Goal: Task Accomplishment & Management: Manage account settings

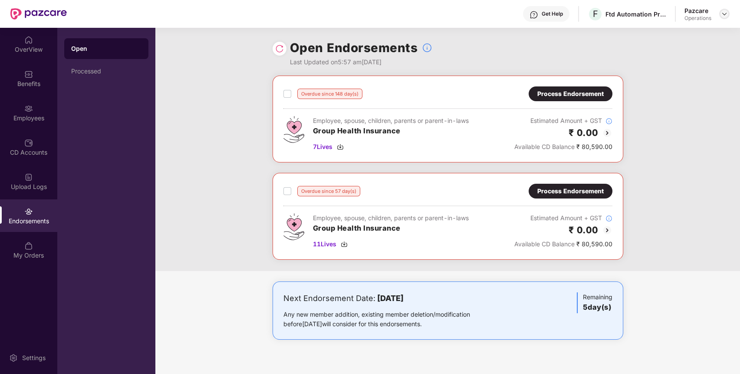
click at [722, 11] on img at bounding box center [724, 13] width 7 height 7
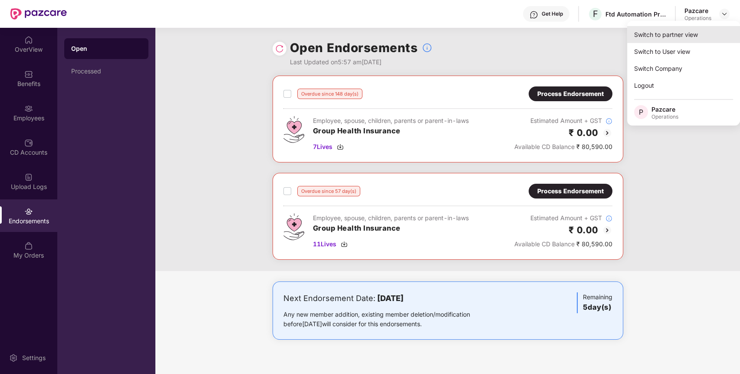
click at [709, 32] on div "Switch to partner view" at bounding box center [683, 34] width 113 height 17
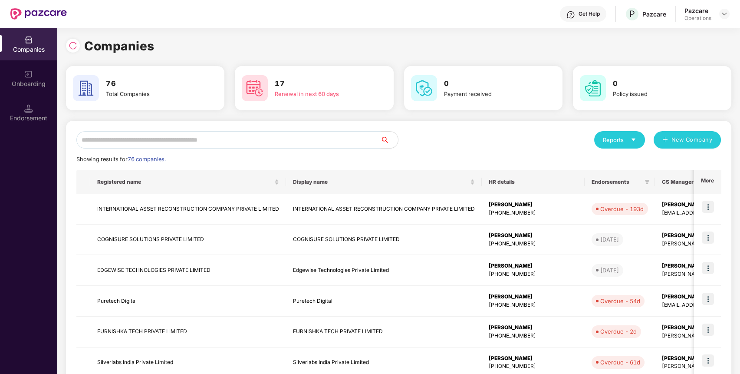
click at [254, 139] on input "text" at bounding box center [228, 139] width 304 height 17
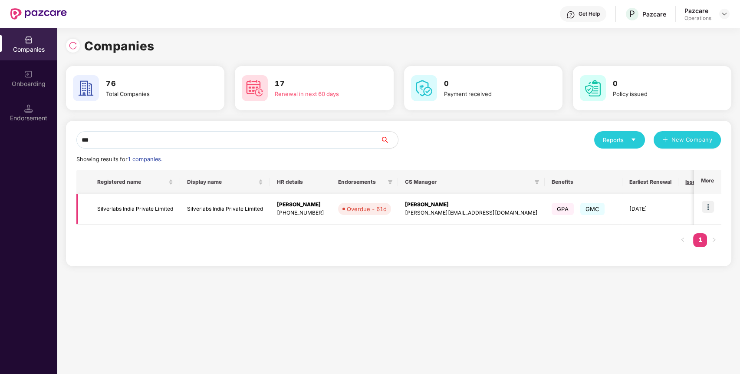
type input "***"
click at [706, 204] on img at bounding box center [708, 206] width 12 height 12
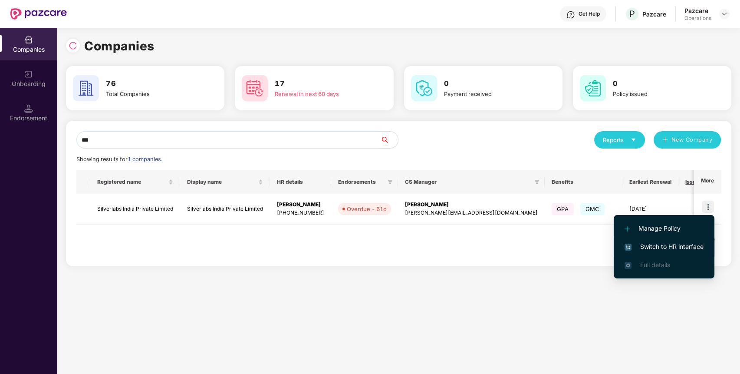
click at [679, 243] on span "Switch to HR interface" at bounding box center [663, 247] width 79 height 10
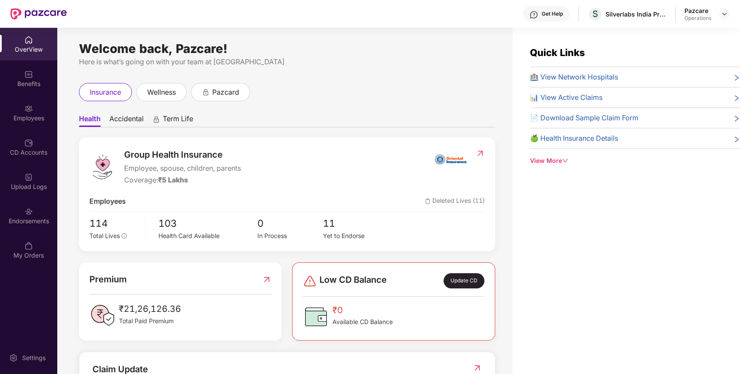
click at [36, 224] on div "Endorsements" at bounding box center [28, 221] width 57 height 9
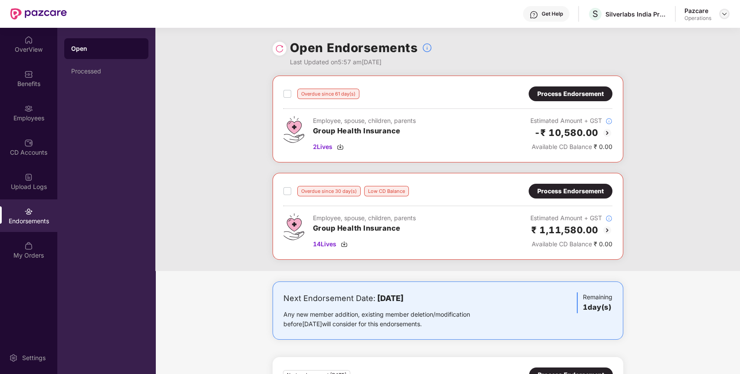
click at [725, 14] on img at bounding box center [724, 13] width 7 height 7
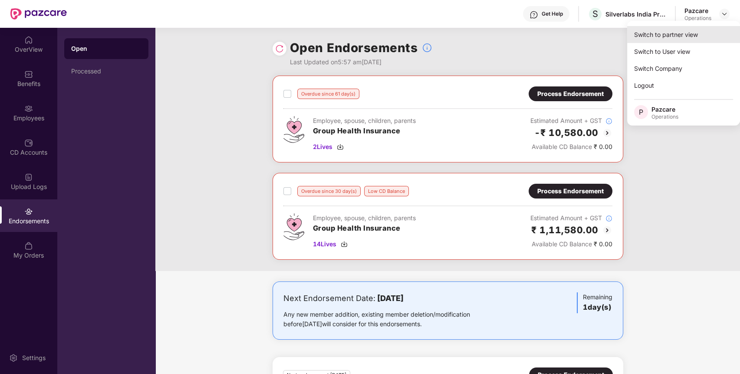
click at [702, 36] on div "Switch to partner view" at bounding box center [683, 34] width 113 height 17
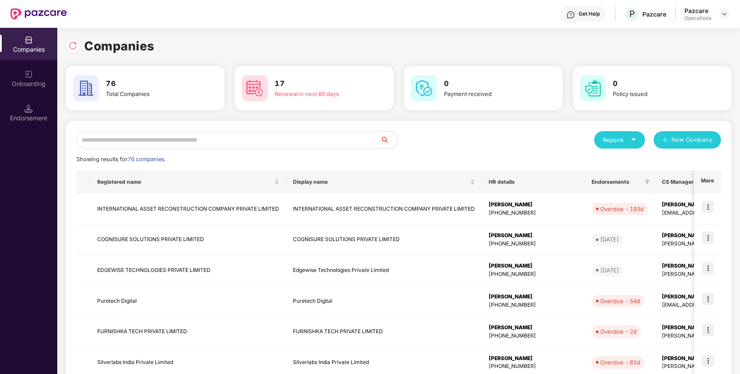
click at [346, 137] on input "text" at bounding box center [228, 139] width 304 height 17
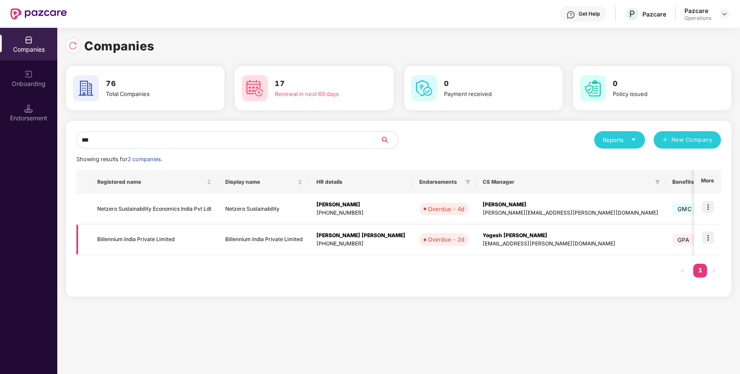
type input "***"
click at [711, 236] on img at bounding box center [708, 237] width 12 height 12
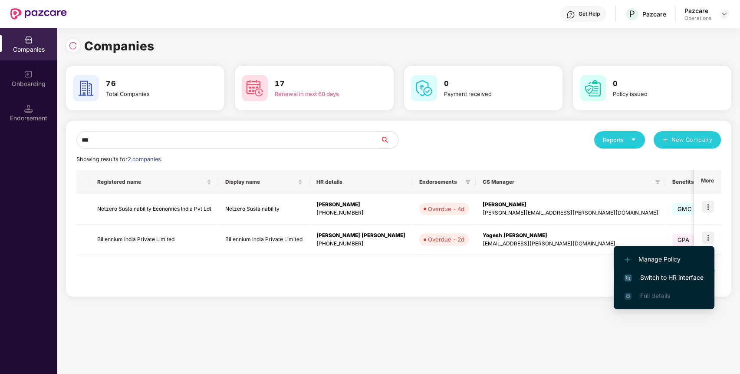
click at [696, 272] on span "Switch to HR interface" at bounding box center [663, 277] width 79 height 10
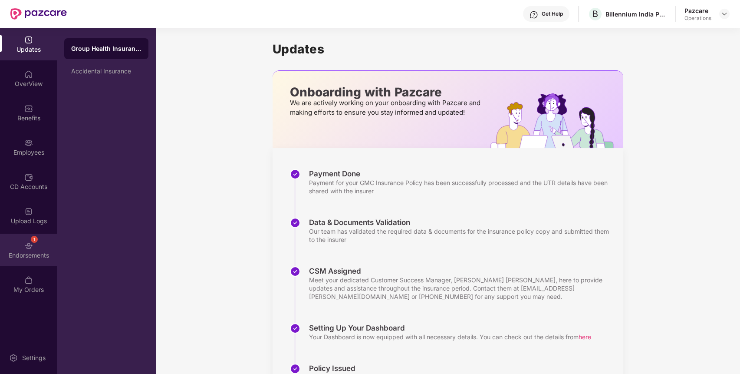
click at [39, 244] on div "1 Endorsements" at bounding box center [28, 249] width 57 height 33
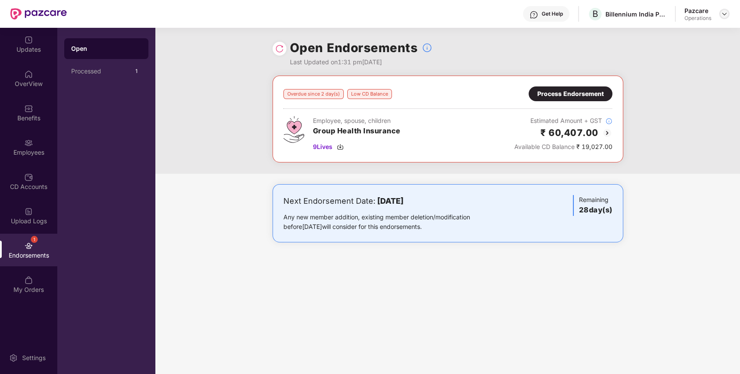
click at [727, 11] on img at bounding box center [724, 13] width 7 height 7
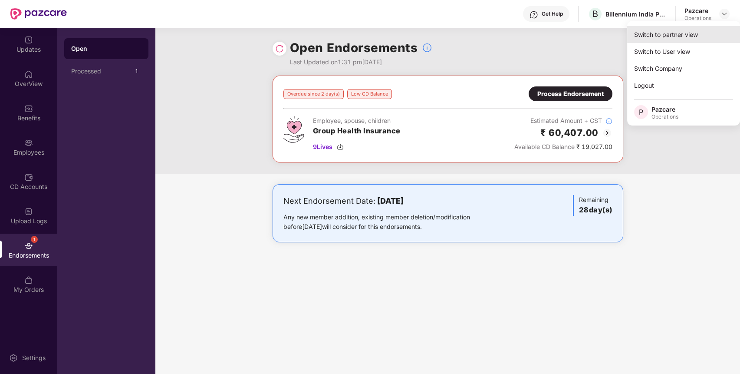
click at [707, 30] on div "Switch to partner view" at bounding box center [683, 34] width 113 height 17
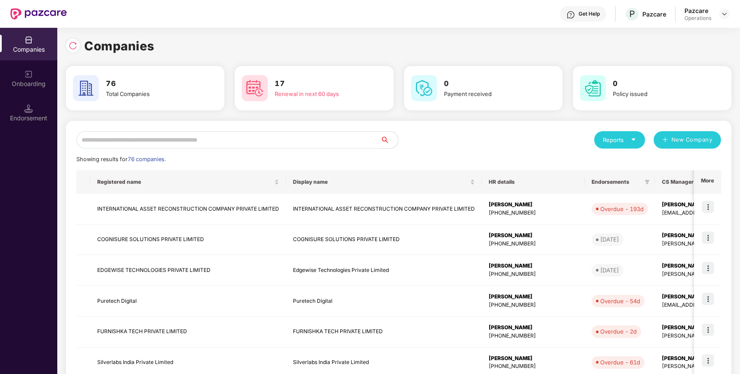
click at [362, 135] on input "text" at bounding box center [228, 139] width 304 height 17
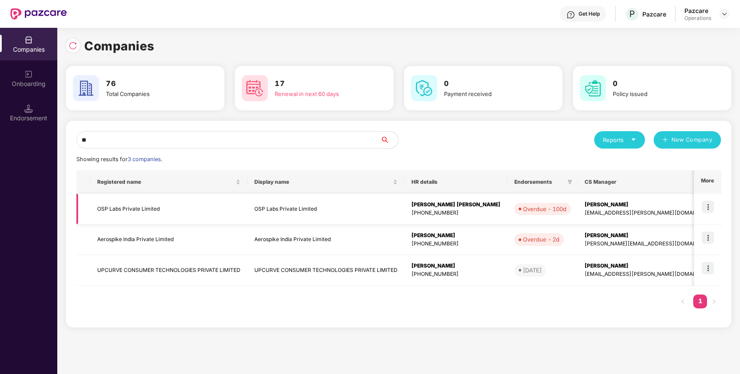
type input "**"
click at [709, 210] on img at bounding box center [708, 206] width 12 height 12
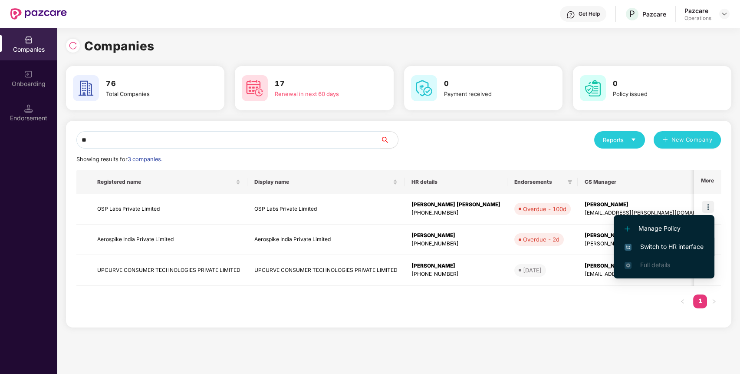
click at [688, 251] on li "Switch to HR interface" at bounding box center [664, 246] width 101 height 18
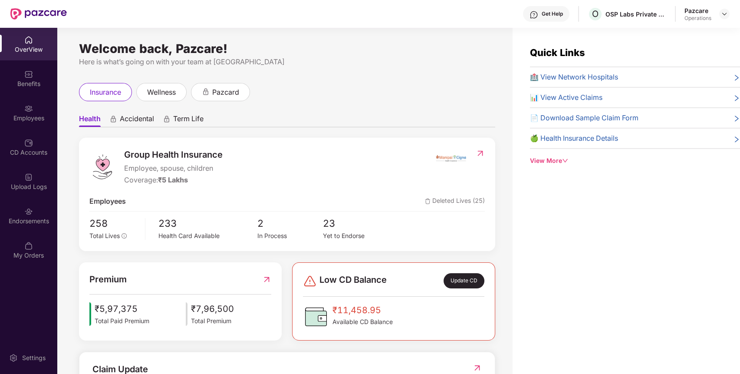
click at [21, 217] on div "Endorsements" at bounding box center [28, 221] width 57 height 9
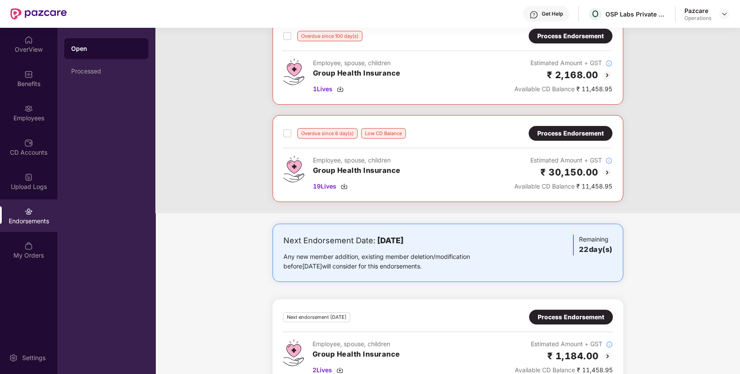
scroll to position [59, 0]
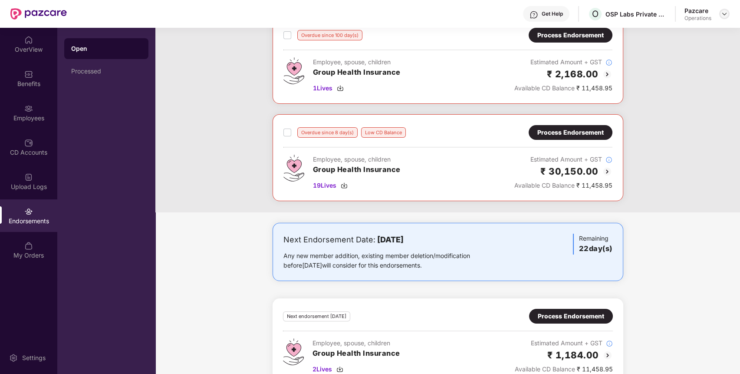
click at [725, 14] on img at bounding box center [724, 13] width 7 height 7
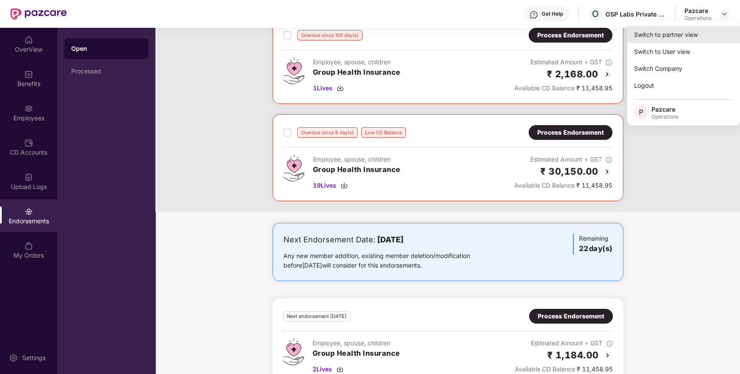
click at [710, 35] on div "Switch to partner view" at bounding box center [683, 34] width 113 height 17
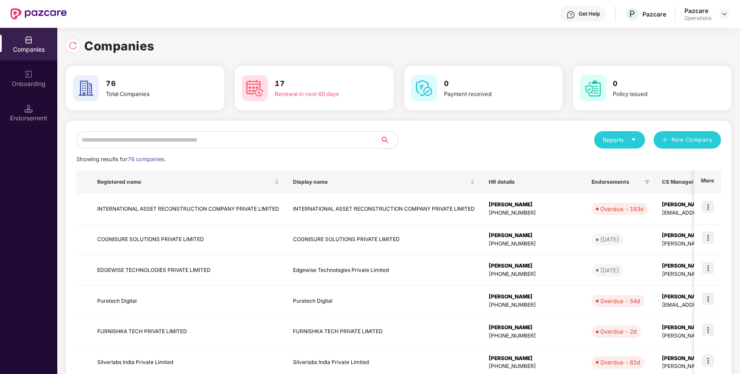
click at [341, 145] on input "text" at bounding box center [228, 139] width 304 height 17
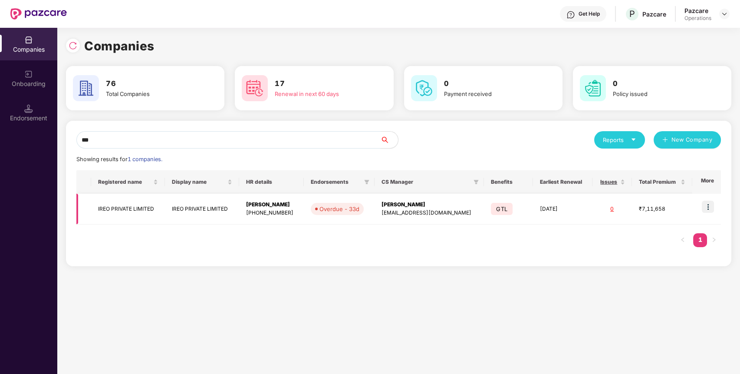
type input "***"
click at [705, 210] on img at bounding box center [708, 206] width 12 height 12
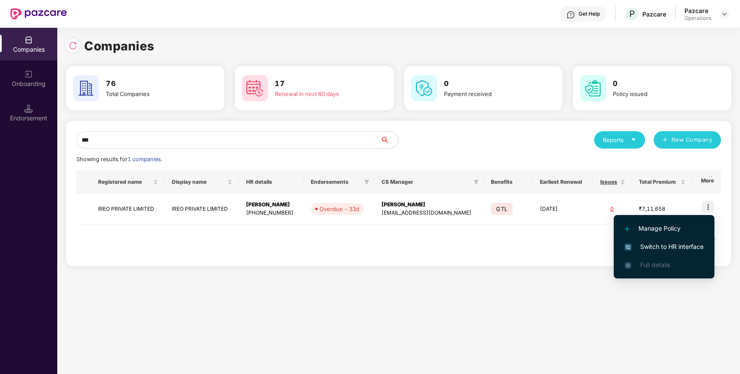
click at [689, 243] on span "Switch to HR interface" at bounding box center [663, 247] width 79 height 10
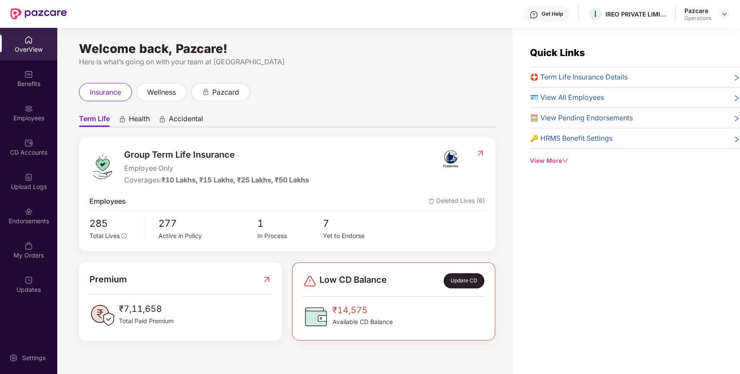
click at [21, 253] on div "My Orders" at bounding box center [28, 255] width 57 height 9
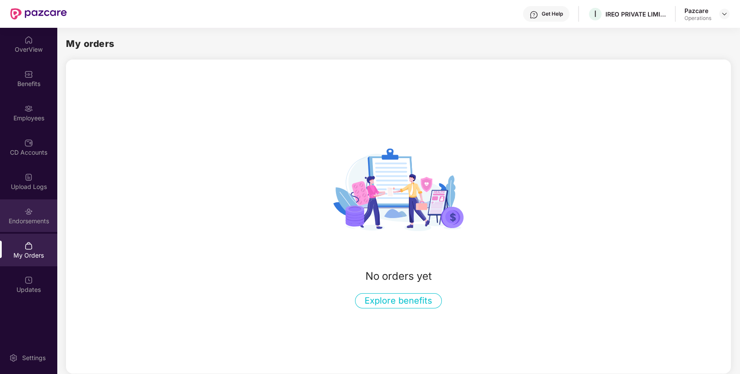
click at [32, 215] on div "Endorsements" at bounding box center [28, 215] width 57 height 33
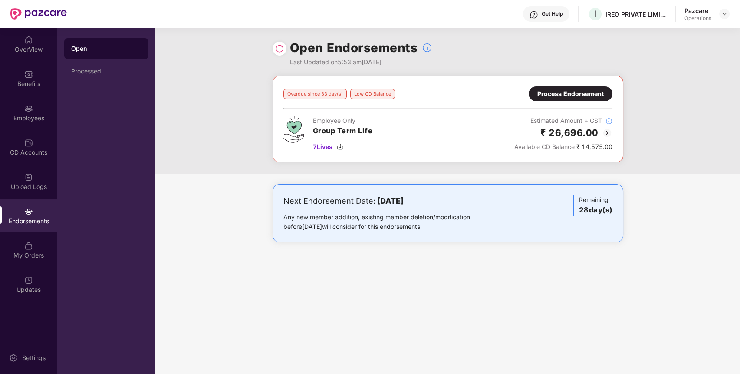
click at [717, 13] on div "Pazcare Operations" at bounding box center [706, 14] width 45 height 15
click at [721, 13] on img at bounding box center [724, 13] width 7 height 7
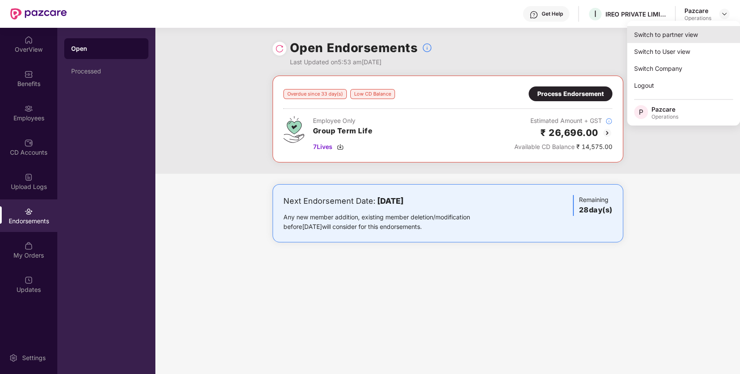
click at [702, 26] on div "Switch to partner view" at bounding box center [683, 34] width 113 height 17
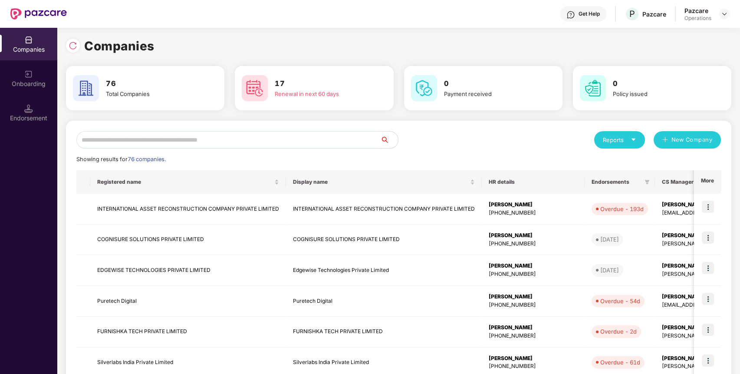
click at [309, 141] on input "text" at bounding box center [228, 139] width 304 height 17
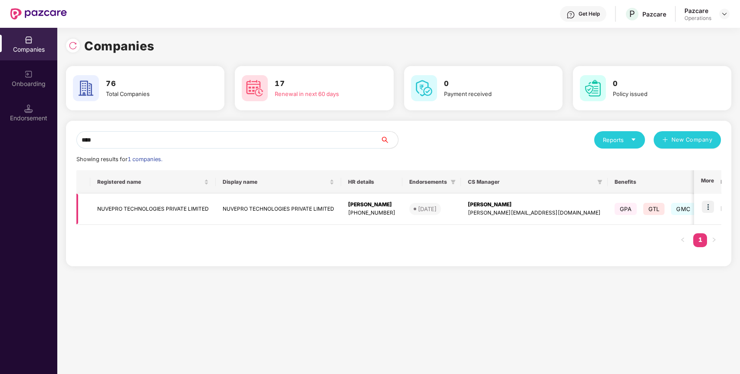
type input "****"
click at [712, 208] on img at bounding box center [708, 206] width 12 height 12
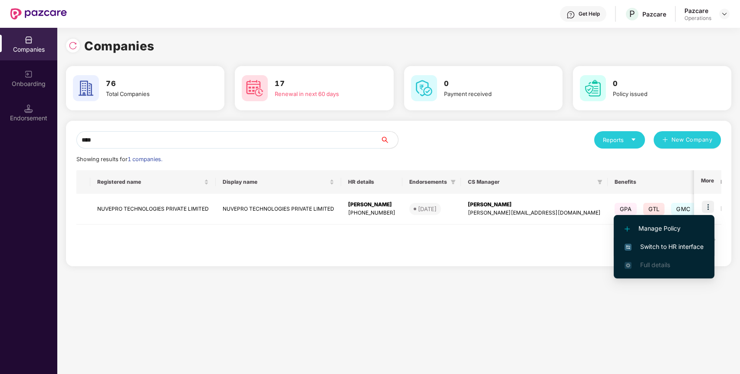
click at [684, 243] on span "Switch to HR interface" at bounding box center [663, 247] width 79 height 10
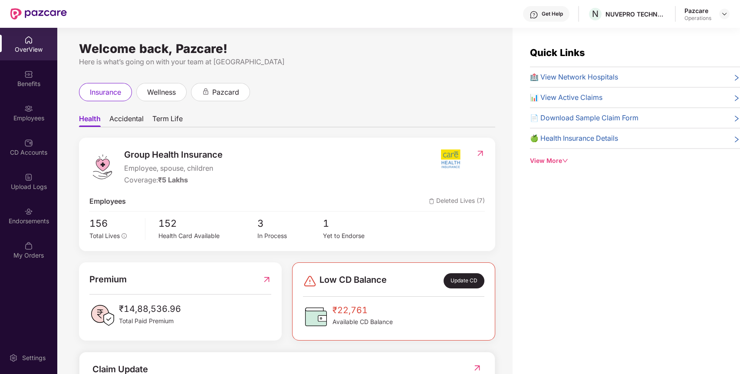
click at [31, 215] on div "Endorsements" at bounding box center [28, 215] width 57 height 33
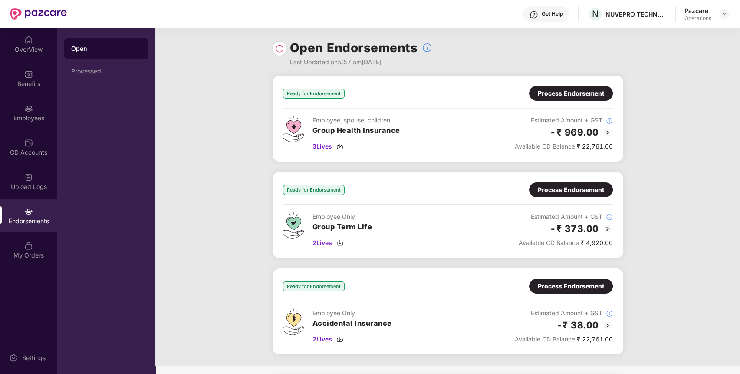
click at [31, 215] on div "Endorsements" at bounding box center [28, 215] width 57 height 33
click at [33, 89] on div "Benefits" at bounding box center [28, 78] width 57 height 33
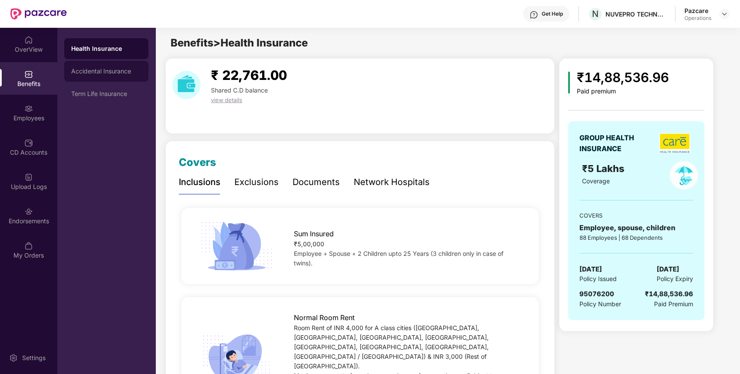
click at [127, 72] on div "Accidental Insurance" at bounding box center [106, 71] width 70 height 7
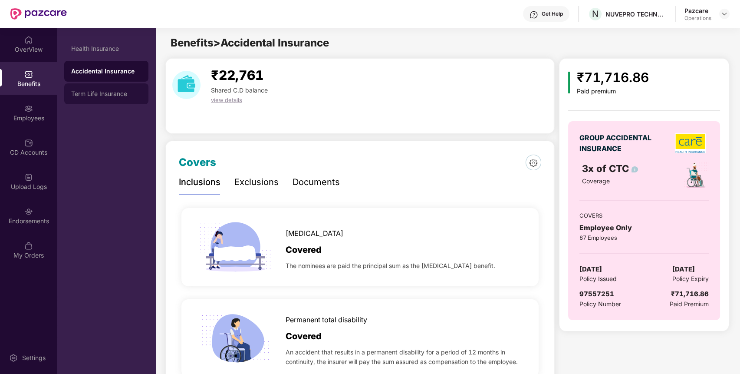
click at [120, 90] on div "Term Life Insurance" at bounding box center [106, 93] width 84 height 21
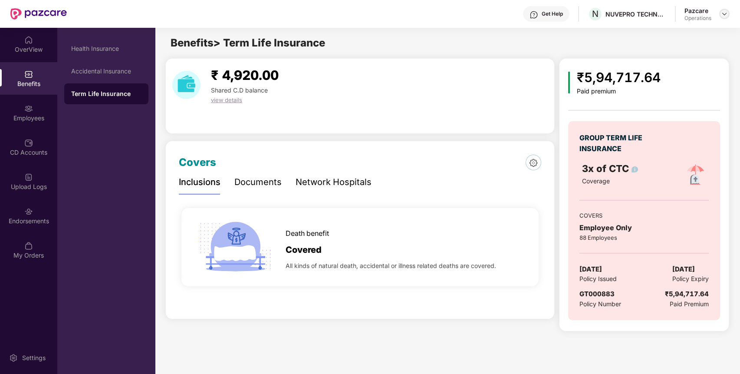
click at [724, 11] on img at bounding box center [724, 13] width 7 height 7
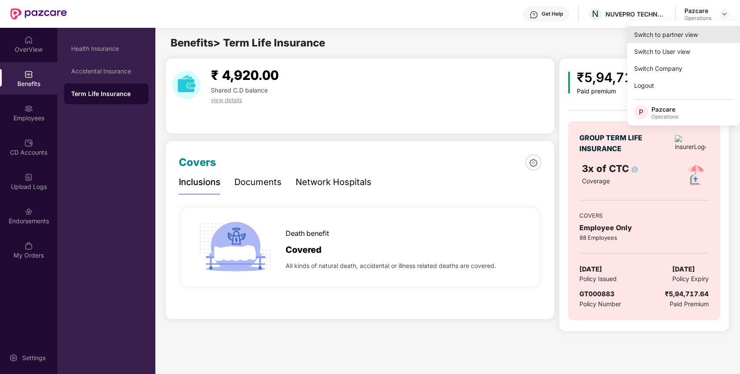
click at [701, 37] on div "Switch to partner view" at bounding box center [683, 34] width 113 height 17
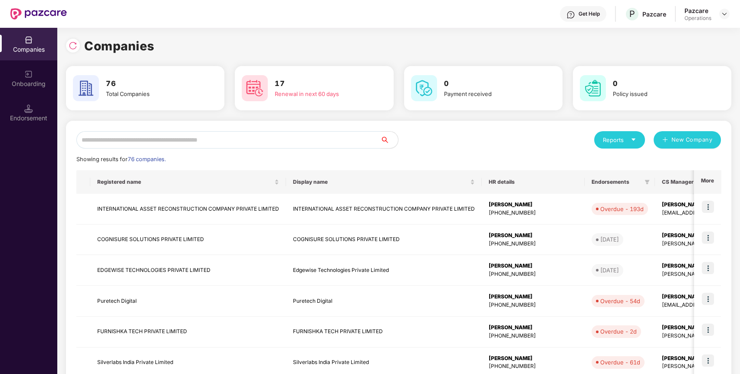
click at [315, 143] on input "text" at bounding box center [228, 139] width 304 height 17
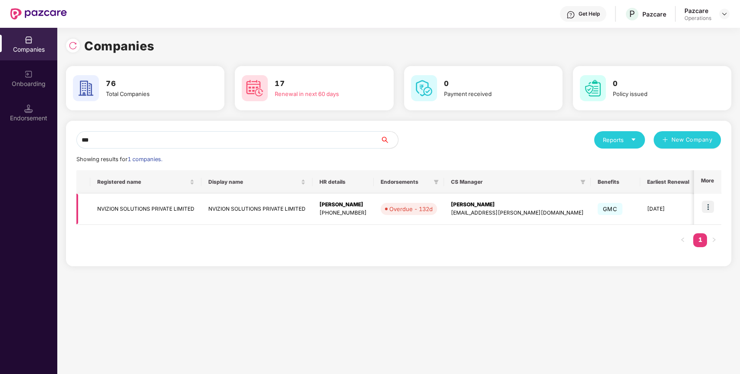
type input "***"
click at [712, 204] on img at bounding box center [708, 206] width 12 height 12
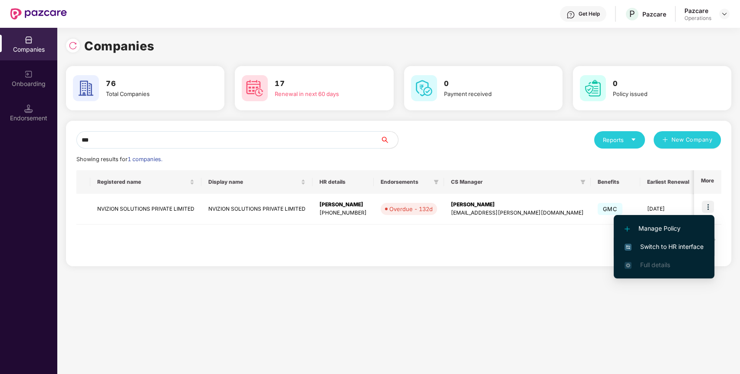
click at [693, 243] on span "Switch to HR interface" at bounding box center [663, 247] width 79 height 10
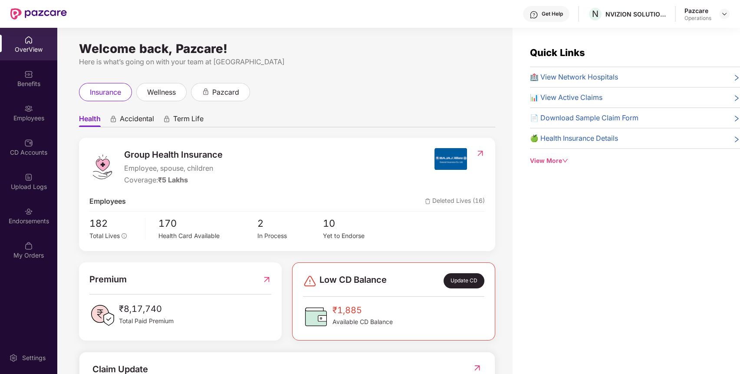
click at [27, 209] on img at bounding box center [28, 211] width 9 height 9
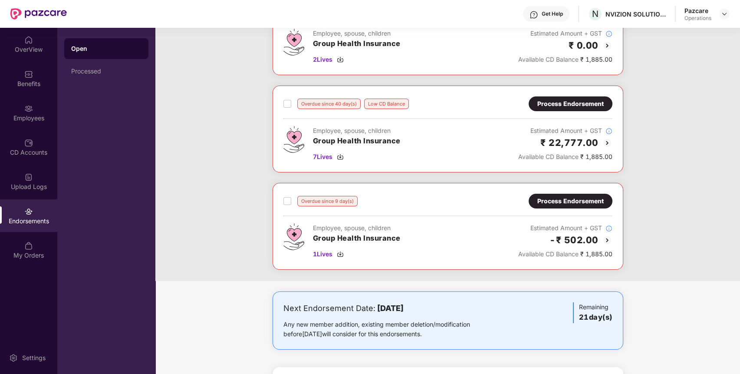
scroll to position [79, 0]
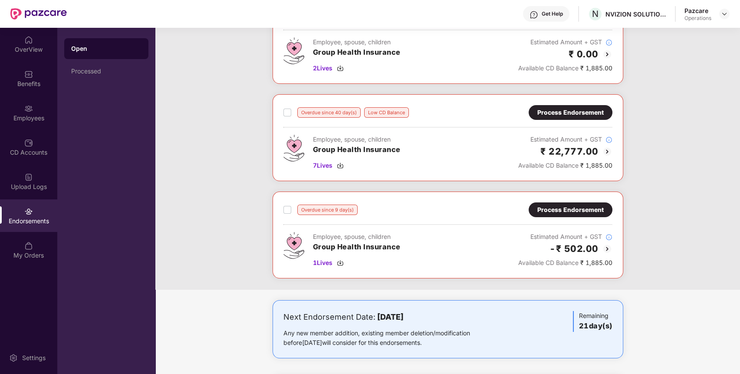
click at [564, 213] on div "Process Endorsement" at bounding box center [570, 210] width 66 height 10
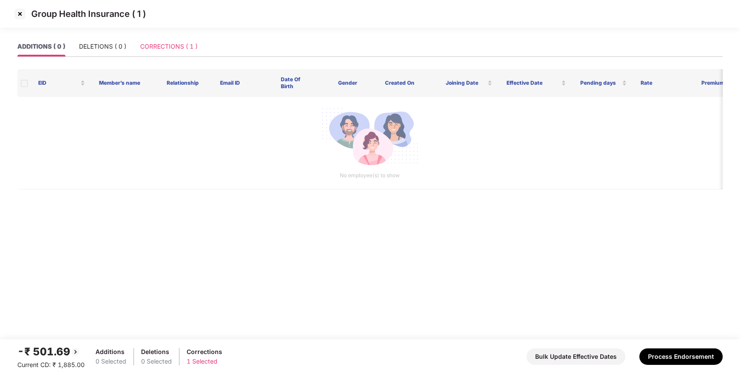
click at [169, 39] on div "CORRECTIONS ( 1 )" at bounding box center [168, 46] width 57 height 20
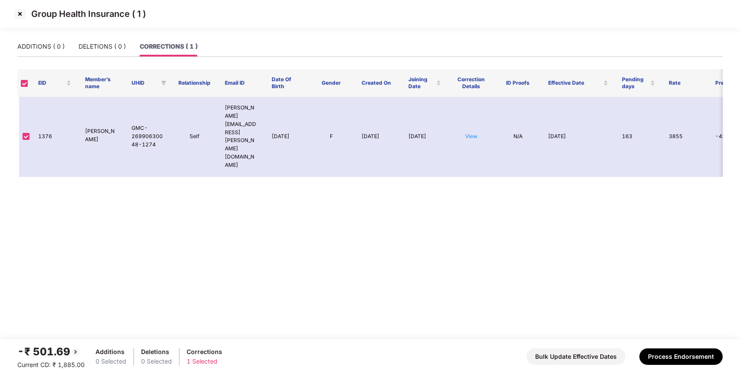
click at [20, 12] on img at bounding box center [20, 14] width 14 height 14
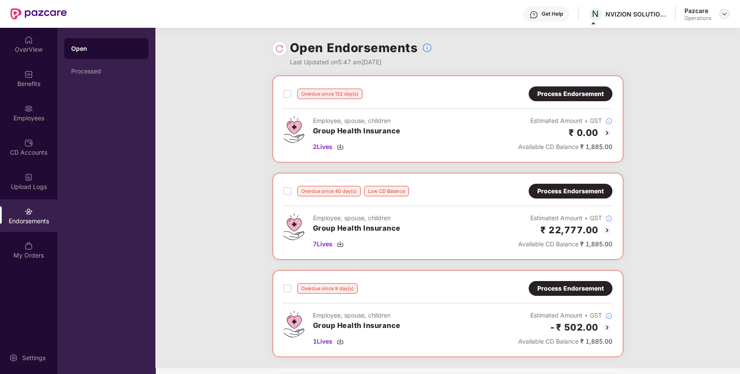
click at [727, 10] on img at bounding box center [724, 13] width 7 height 7
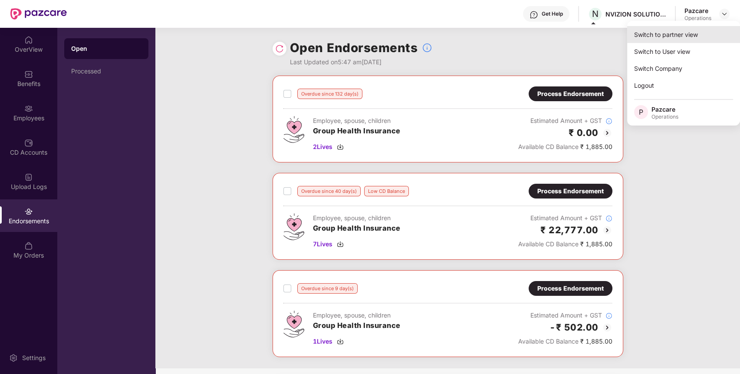
click at [708, 30] on div "Switch to partner view" at bounding box center [683, 34] width 113 height 17
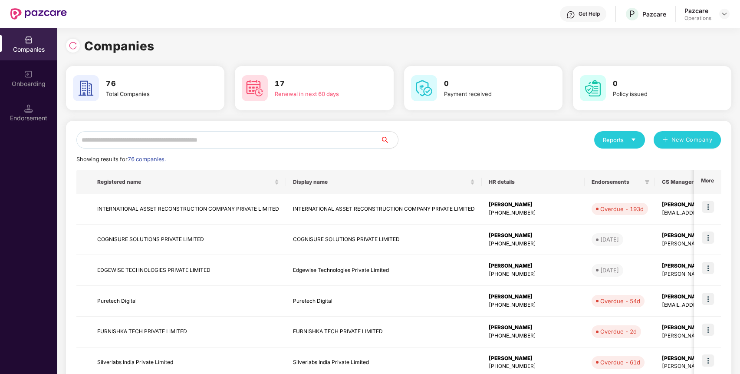
click at [326, 142] on input "text" at bounding box center [228, 139] width 304 height 17
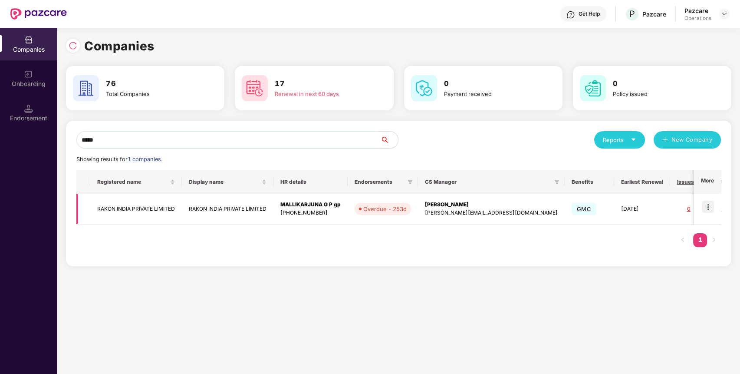
type input "*****"
click at [713, 203] on img at bounding box center [708, 206] width 12 height 12
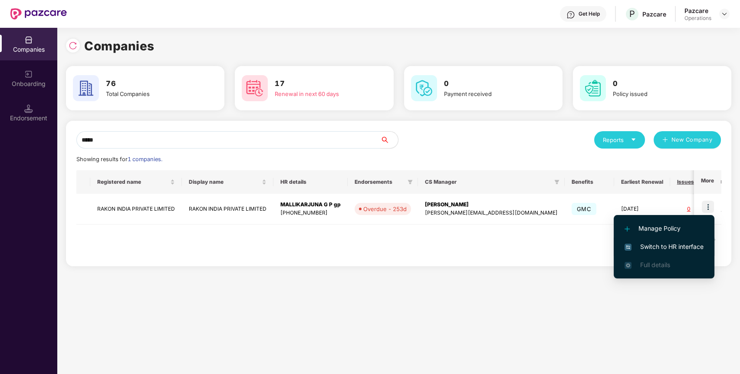
click at [690, 244] on span "Switch to HR interface" at bounding box center [663, 247] width 79 height 10
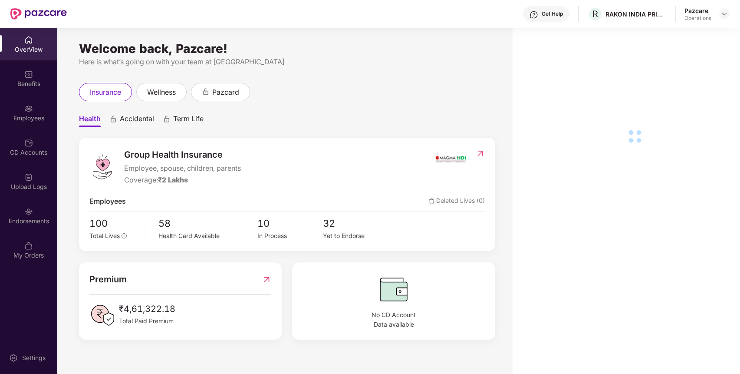
click at [32, 211] on img at bounding box center [28, 211] width 9 height 9
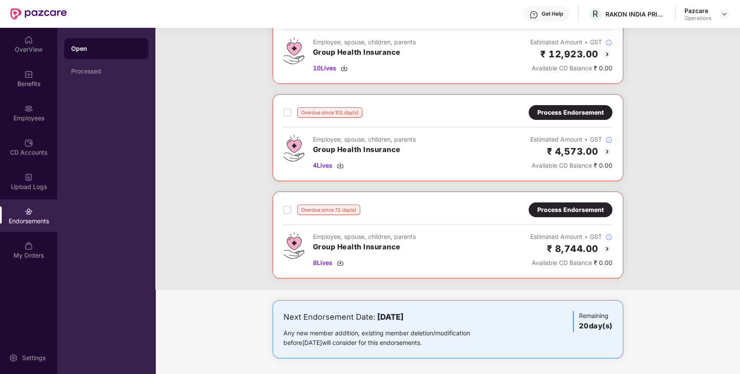
scroll to position [273, 0]
click at [721, 14] on img at bounding box center [724, 13] width 7 height 7
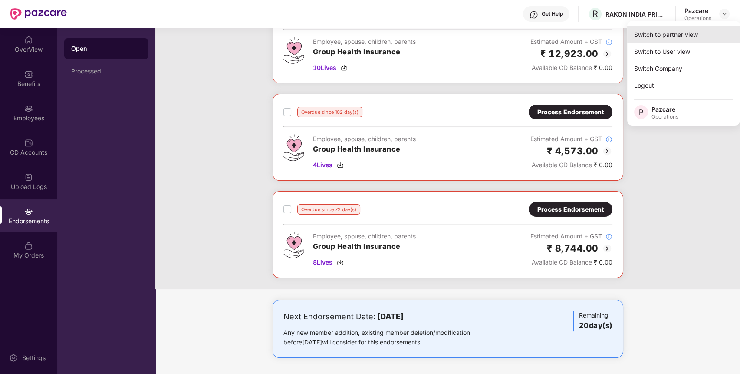
click at [708, 30] on div "Switch to partner view" at bounding box center [683, 34] width 113 height 17
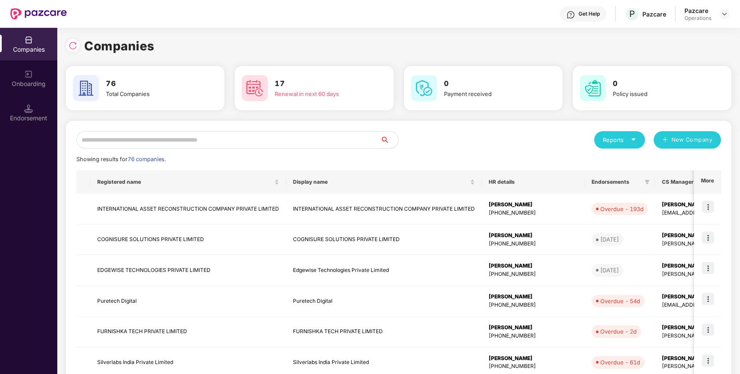
click at [354, 138] on input "text" at bounding box center [228, 139] width 304 height 17
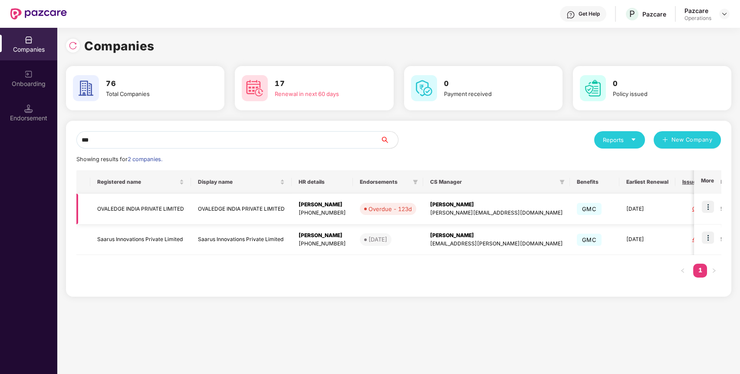
type input "***"
click at [709, 202] on img at bounding box center [708, 206] width 12 height 12
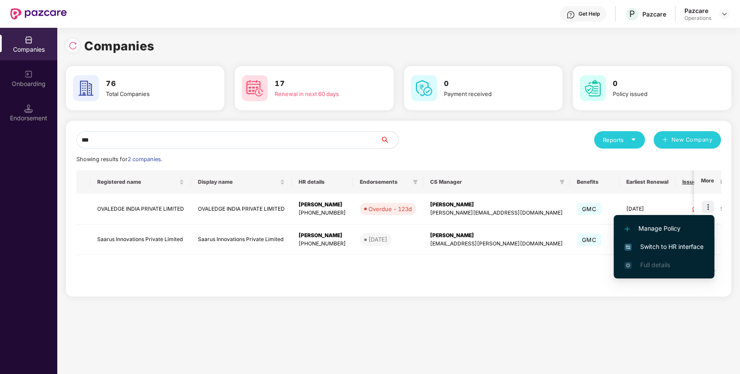
click at [682, 242] on span "Switch to HR interface" at bounding box center [663, 247] width 79 height 10
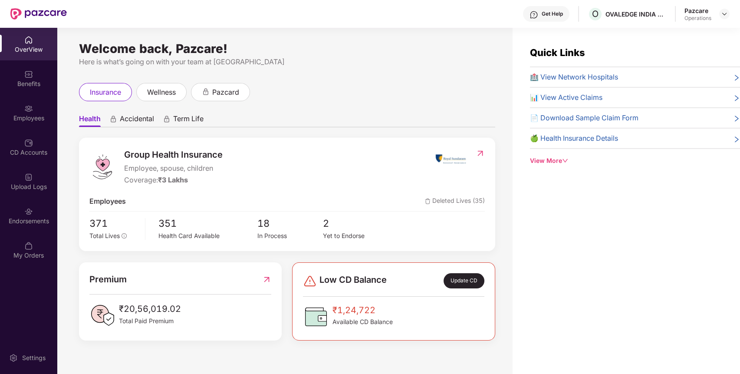
click at [42, 218] on div "Endorsements" at bounding box center [28, 221] width 57 height 9
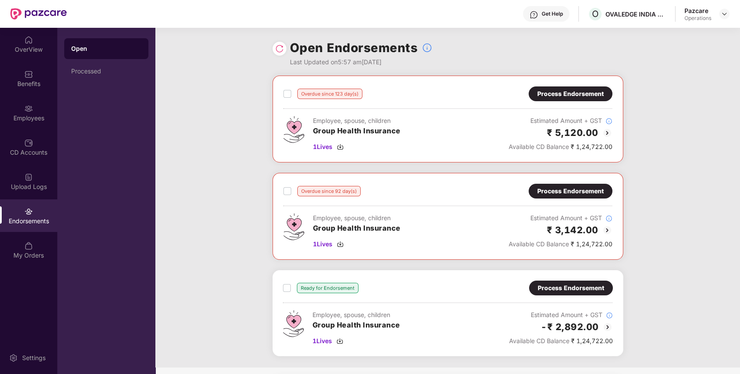
scroll to position [79, 0]
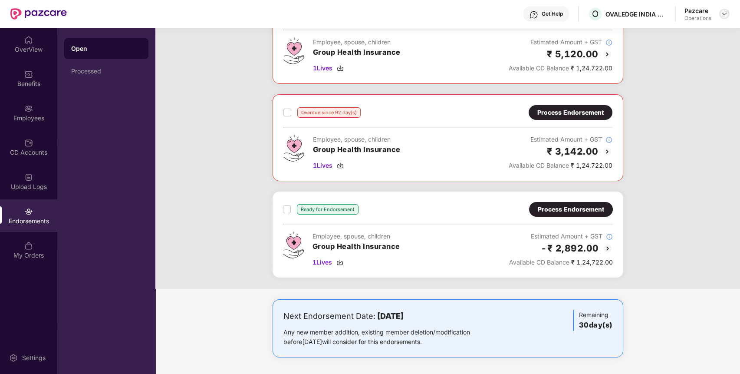
click at [722, 10] on img at bounding box center [724, 13] width 7 height 7
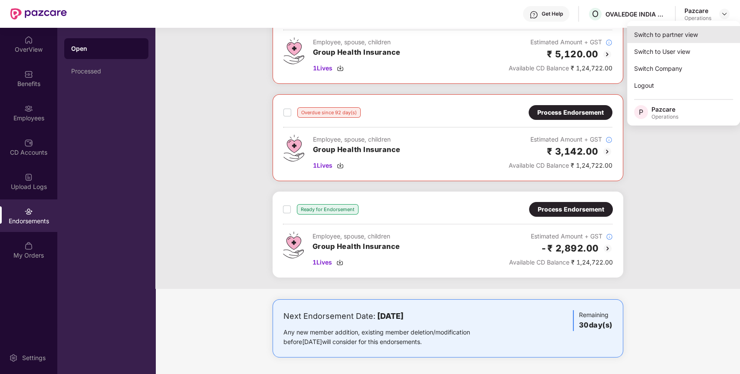
click at [697, 29] on div "Switch to partner view" at bounding box center [683, 34] width 113 height 17
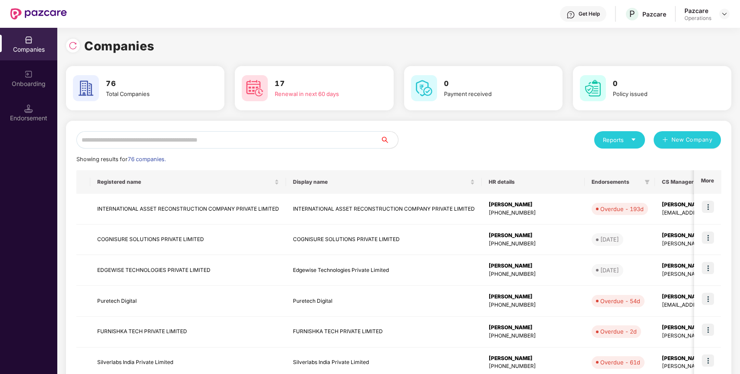
click at [329, 139] on input "text" at bounding box center [228, 139] width 304 height 17
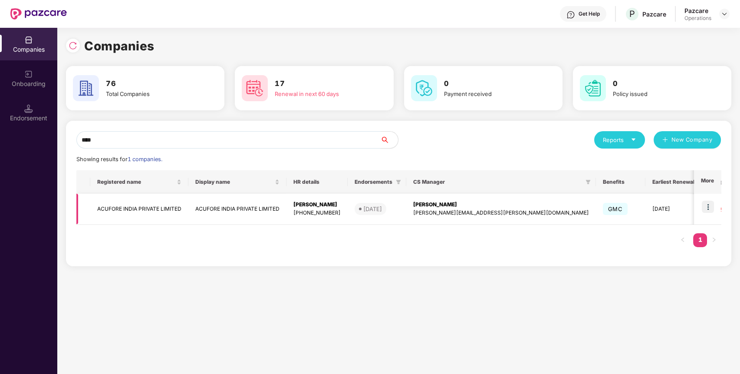
type input "****"
click at [716, 205] on td at bounding box center [707, 209] width 27 height 31
click at [712, 207] on img at bounding box center [708, 206] width 12 height 12
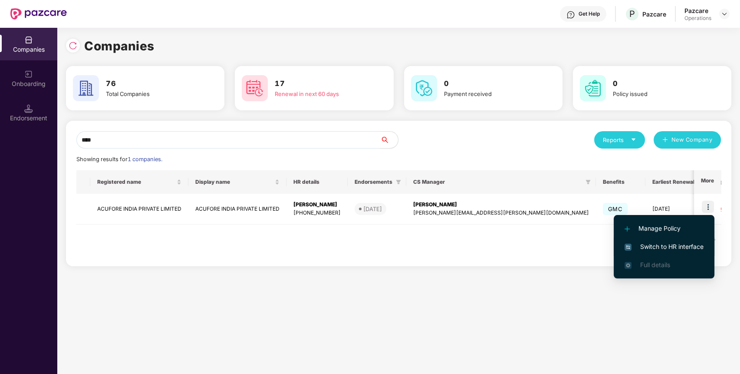
click at [681, 241] on li "Switch to HR interface" at bounding box center [664, 246] width 101 height 18
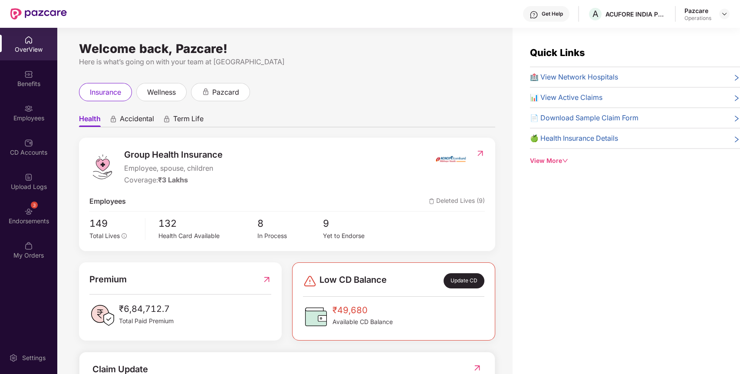
click at [46, 212] on div "3 Endorsements" at bounding box center [28, 215] width 57 height 33
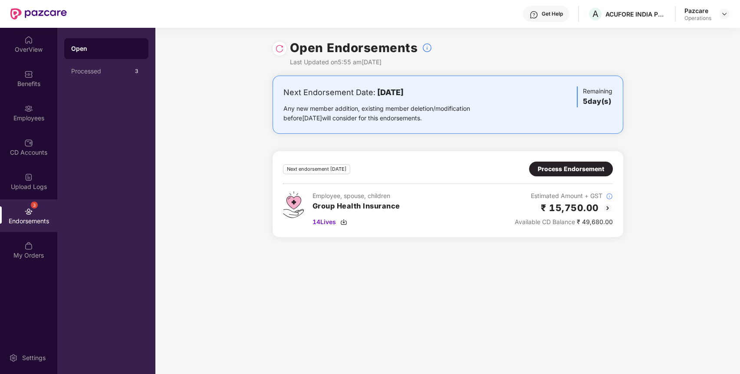
click at [279, 49] on img at bounding box center [279, 48] width 9 height 9
click at [726, 11] on img at bounding box center [724, 13] width 7 height 7
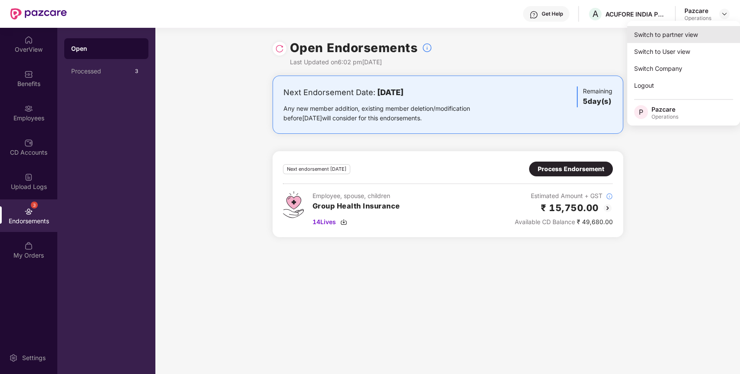
click at [696, 29] on div "Switch to partner view" at bounding box center [683, 34] width 113 height 17
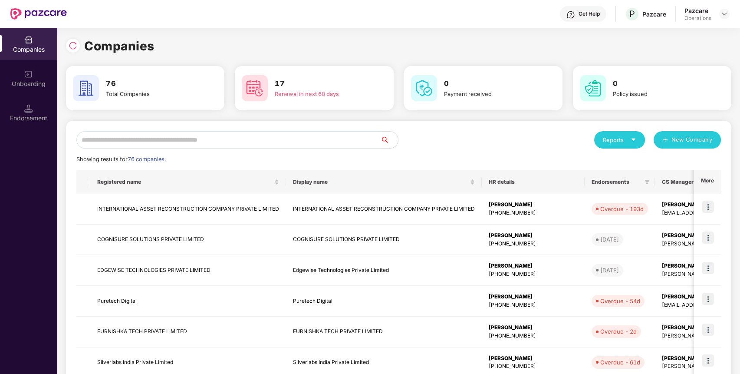
click at [322, 140] on input "text" at bounding box center [228, 139] width 304 height 17
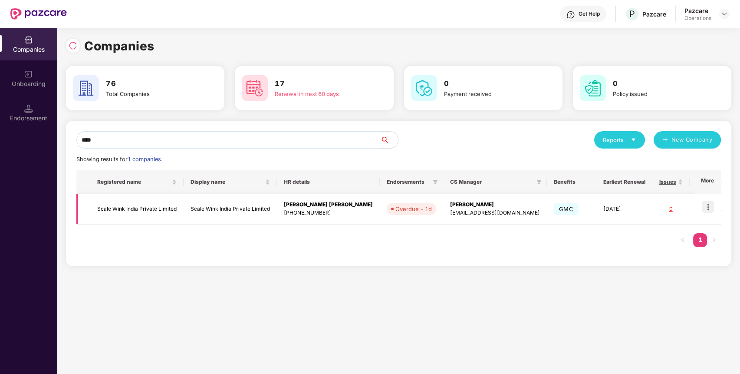
type input "****"
click at [711, 205] on img at bounding box center [708, 206] width 12 height 12
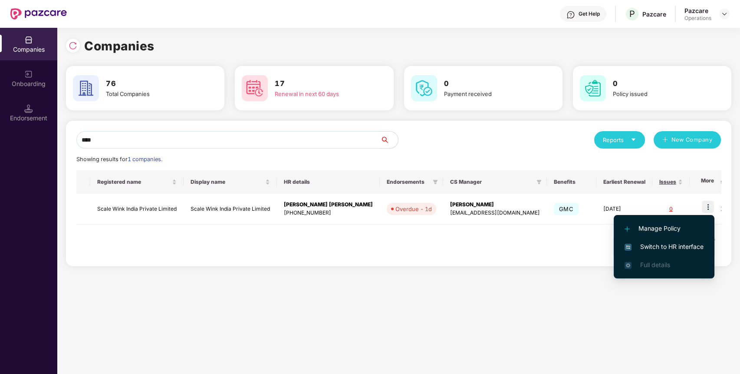
click at [683, 243] on span "Switch to HR interface" at bounding box center [663, 247] width 79 height 10
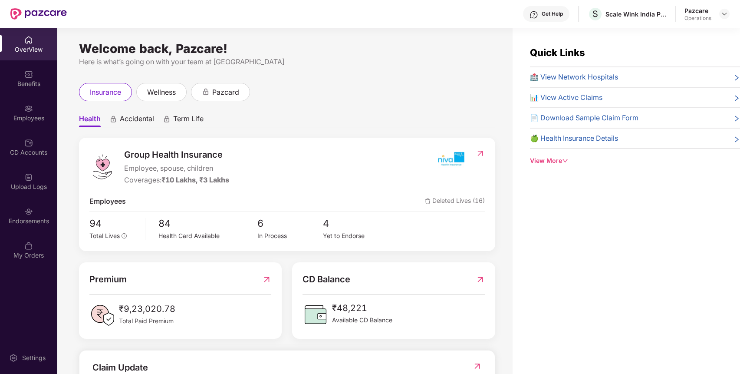
click at [44, 210] on div "Endorsements" at bounding box center [28, 215] width 57 height 33
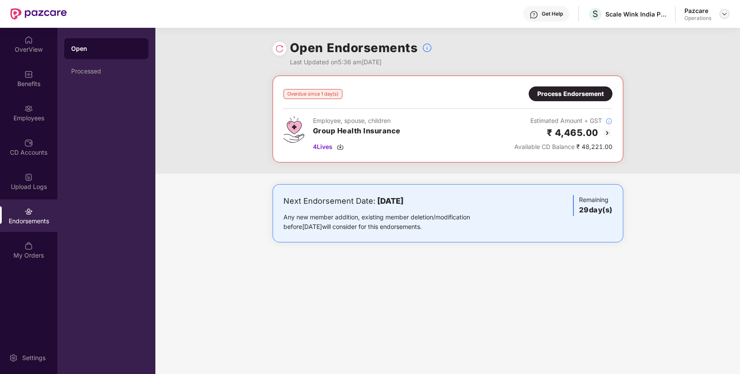
click at [724, 14] on img at bounding box center [724, 13] width 7 height 7
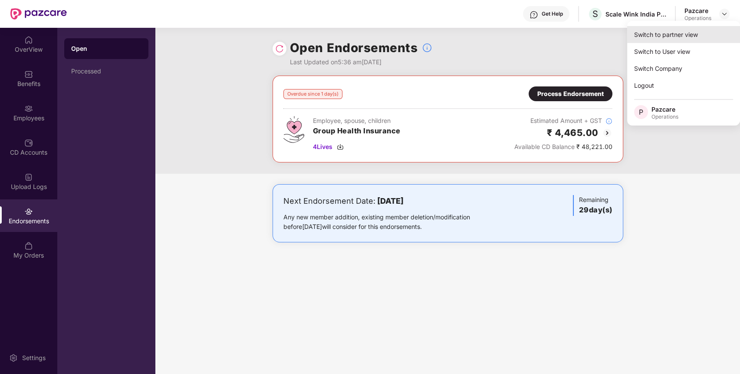
click at [706, 35] on div "Switch to partner view" at bounding box center [683, 34] width 113 height 17
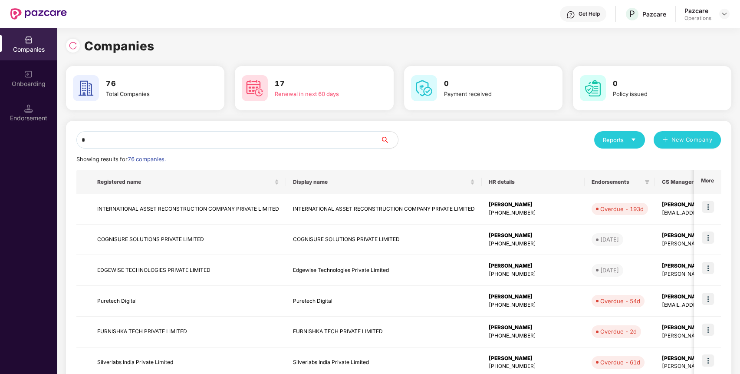
click at [344, 140] on input "*" at bounding box center [228, 139] width 304 height 17
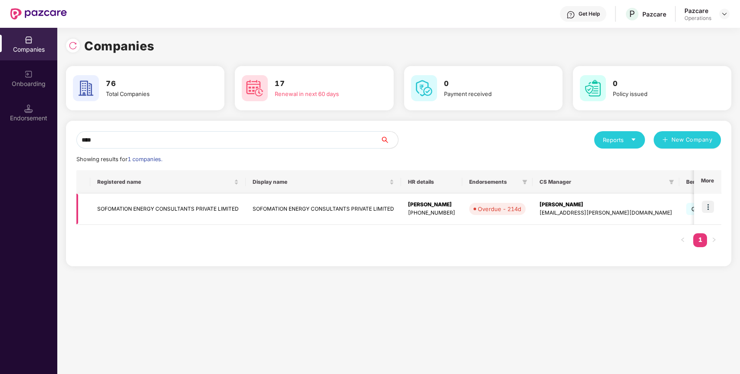
type input "****"
click at [705, 209] on img at bounding box center [708, 206] width 12 height 12
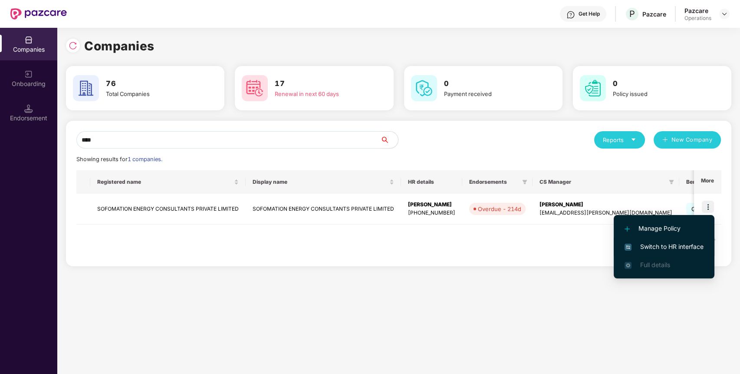
click at [692, 248] on span "Switch to HR interface" at bounding box center [663, 247] width 79 height 10
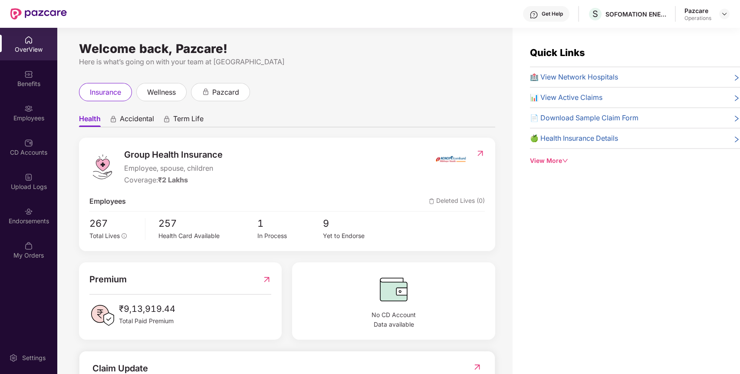
click at [26, 227] on div "Endorsements" at bounding box center [28, 215] width 57 height 33
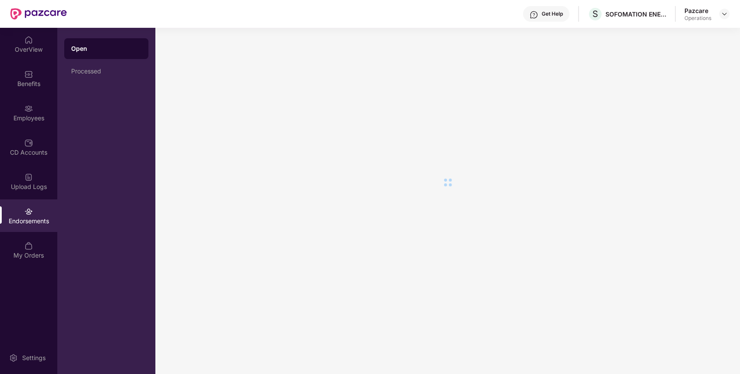
click at [26, 227] on div "Endorsements" at bounding box center [28, 215] width 57 height 33
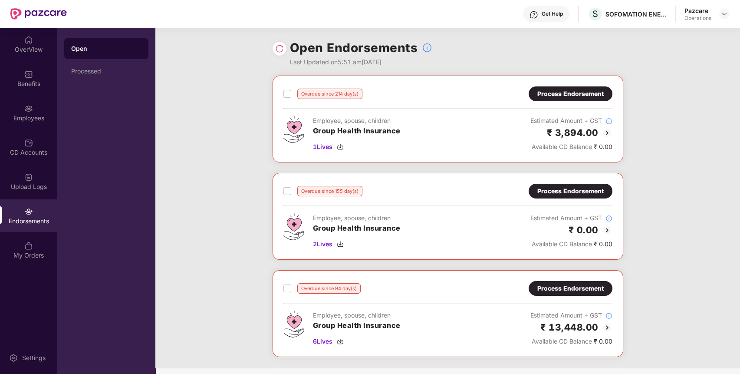
scroll to position [79, 0]
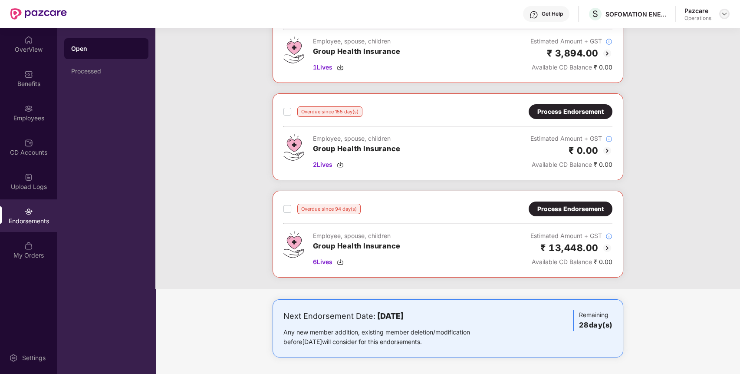
click at [721, 13] on img at bounding box center [724, 13] width 7 height 7
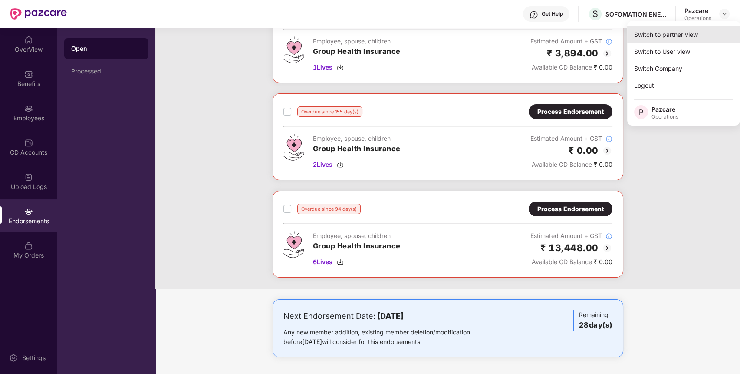
click at [698, 36] on div "Switch to partner view" at bounding box center [683, 34] width 113 height 17
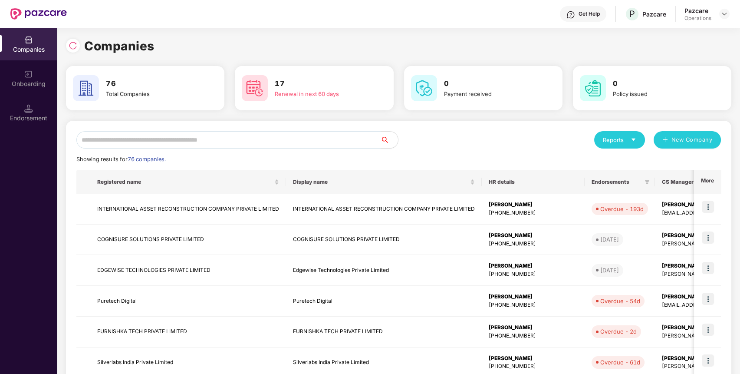
click at [329, 132] on input "text" at bounding box center [228, 139] width 304 height 17
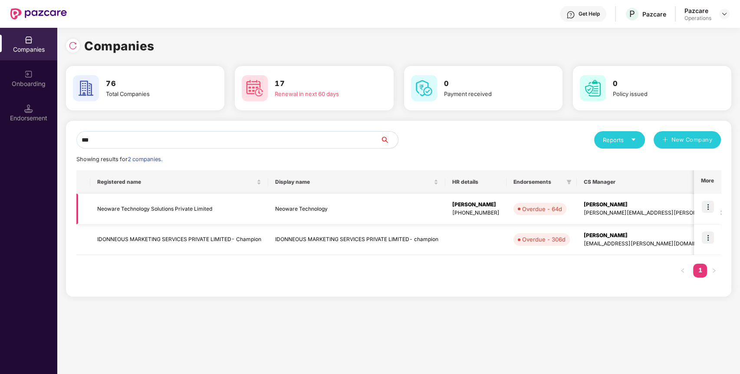
type input "***"
click at [710, 204] on img at bounding box center [708, 206] width 12 height 12
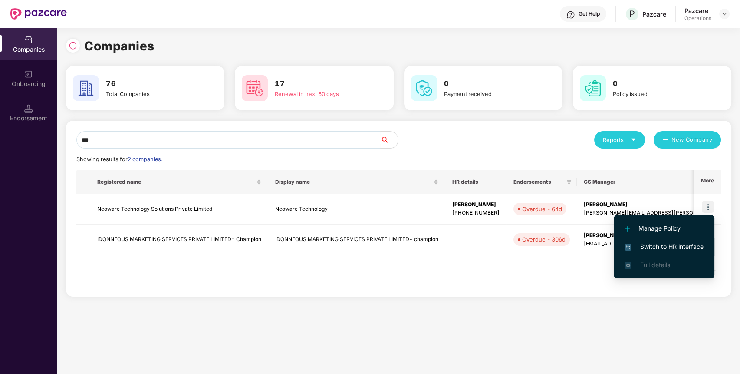
click at [698, 246] on span "Switch to HR interface" at bounding box center [663, 247] width 79 height 10
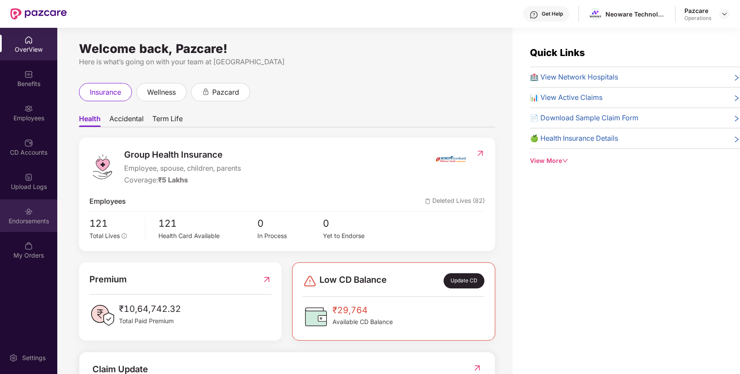
click at [30, 204] on div "Endorsements" at bounding box center [28, 215] width 57 height 33
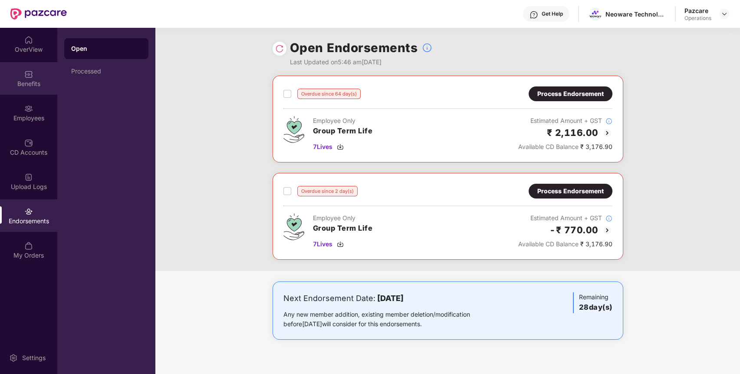
click at [29, 67] on div "Benefits" at bounding box center [28, 78] width 57 height 33
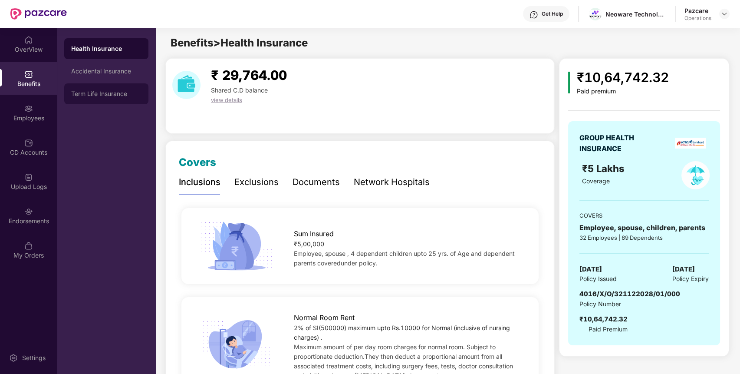
click at [110, 91] on div "Term Life Insurance" at bounding box center [106, 93] width 70 height 7
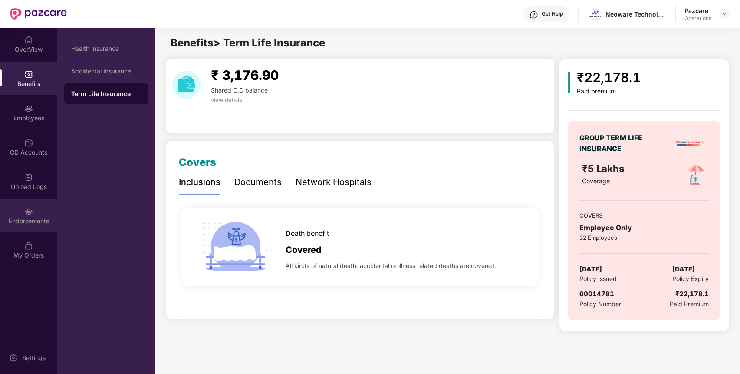
click at [23, 211] on div "Endorsements" at bounding box center [28, 215] width 57 height 33
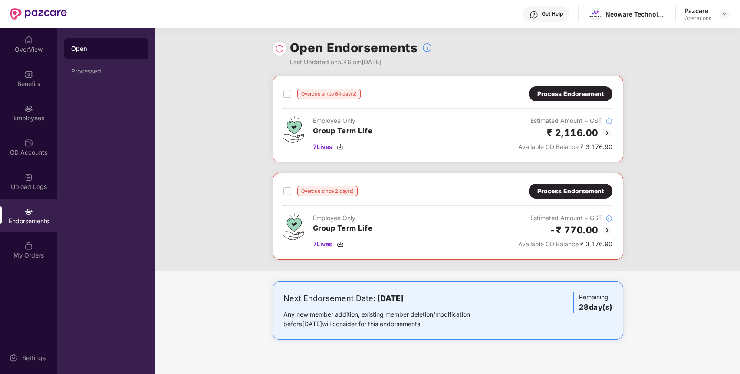
click at [584, 187] on div "Process Endorsement" at bounding box center [570, 191] width 66 height 10
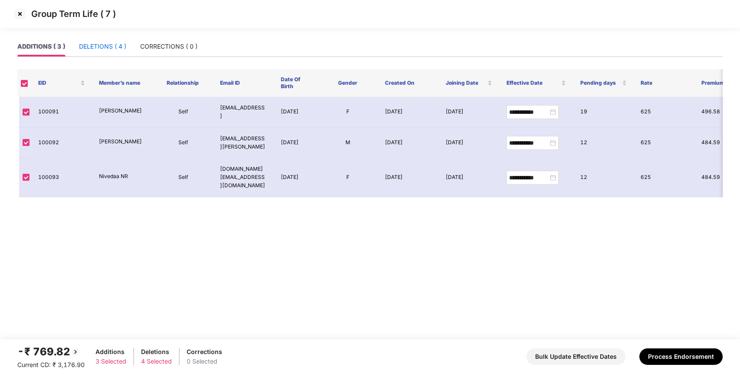
click at [122, 42] on div "DELETIONS ( 4 )" at bounding box center [102, 47] width 47 height 10
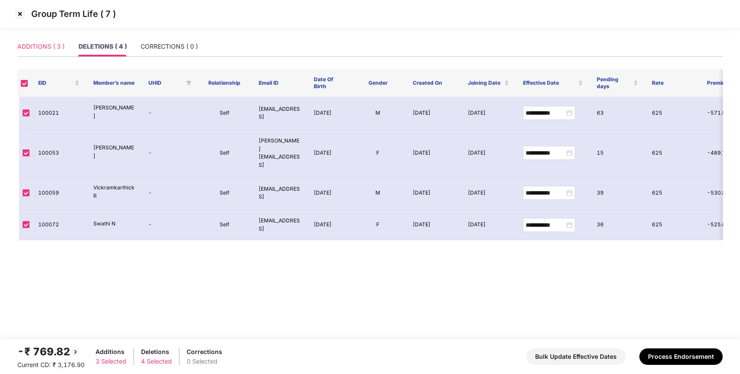
click at [40, 52] on div "ADDITIONS ( 3 )" at bounding box center [40, 46] width 47 height 20
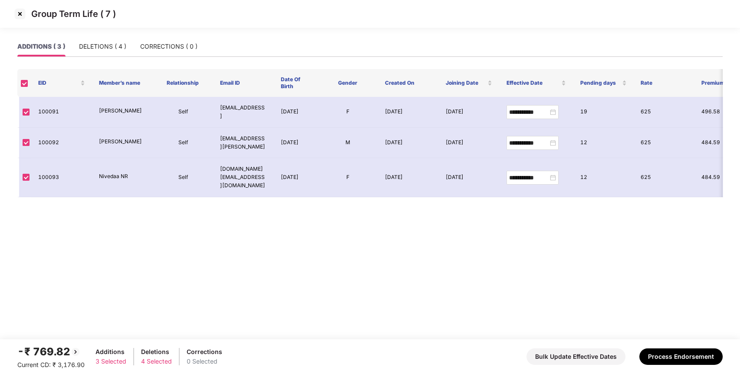
click at [19, 17] on img at bounding box center [20, 14] width 14 height 14
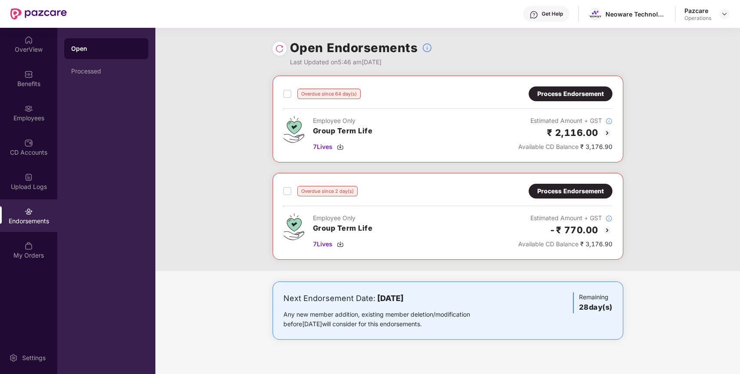
click at [579, 86] on div "Process Endorsement" at bounding box center [571, 93] width 84 height 15
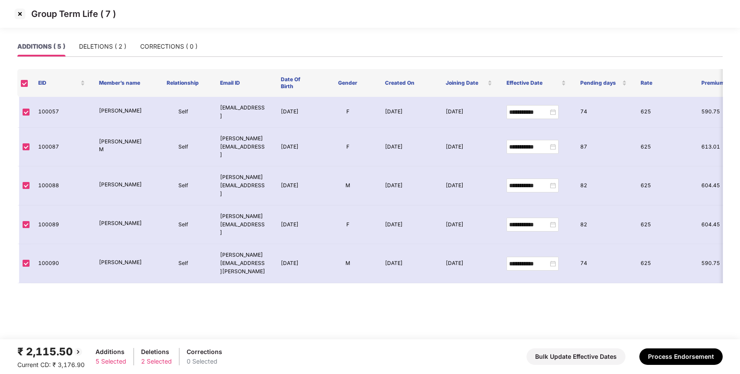
click at [21, 15] on img at bounding box center [20, 14] width 14 height 14
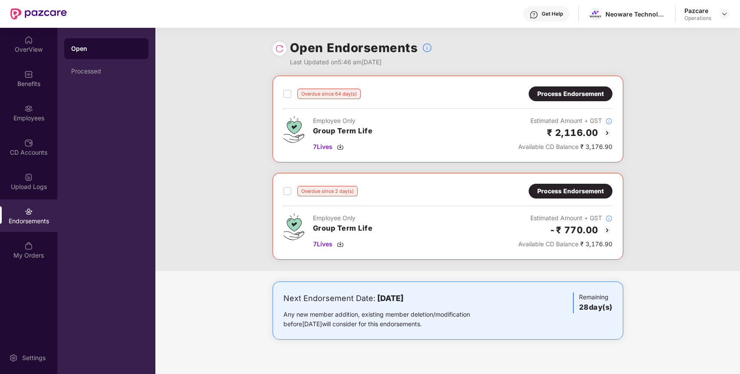
click at [597, 91] on div "Process Endorsement" at bounding box center [570, 94] width 66 height 10
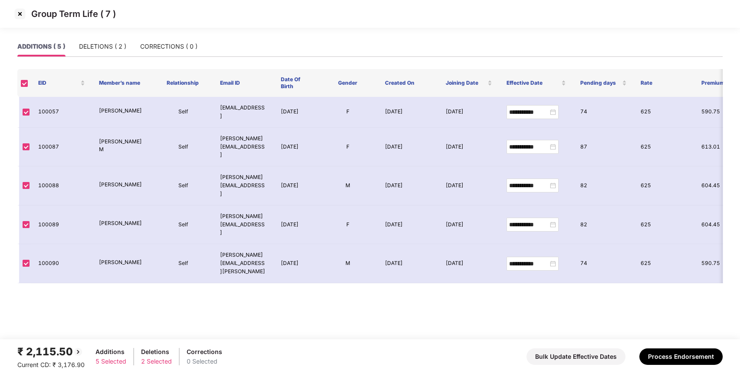
click at [17, 12] on img at bounding box center [20, 14] width 14 height 14
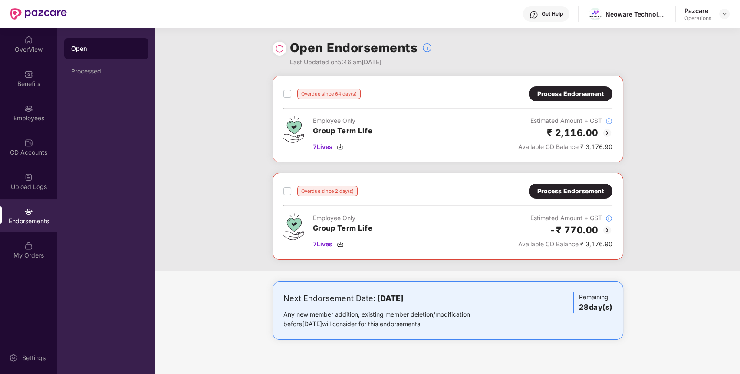
click at [587, 186] on div "Process Endorsement" at bounding box center [570, 191] width 66 height 10
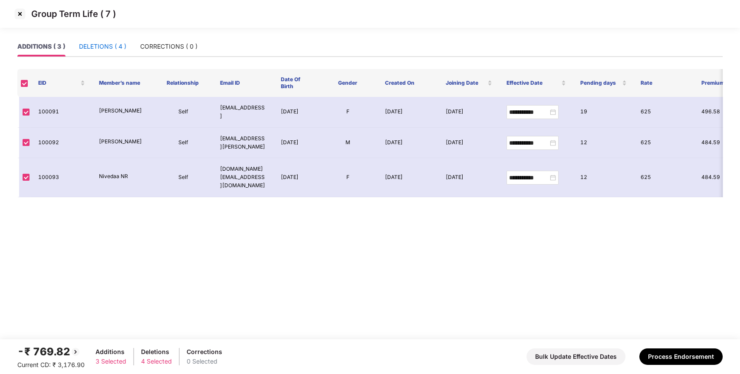
click at [120, 46] on div "DELETIONS ( 4 )" at bounding box center [102, 47] width 47 height 10
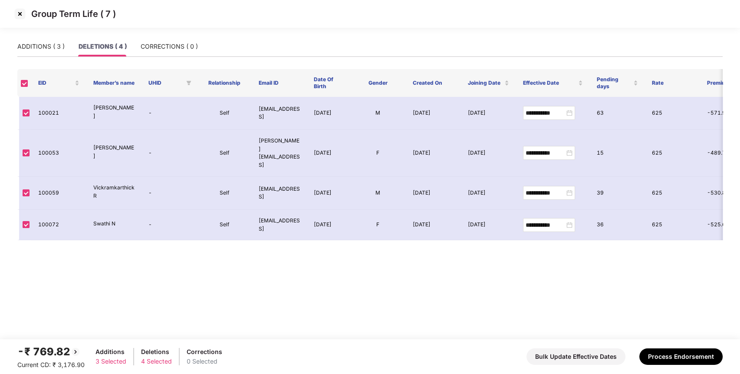
click at [19, 17] on img at bounding box center [20, 14] width 14 height 14
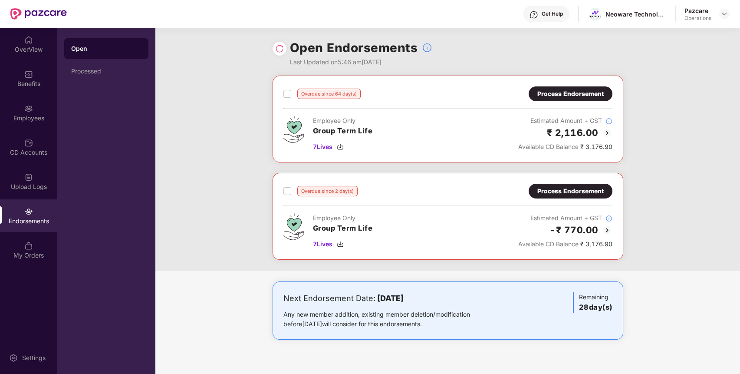
click at [576, 89] on div "Process Endorsement" at bounding box center [570, 94] width 66 height 10
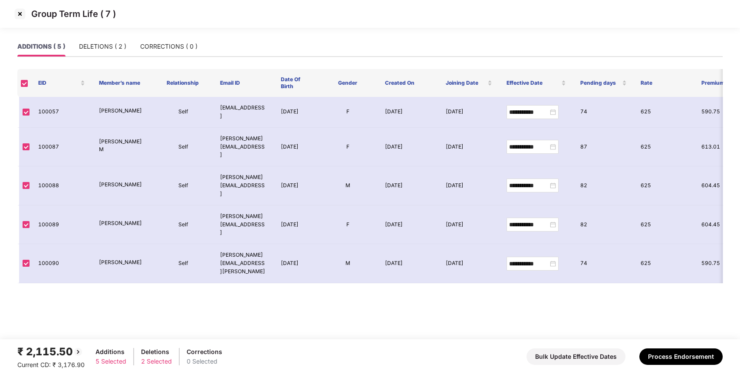
click at [21, 17] on img at bounding box center [20, 14] width 14 height 14
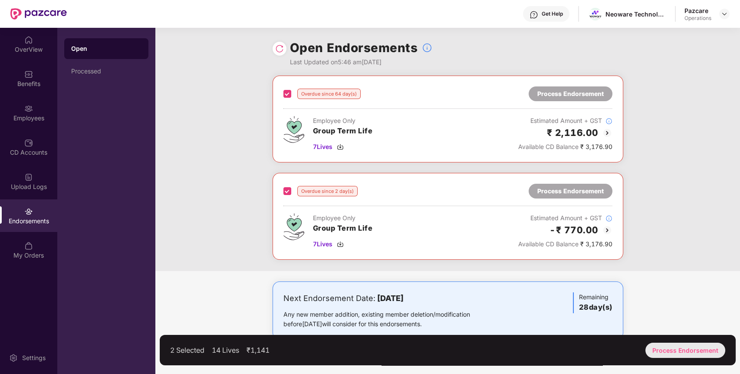
click at [694, 354] on div "Process Endorsement" at bounding box center [685, 349] width 80 height 15
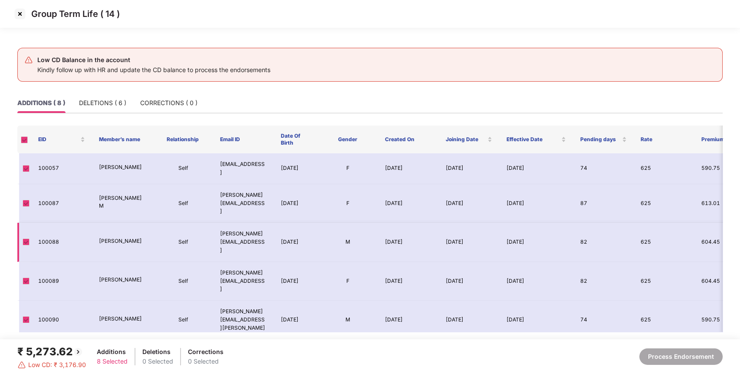
scroll to position [69, 0]
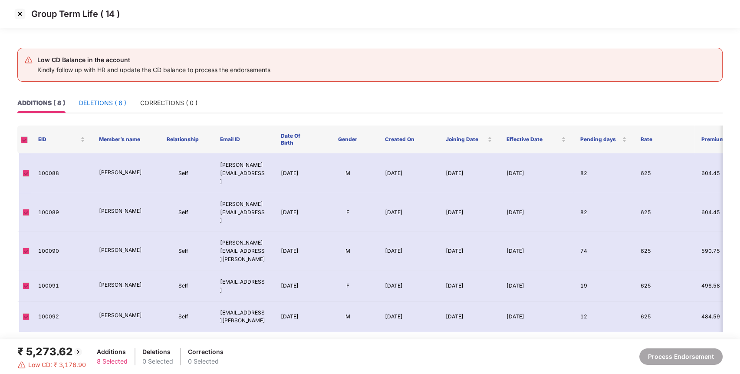
click at [121, 104] on div "DELETIONS ( 6 )" at bounding box center [102, 103] width 47 height 10
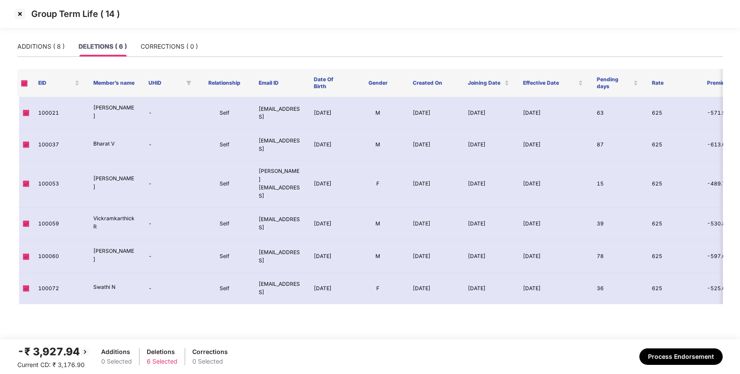
scroll to position [0, 0]
click at [43, 49] on div "ADDITIONS ( 8 )" at bounding box center [40, 47] width 47 height 10
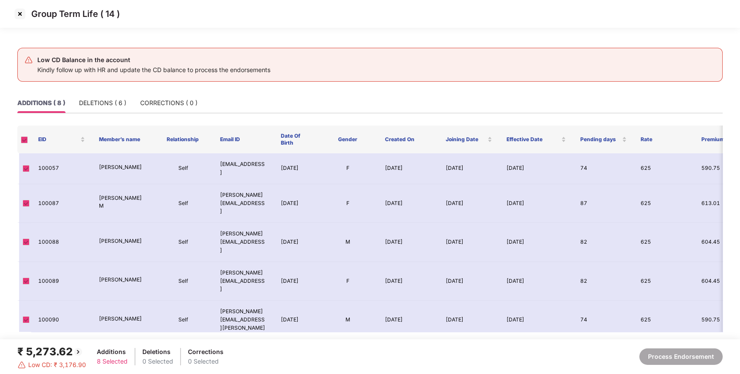
click at [21, 10] on img at bounding box center [20, 14] width 14 height 14
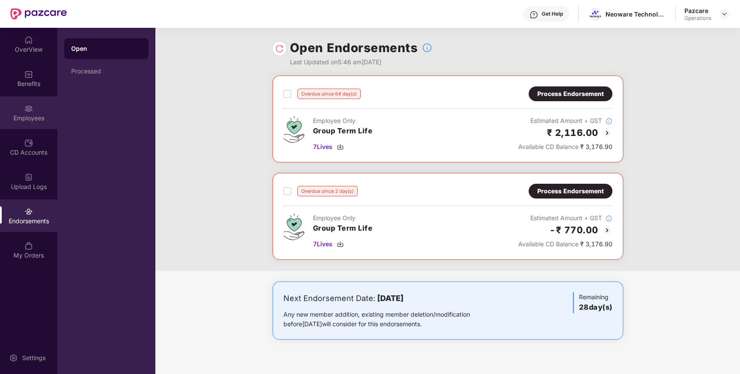
click at [40, 99] on div "Employees" at bounding box center [28, 112] width 57 height 33
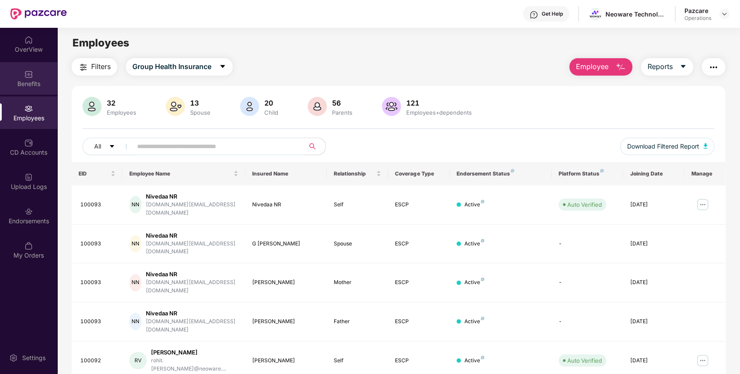
click at [36, 82] on div "Benefits" at bounding box center [28, 83] width 57 height 9
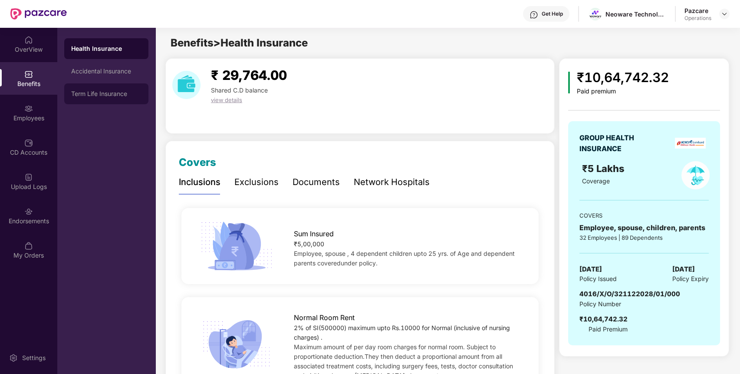
click at [115, 95] on div "Term Life Insurance" at bounding box center [106, 93] width 70 height 7
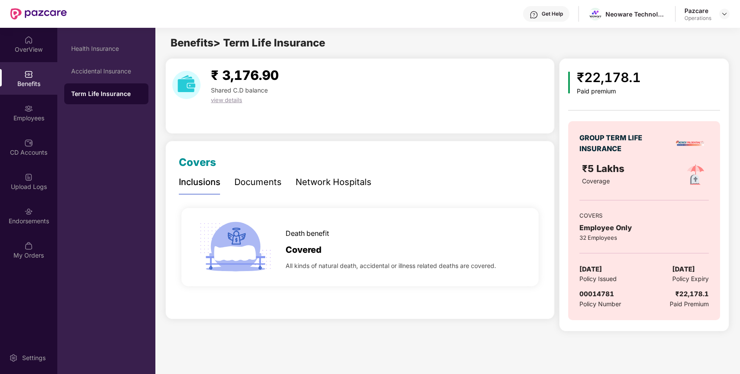
click at [598, 289] on div "00014781" at bounding box center [600, 294] width 42 height 10
copy span "00014781"
click at [598, 289] on div "00014781" at bounding box center [600, 294] width 42 height 10
click at [726, 14] on img at bounding box center [724, 13] width 7 height 7
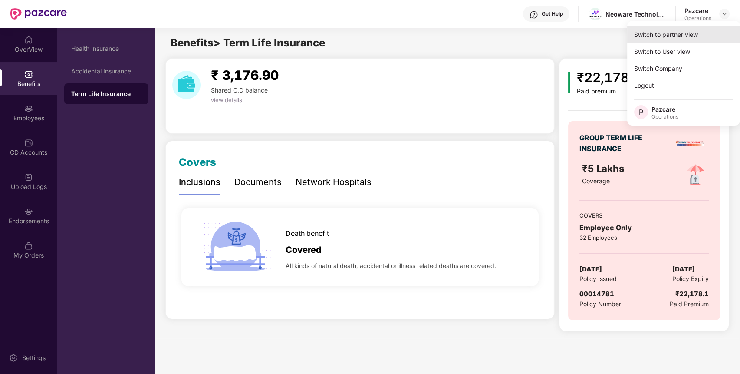
click at [706, 33] on div "Switch to partner view" at bounding box center [683, 34] width 113 height 17
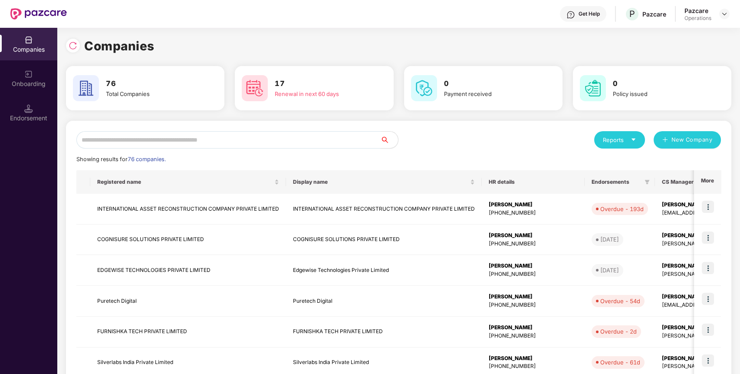
click at [301, 142] on input "text" at bounding box center [228, 139] width 304 height 17
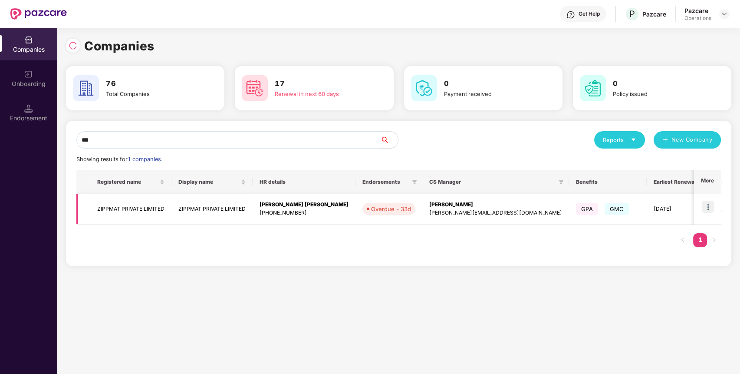
type input "***"
click at [710, 205] on img at bounding box center [708, 206] width 12 height 12
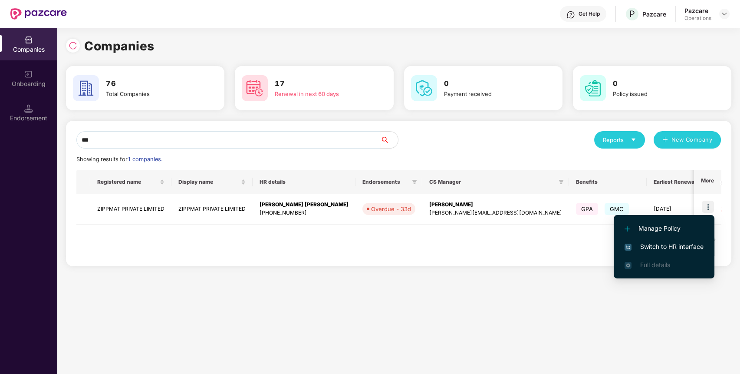
click at [673, 243] on span "Switch to HR interface" at bounding box center [663, 247] width 79 height 10
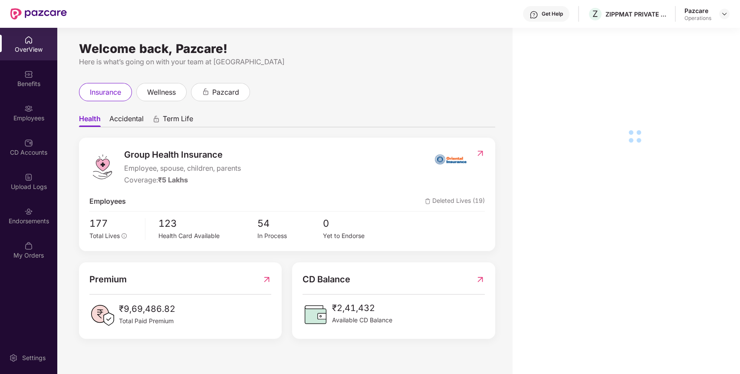
click at [21, 225] on div "Endorsements" at bounding box center [28, 215] width 57 height 33
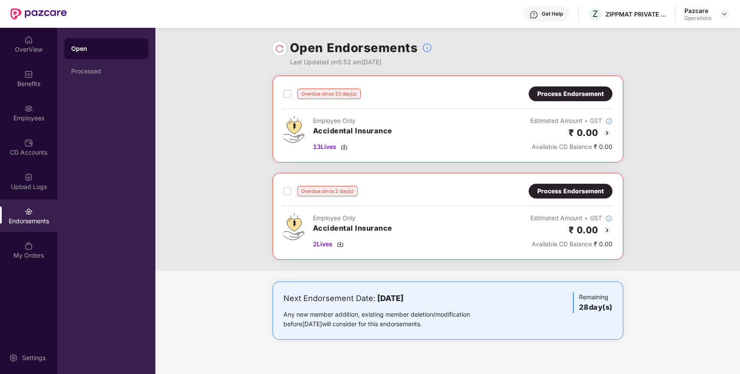
click at [585, 90] on div "Process Endorsement" at bounding box center [570, 94] width 66 height 10
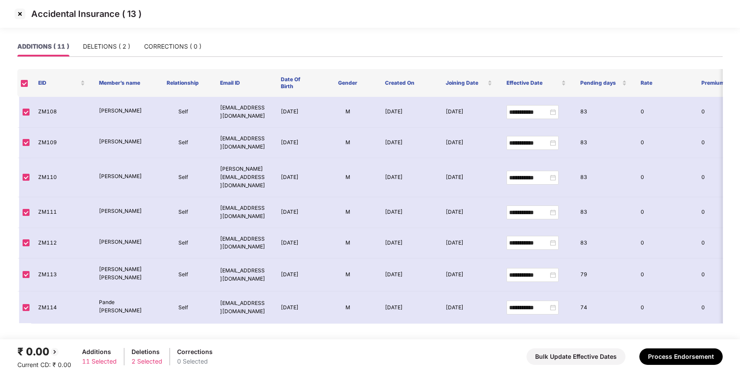
click at [17, 12] on img at bounding box center [20, 14] width 14 height 14
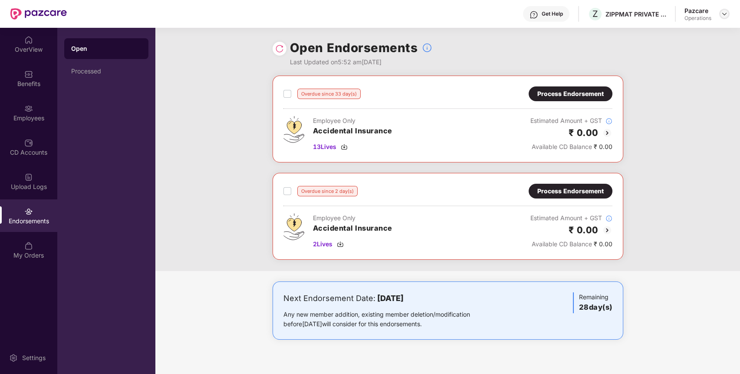
click at [722, 14] on img at bounding box center [724, 13] width 7 height 7
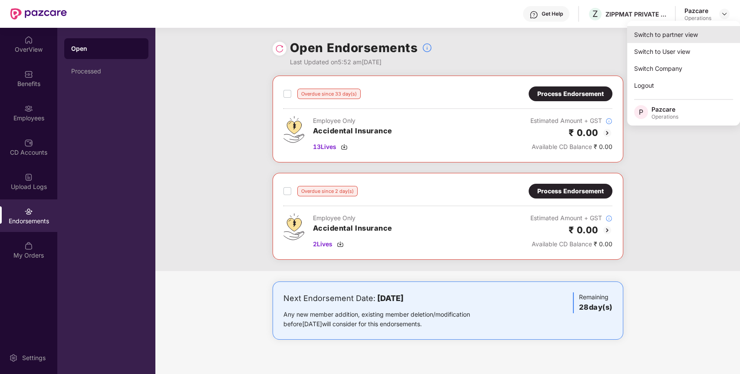
click at [697, 37] on div "Switch to partner view" at bounding box center [683, 34] width 113 height 17
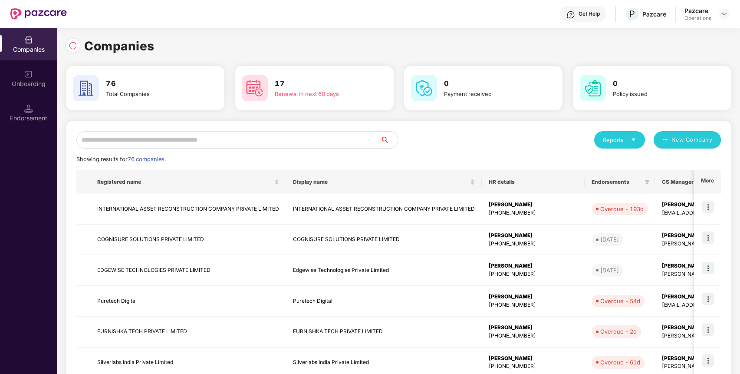
click at [352, 139] on input "text" at bounding box center [228, 139] width 304 height 17
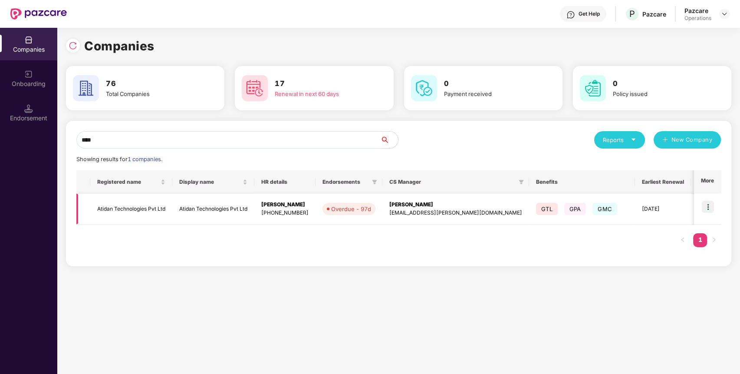
type input "****"
click at [709, 205] on img at bounding box center [708, 206] width 12 height 12
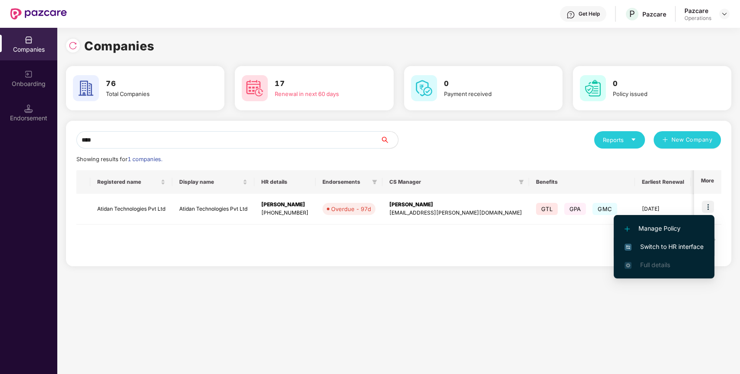
click at [684, 246] on span "Switch to HR interface" at bounding box center [663, 247] width 79 height 10
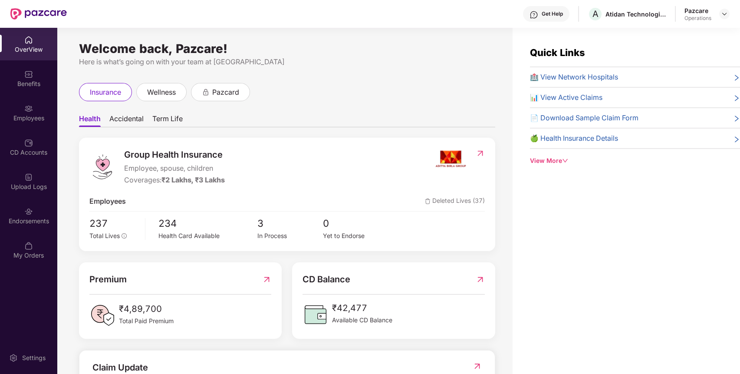
click at [29, 214] on img at bounding box center [28, 211] width 9 height 9
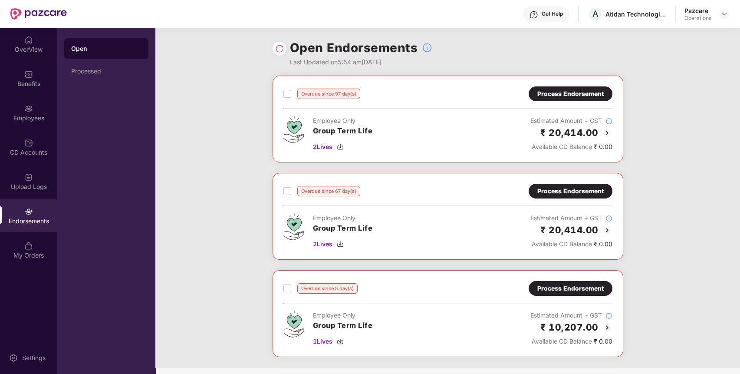
scroll to position [79, 0]
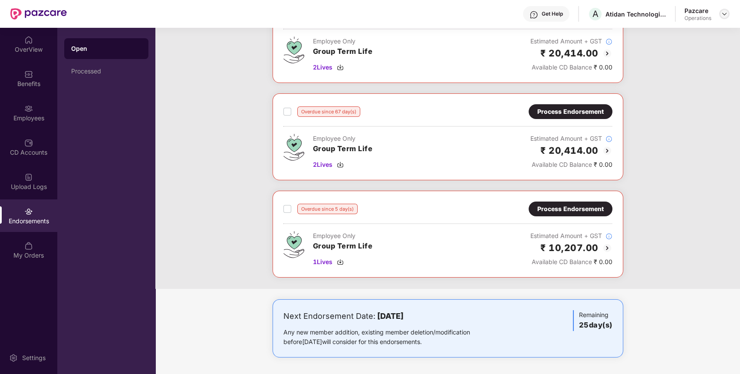
click at [721, 13] on img at bounding box center [724, 13] width 7 height 7
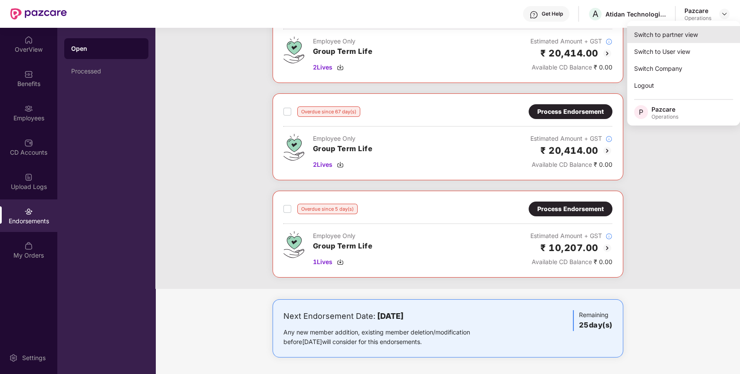
click at [690, 34] on div "Switch to partner view" at bounding box center [683, 34] width 113 height 17
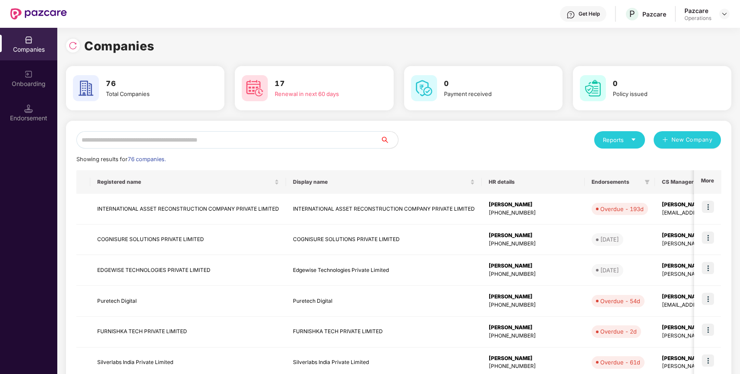
click at [326, 136] on input "text" at bounding box center [228, 139] width 304 height 17
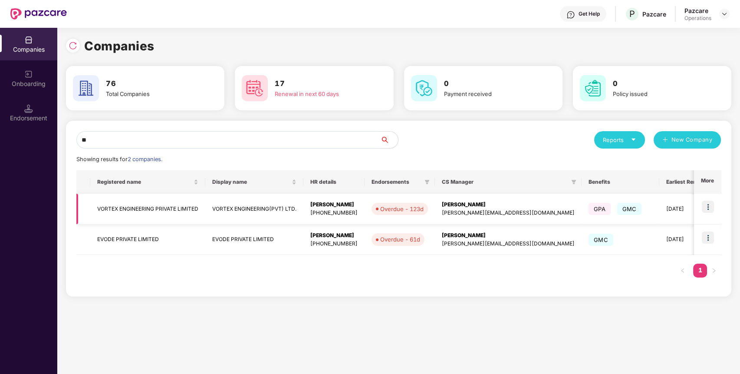
type input "**"
click at [708, 207] on img at bounding box center [708, 206] width 12 height 12
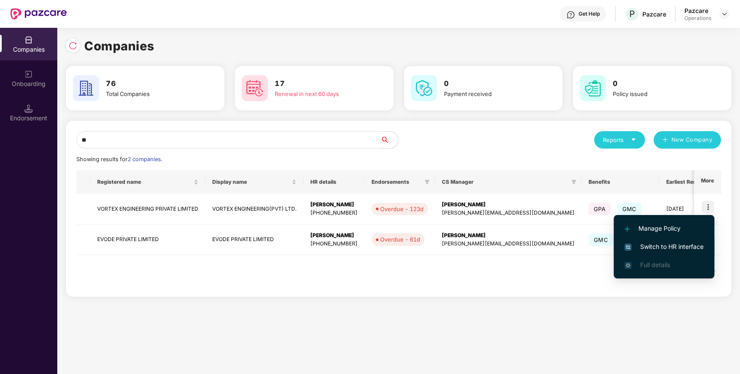
click at [695, 240] on li "Switch to HR interface" at bounding box center [664, 246] width 101 height 18
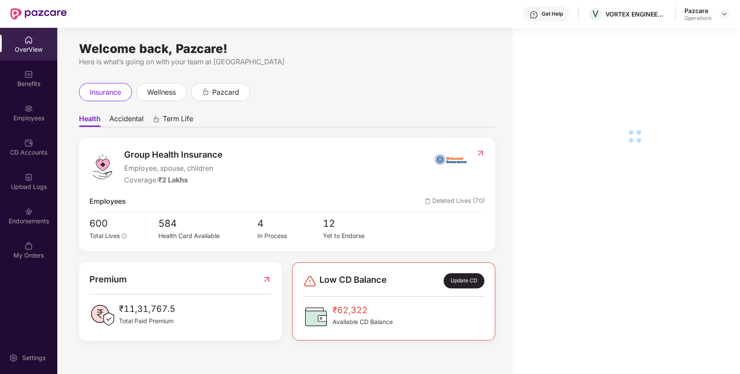
click at [40, 229] on div "Endorsements" at bounding box center [28, 215] width 57 height 33
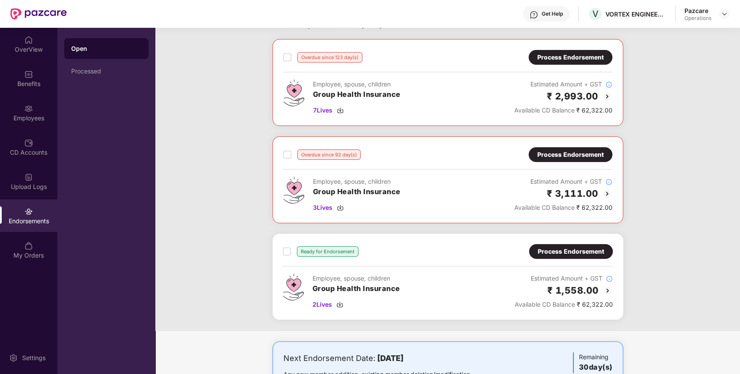
scroll to position [36, 0]
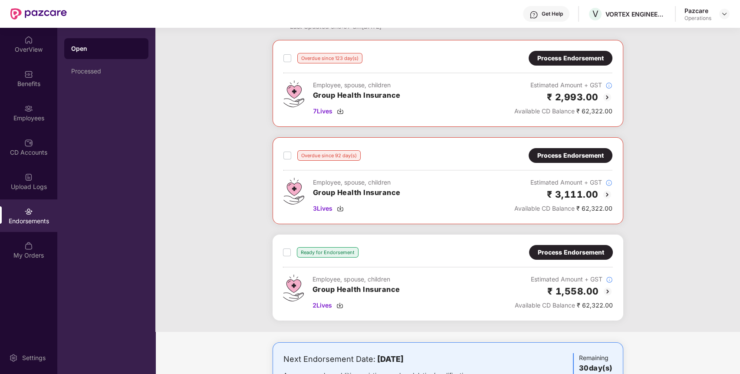
click at [571, 158] on div "Process Endorsement" at bounding box center [570, 156] width 66 height 10
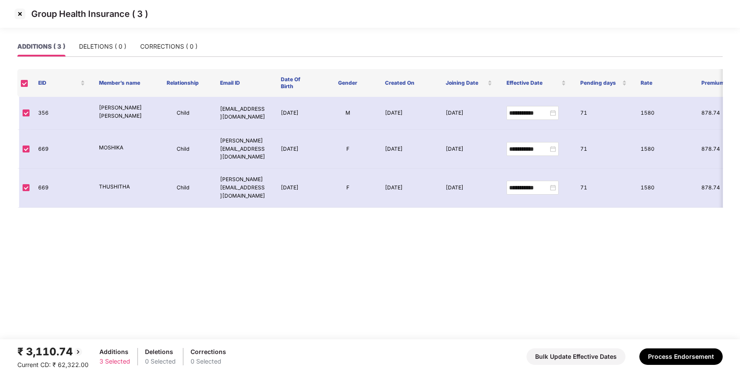
click at [20, 14] on img at bounding box center [20, 14] width 14 height 14
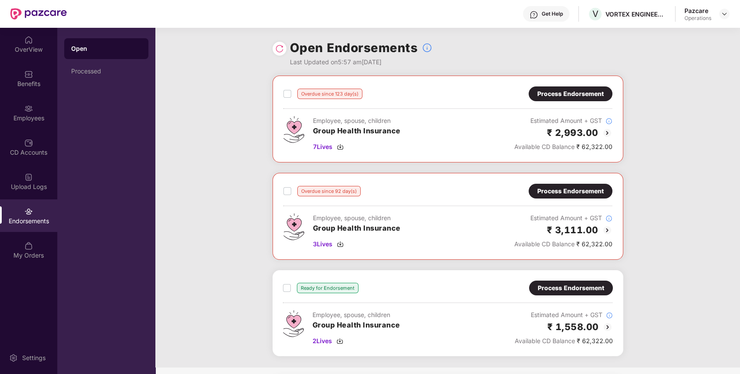
click at [582, 284] on div "Process Endorsement" at bounding box center [571, 288] width 66 height 10
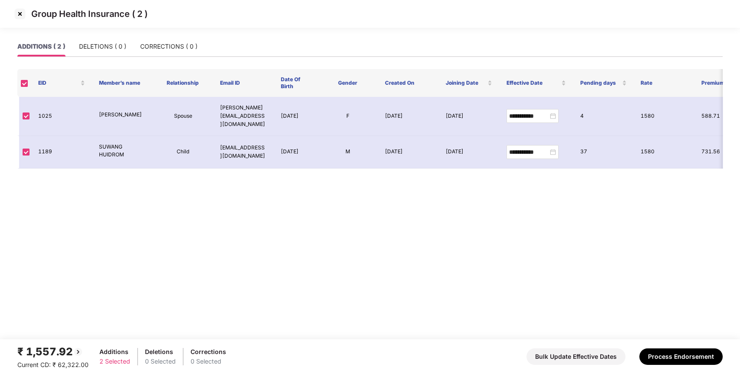
click at [21, 12] on img at bounding box center [20, 14] width 14 height 14
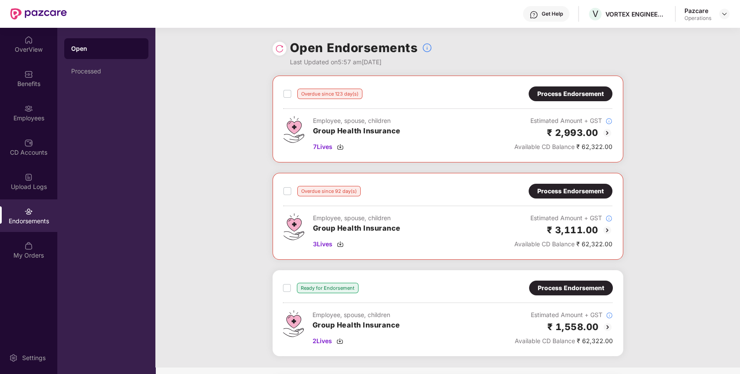
scroll to position [79, 0]
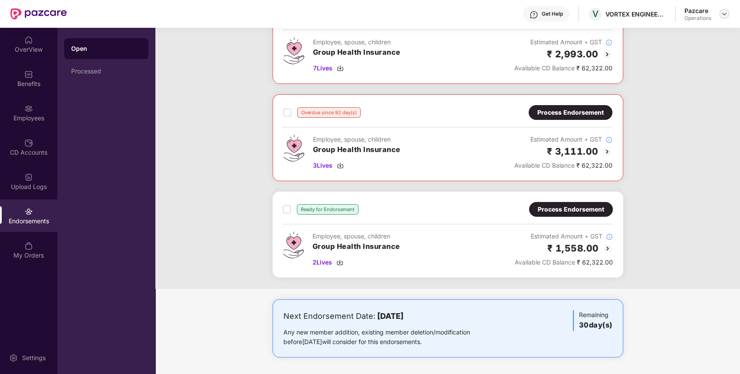
click at [722, 13] on img at bounding box center [724, 13] width 7 height 7
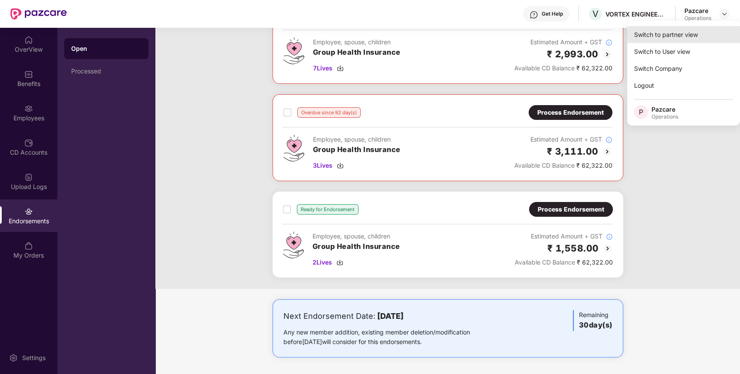
click at [699, 42] on div "Switch to partner view" at bounding box center [683, 34] width 113 height 17
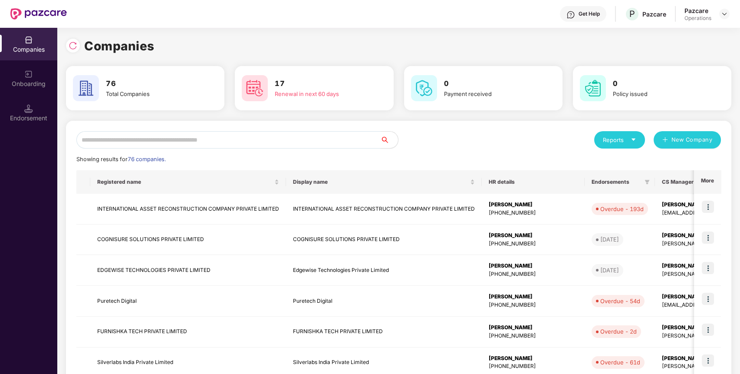
click at [349, 139] on input "text" at bounding box center [228, 139] width 304 height 17
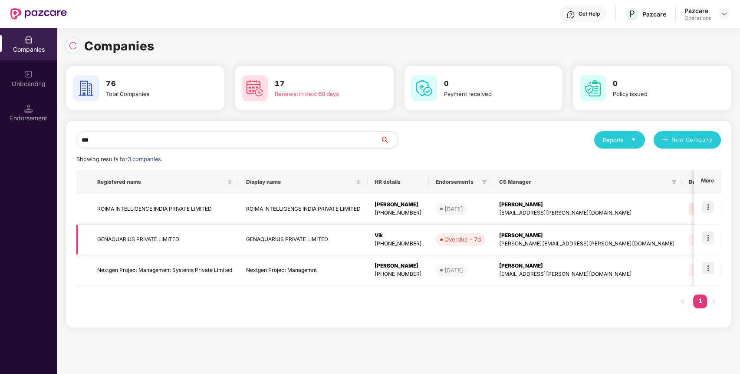
type input "***"
click at [708, 233] on img at bounding box center [708, 237] width 12 height 12
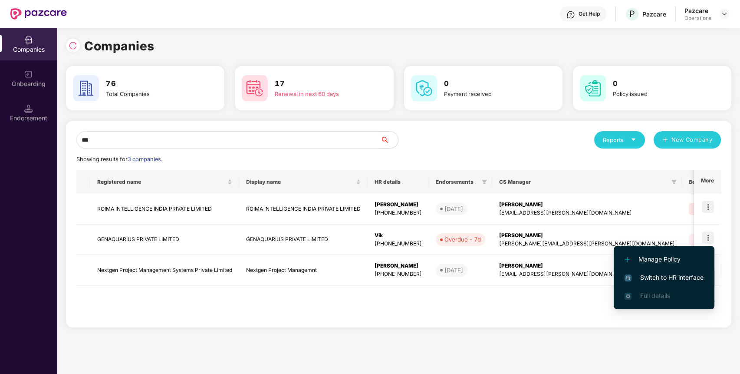
click at [694, 274] on span "Switch to HR interface" at bounding box center [663, 277] width 79 height 10
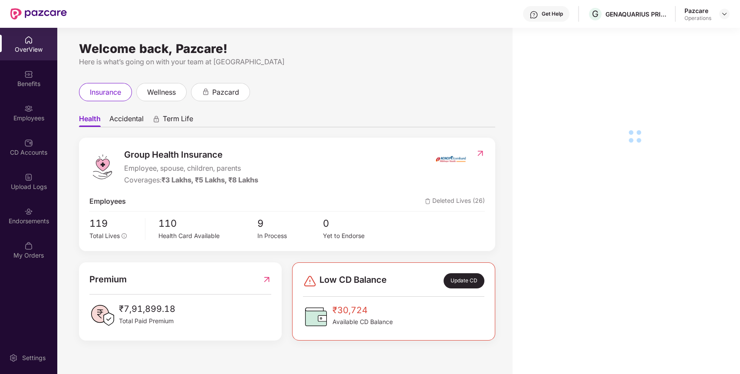
click at [29, 223] on div "Endorsements" at bounding box center [28, 221] width 57 height 9
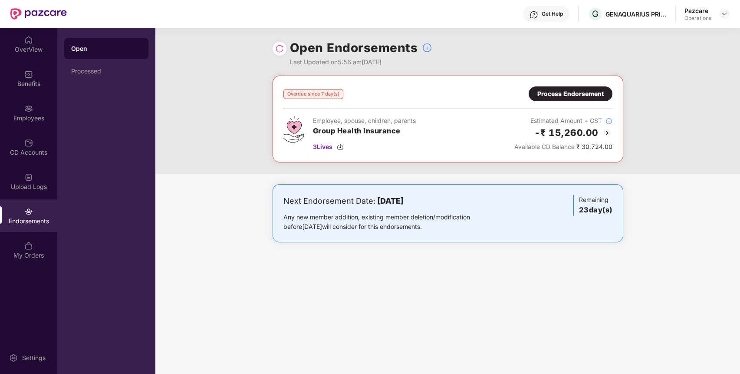
click at [551, 86] on div "Process Endorsement" at bounding box center [571, 93] width 84 height 15
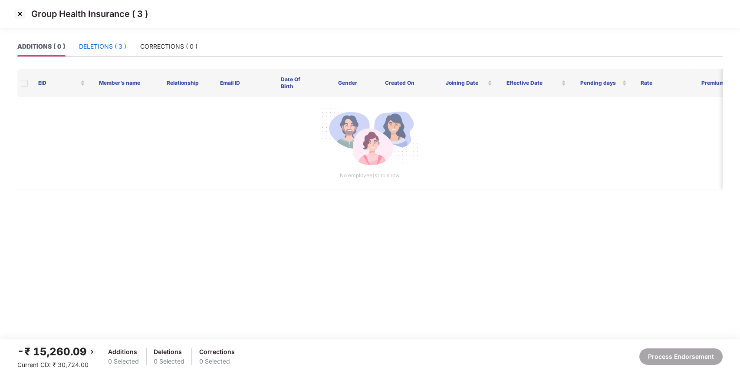
click at [94, 49] on div "DELETIONS ( 3 )" at bounding box center [102, 47] width 47 height 10
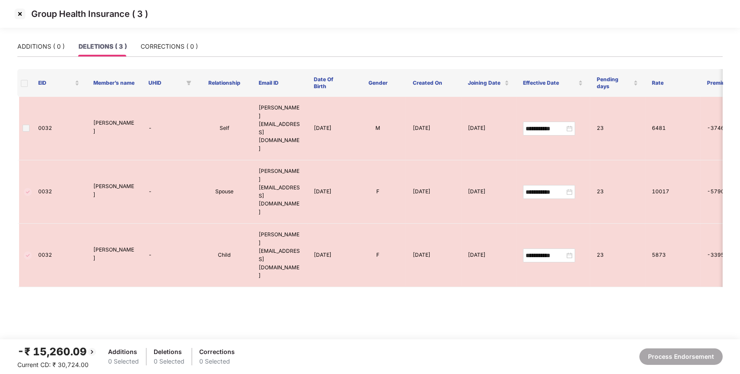
click at [19, 16] on img at bounding box center [20, 14] width 14 height 14
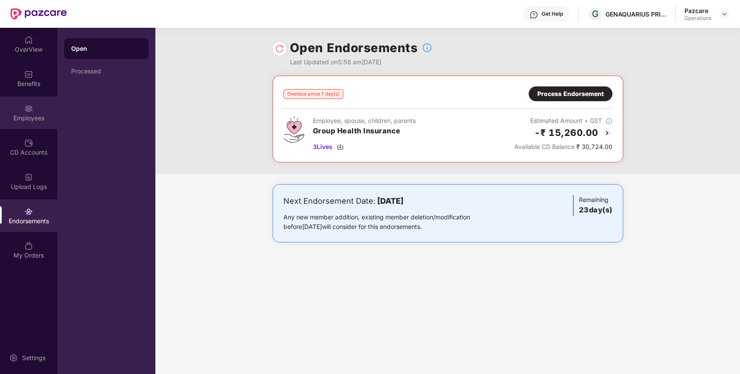
click at [35, 111] on div "Employees" at bounding box center [28, 112] width 57 height 33
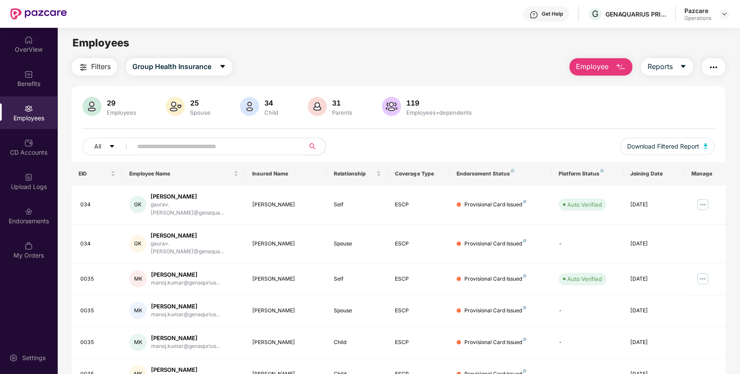
click at [716, 66] on img "button" at bounding box center [713, 67] width 10 height 10
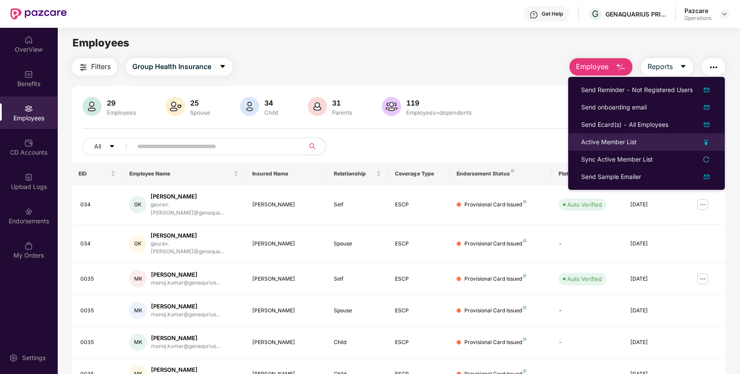
click at [617, 144] on div "Active Member List" at bounding box center [609, 142] width 56 height 10
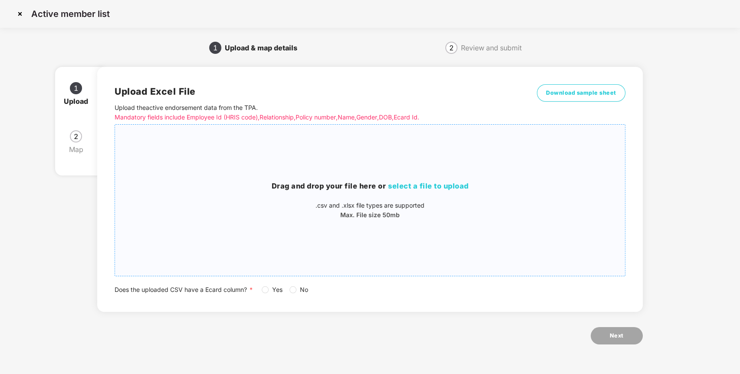
click at [464, 186] on span "select a file to upload" at bounding box center [428, 185] width 81 height 9
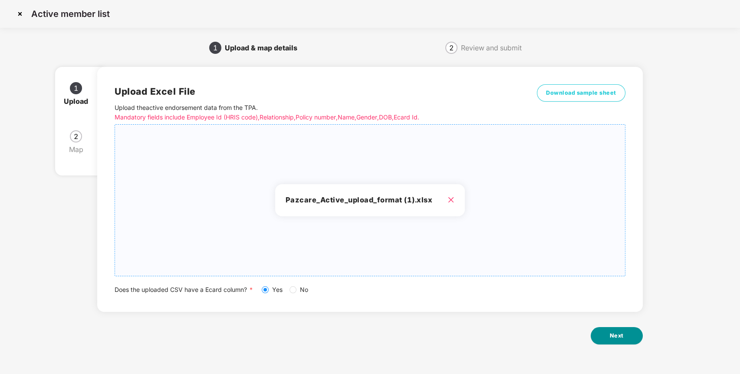
click at [608, 333] on button "Next" at bounding box center [617, 335] width 52 height 17
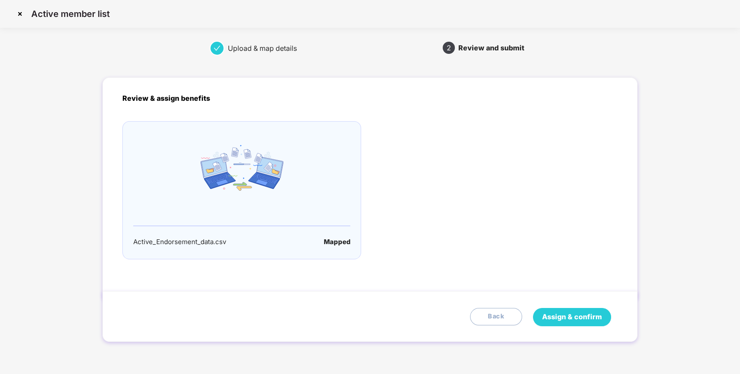
click at [562, 318] on span "Assign & confirm" at bounding box center [572, 316] width 60 height 11
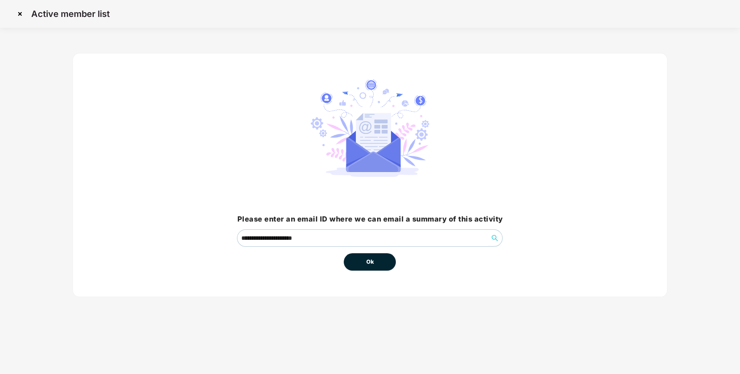
click at [375, 260] on button "Ok" at bounding box center [370, 261] width 52 height 17
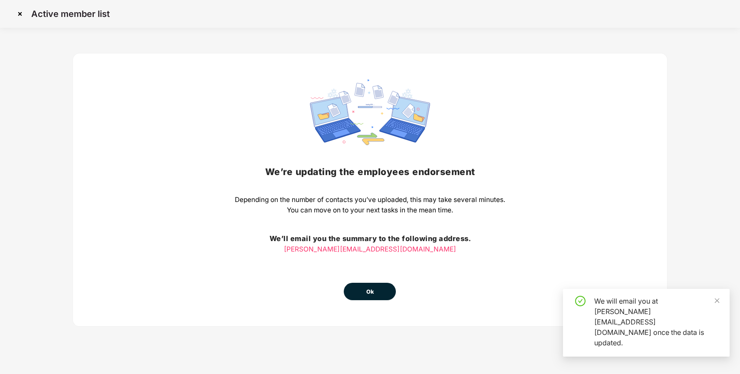
click at [375, 297] on button "Ok" at bounding box center [370, 290] width 52 height 17
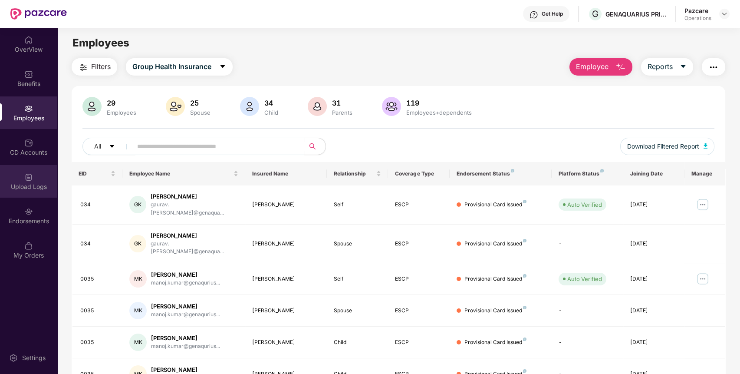
click at [34, 172] on div "Upload Logs" at bounding box center [28, 181] width 57 height 33
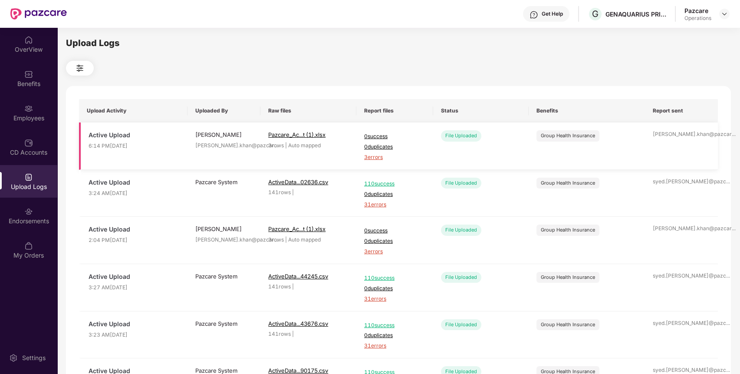
click at [378, 156] on span "3 errors" at bounding box center [394, 157] width 61 height 8
click at [724, 15] on img at bounding box center [724, 13] width 7 height 7
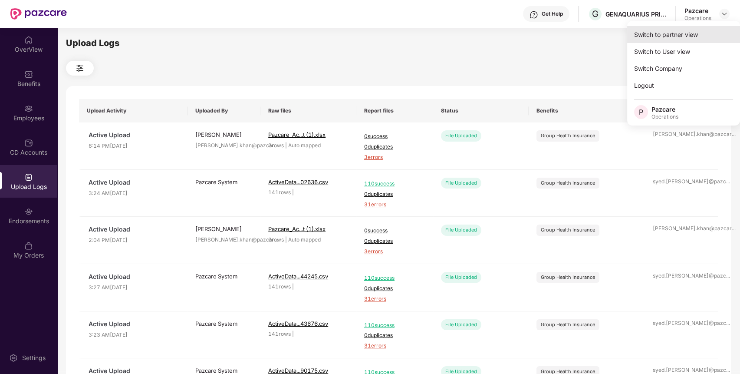
click at [703, 29] on div "Switch to partner view" at bounding box center [683, 34] width 113 height 17
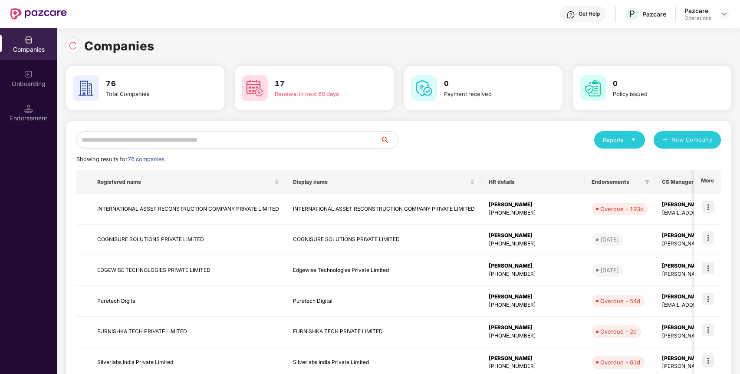
click at [350, 142] on input "text" at bounding box center [228, 139] width 304 height 17
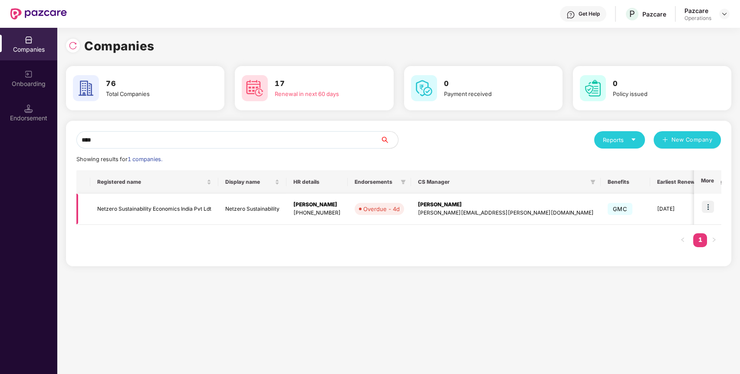
type input "****"
click at [715, 202] on td at bounding box center [707, 209] width 27 height 31
click at [712, 206] on img at bounding box center [708, 206] width 12 height 12
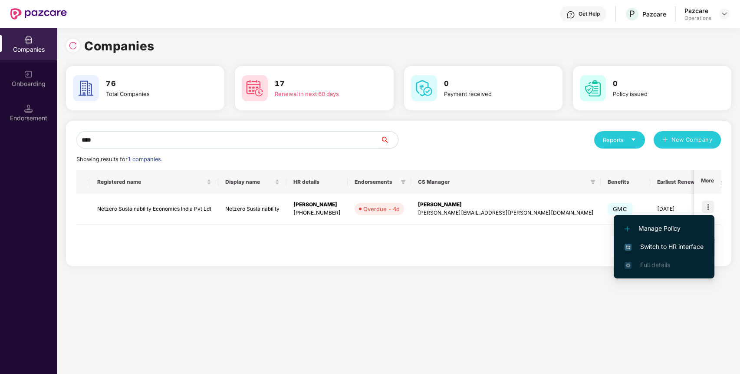
click at [691, 242] on span "Switch to HR interface" at bounding box center [663, 247] width 79 height 10
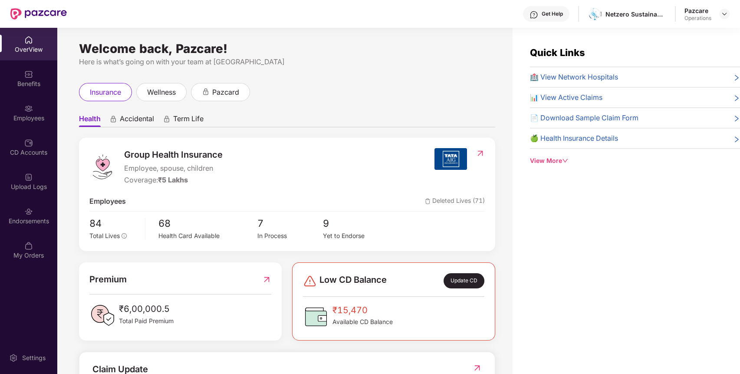
click at [45, 210] on div "Endorsements" at bounding box center [28, 215] width 57 height 33
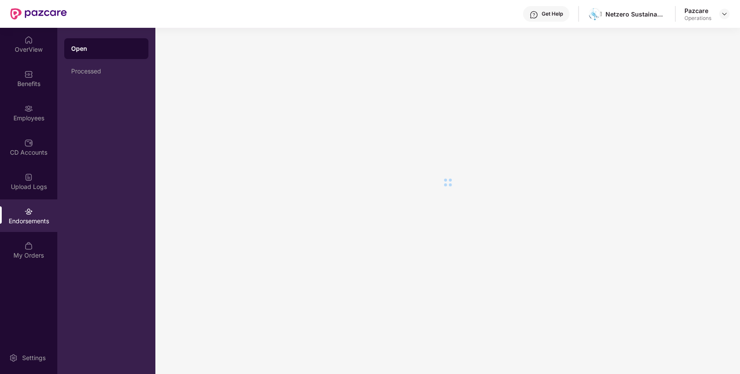
click at [45, 210] on div "Endorsements" at bounding box center [28, 215] width 57 height 33
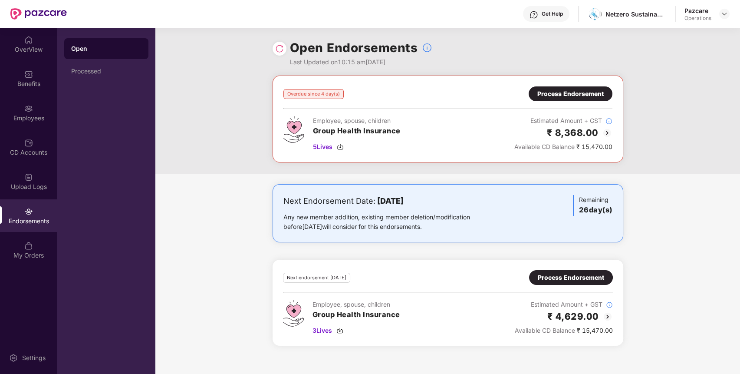
click at [560, 90] on div "Process Endorsement" at bounding box center [570, 94] width 66 height 10
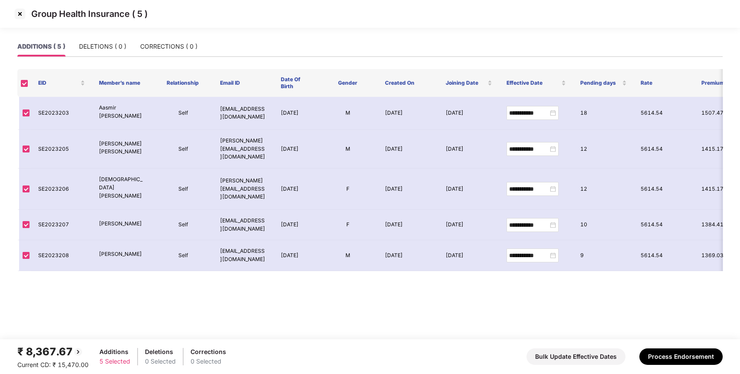
click at [15, 15] on img at bounding box center [20, 14] width 14 height 14
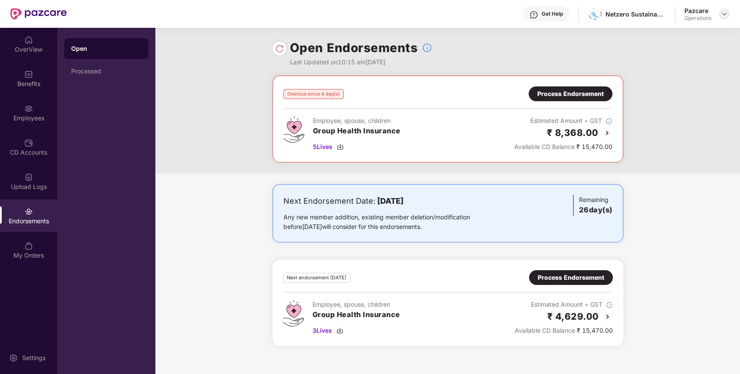
click at [723, 10] on img at bounding box center [724, 13] width 7 height 7
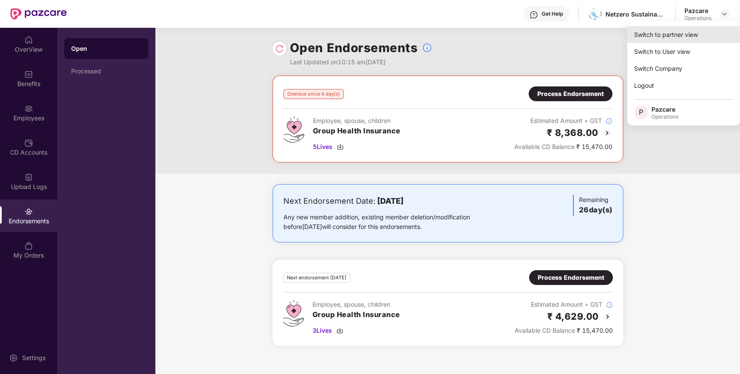
click at [699, 38] on div "Switch to partner view" at bounding box center [683, 34] width 113 height 17
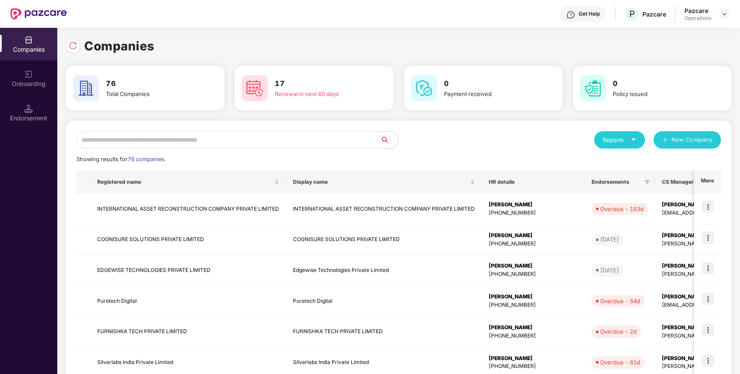
click at [358, 141] on input "text" at bounding box center [228, 139] width 304 height 17
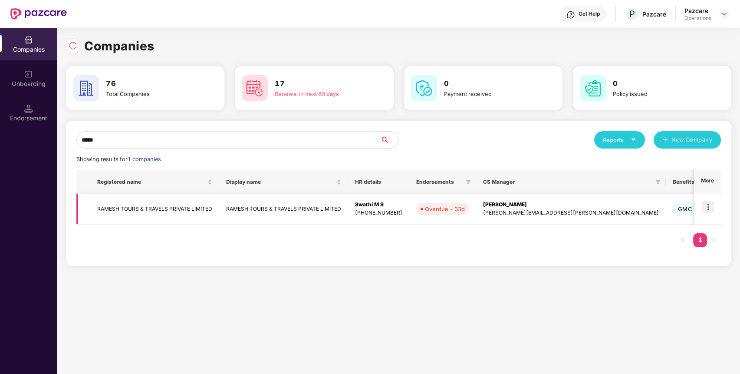
type input "*****"
click at [706, 207] on img at bounding box center [708, 206] width 12 height 12
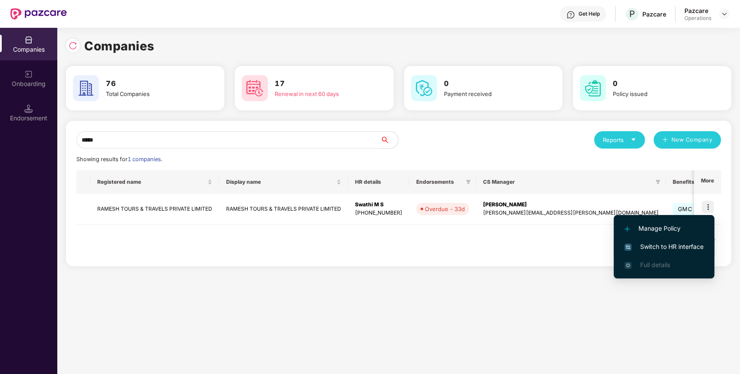
click at [686, 240] on li "Switch to HR interface" at bounding box center [664, 246] width 101 height 18
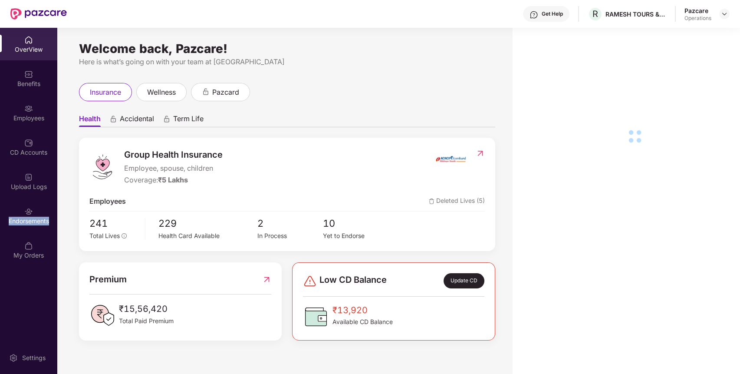
click at [29, 223] on div "Endorsements" at bounding box center [28, 221] width 57 height 9
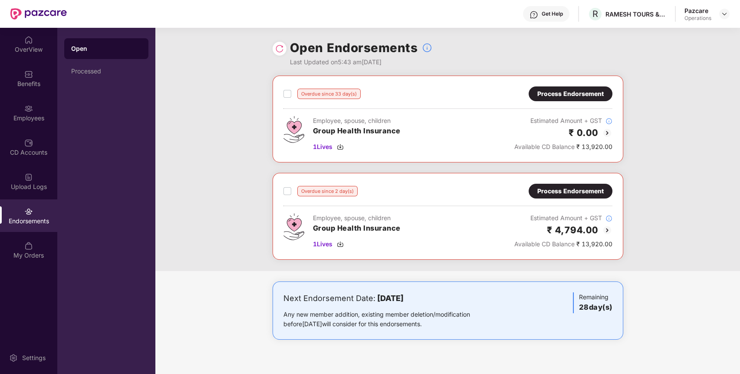
click at [575, 189] on div "Process Endorsement" at bounding box center [570, 191] width 66 height 10
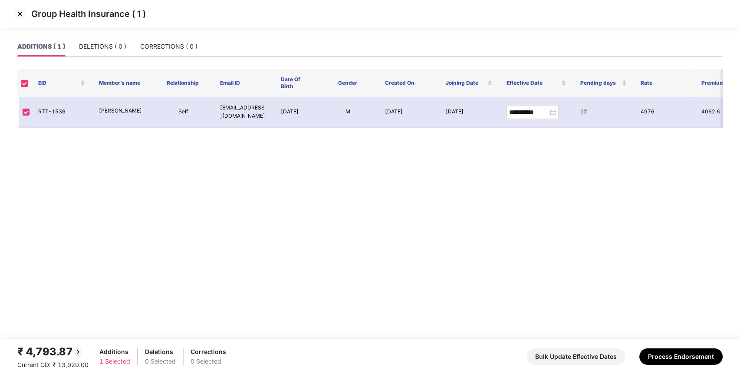
click at [20, 14] on img at bounding box center [20, 14] width 14 height 14
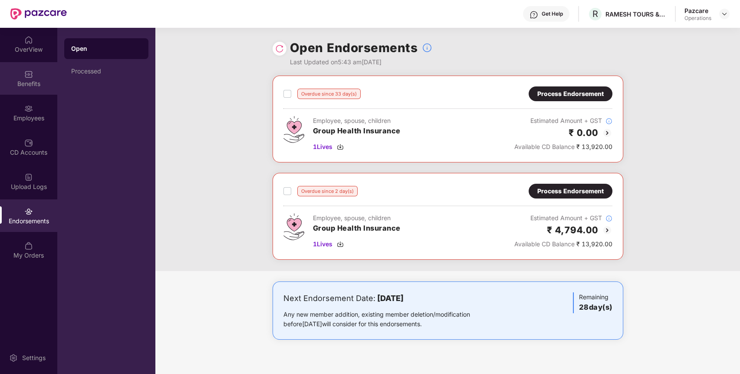
click at [21, 72] on div "Benefits" at bounding box center [28, 78] width 57 height 33
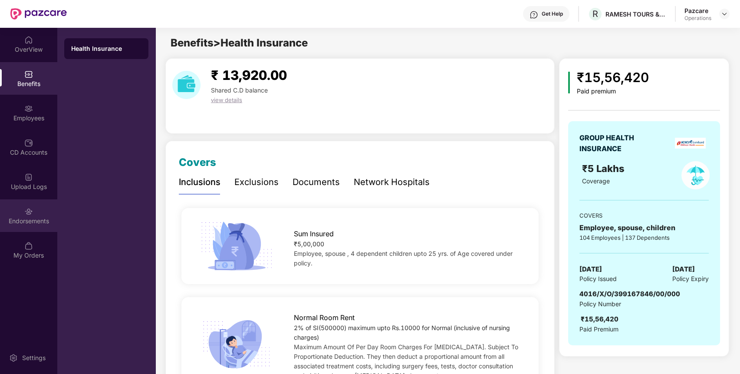
click at [28, 218] on div "Endorsements" at bounding box center [28, 221] width 57 height 9
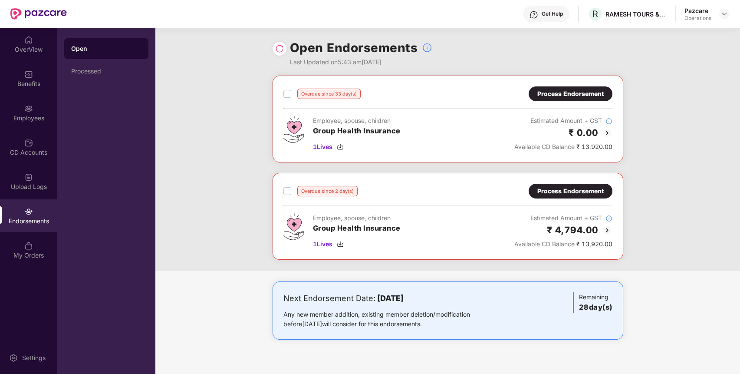
click at [583, 97] on div "Process Endorsement" at bounding box center [570, 94] width 66 height 10
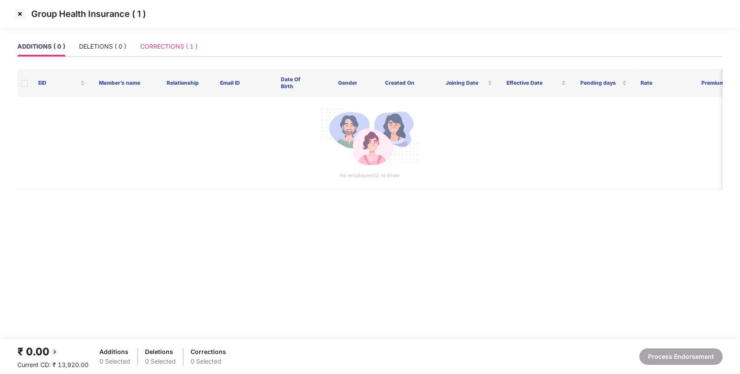
click at [182, 54] on div "CORRECTIONS ( 1 )" at bounding box center [168, 46] width 57 height 20
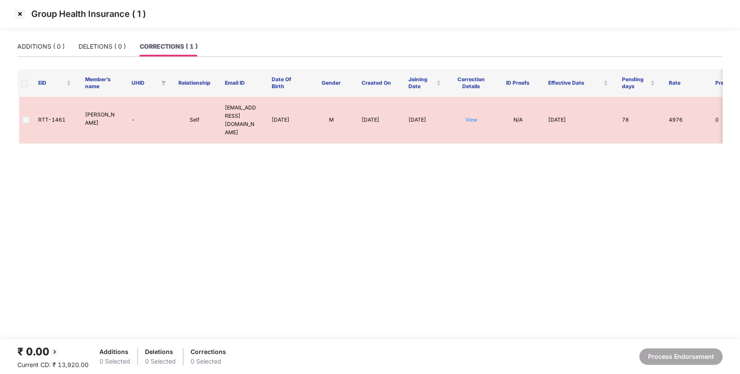
click at [21, 15] on img at bounding box center [20, 14] width 14 height 14
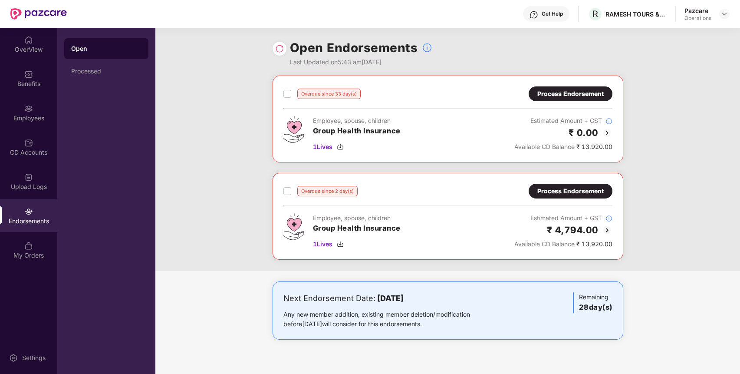
click at [573, 184] on div "Process Endorsement" at bounding box center [571, 191] width 84 height 15
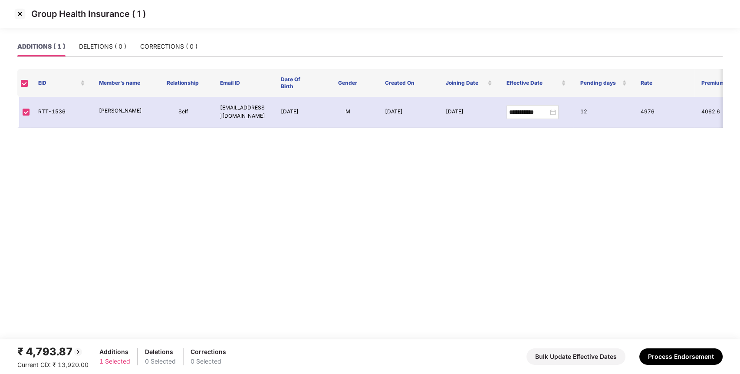
click at [20, 12] on img at bounding box center [20, 14] width 14 height 14
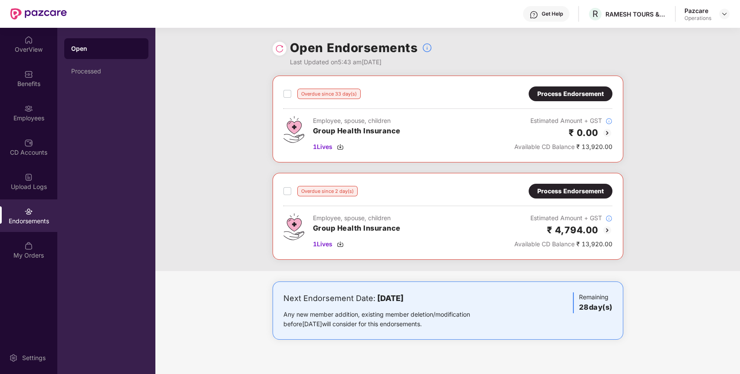
click at [721, 9] on div at bounding box center [724, 14] width 10 height 10
click at [725, 16] on img at bounding box center [724, 13] width 7 height 7
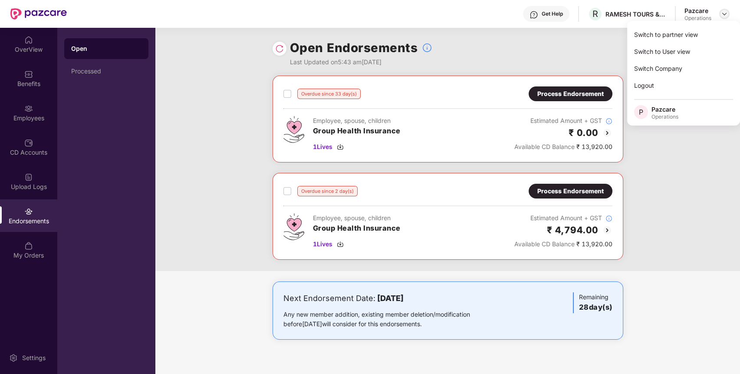
click at [725, 16] on img at bounding box center [724, 13] width 7 height 7
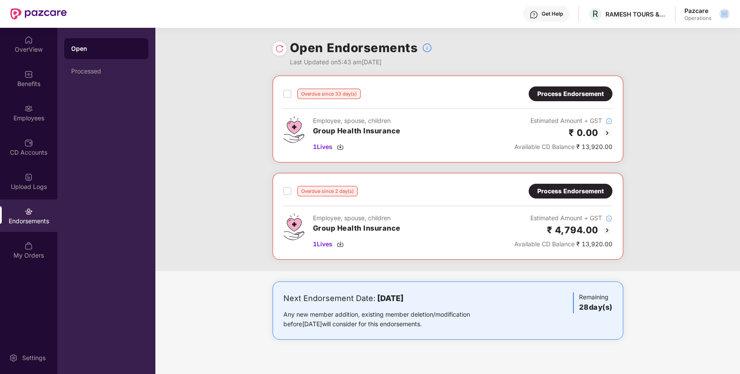
drag, startPoint x: 716, startPoint y: 27, endPoint x: 722, endPoint y: 13, distance: 15.5
click at [722, 13] on div "Get Help R RAMESH TOURS & TRAVELS PRIVATE LIMITED Pazcare Operations" at bounding box center [398, 14] width 663 height 28
click at [722, 13] on img at bounding box center [724, 13] width 7 height 7
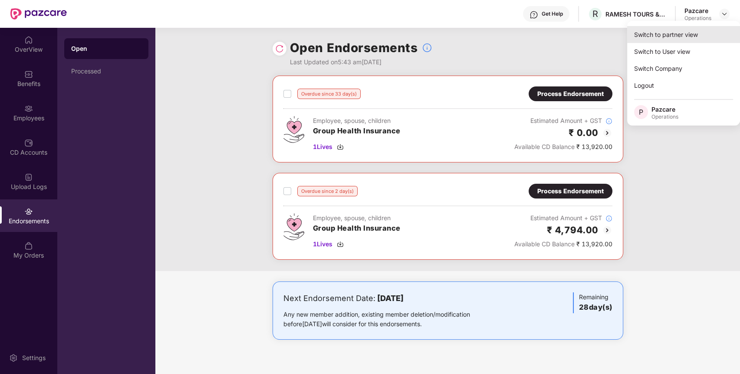
click at [704, 36] on div "Switch to partner view" at bounding box center [683, 34] width 113 height 17
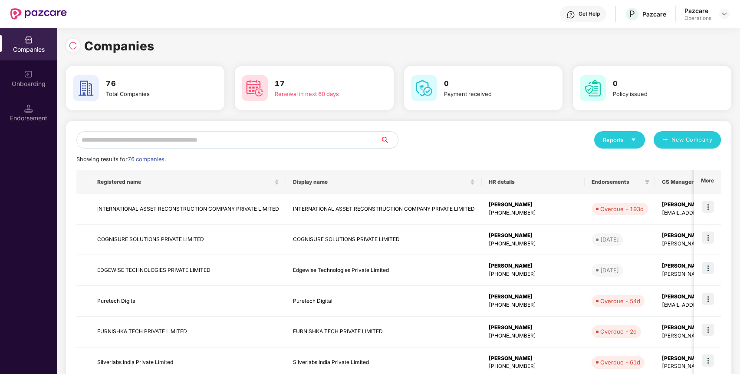
click at [246, 135] on input "text" at bounding box center [228, 139] width 304 height 17
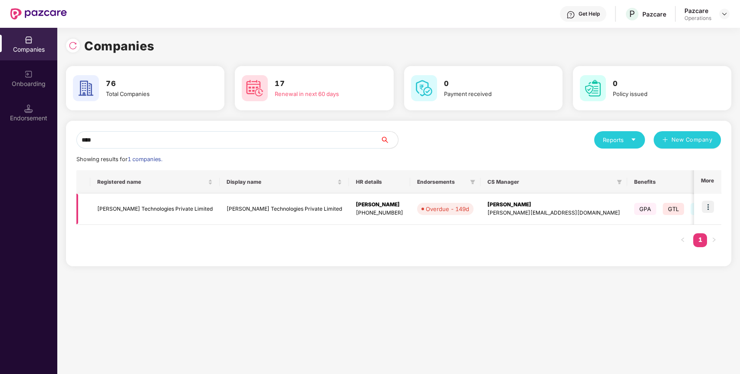
type input "****"
click at [707, 204] on img at bounding box center [708, 206] width 12 height 12
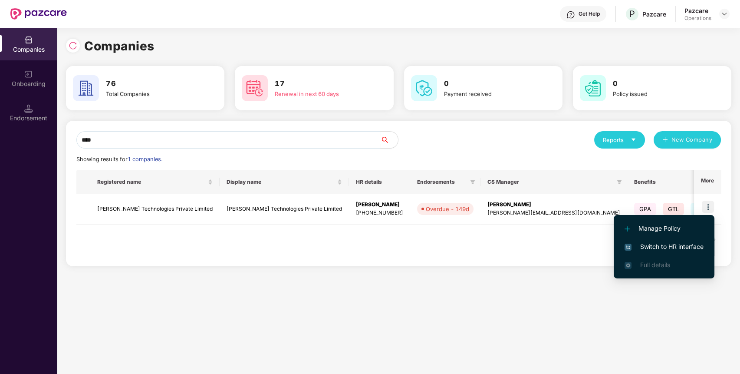
click at [688, 246] on span "Switch to HR interface" at bounding box center [663, 247] width 79 height 10
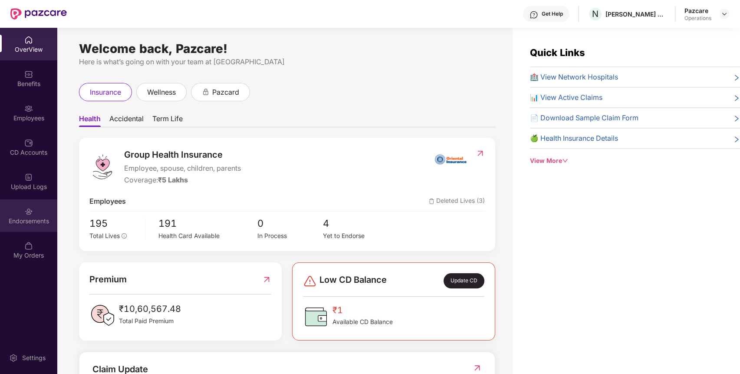
click at [12, 214] on div "Endorsements" at bounding box center [28, 215] width 57 height 33
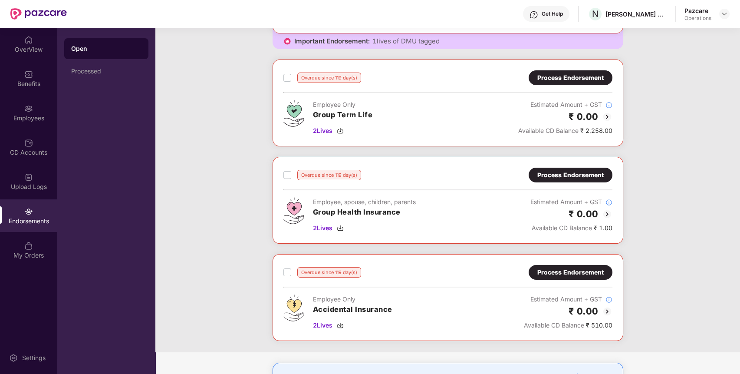
scroll to position [350, 0]
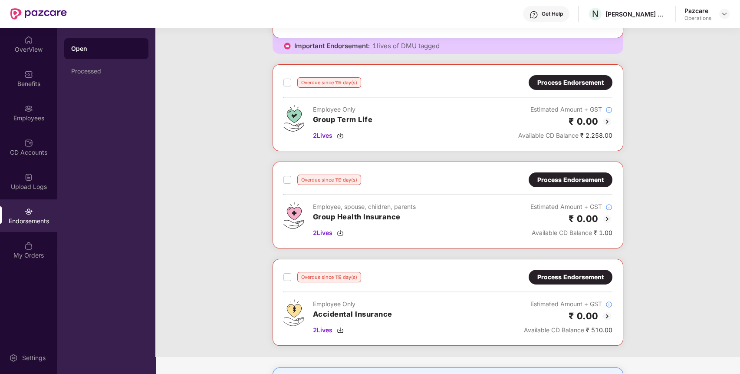
click at [726, 7] on div "Pazcare Operations" at bounding box center [706, 14] width 45 height 15
click at [730, 20] on header "Get Help N [PERSON_NAME] Technologies Private Limited Pazcare Operations" at bounding box center [370, 14] width 740 height 28
click at [733, 13] on header "Get Help N [PERSON_NAME] Technologies Private Limited Pazcare Operations" at bounding box center [370, 14] width 740 height 28
click at [723, 12] on img at bounding box center [724, 13] width 7 height 7
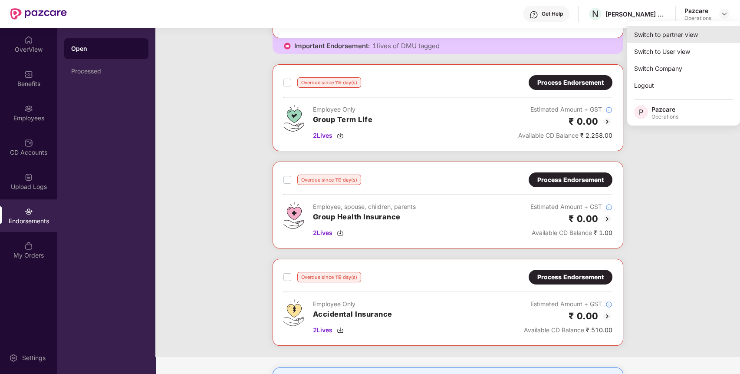
click at [701, 29] on div "Switch to partner view" at bounding box center [683, 34] width 113 height 17
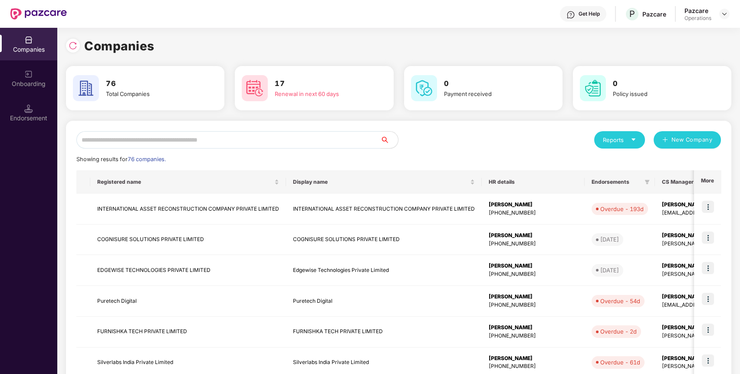
click at [301, 140] on input "text" at bounding box center [228, 139] width 304 height 17
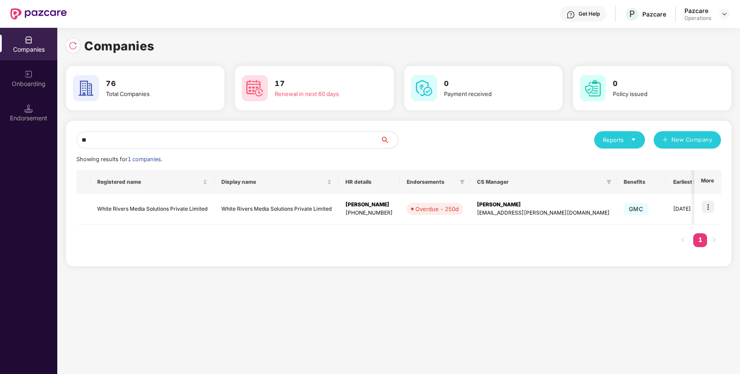
type input "*"
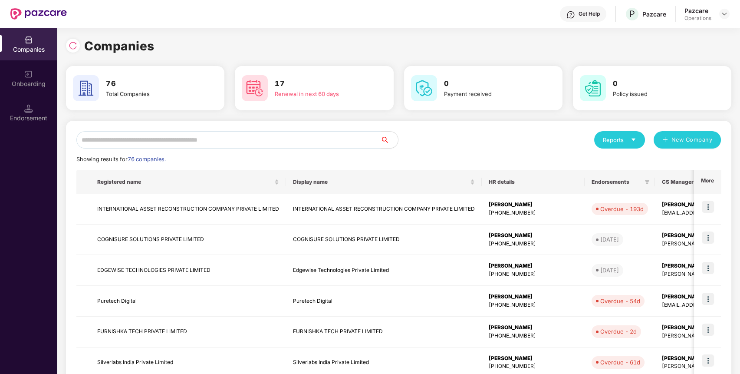
click at [338, 142] on input "text" at bounding box center [228, 139] width 304 height 17
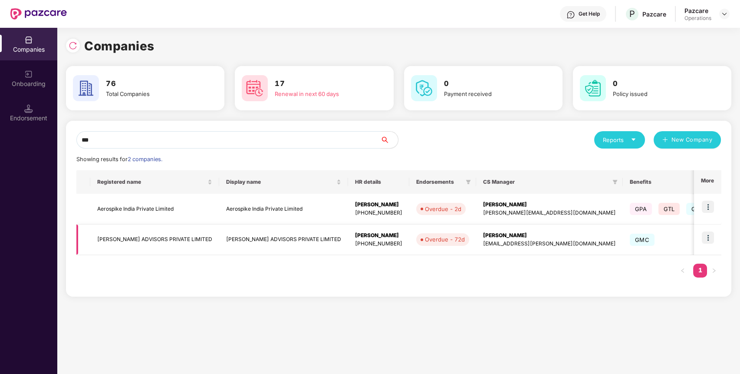
type input "***"
click at [711, 233] on img at bounding box center [708, 237] width 12 height 12
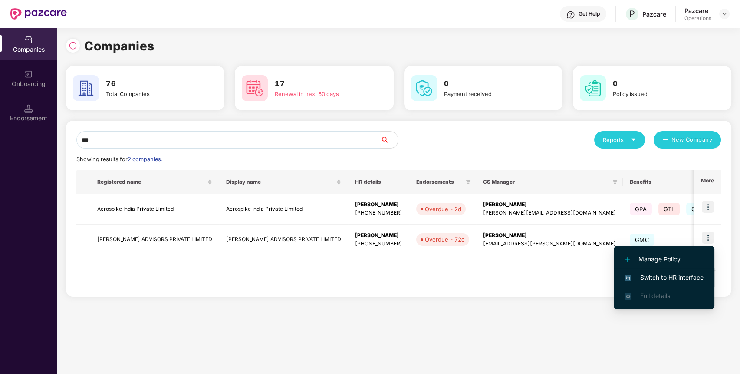
click at [686, 280] on span "Switch to HR interface" at bounding box center [663, 277] width 79 height 10
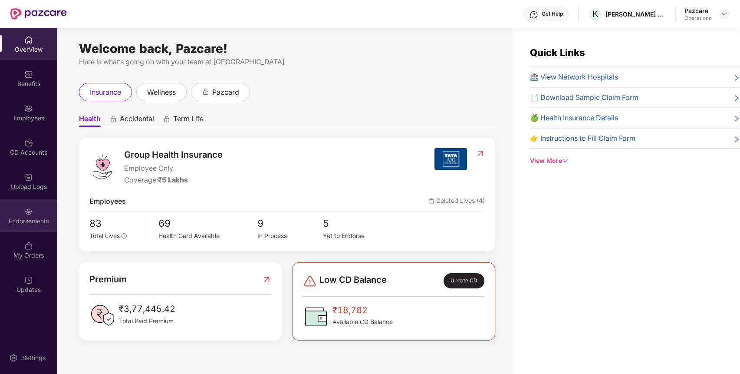
click at [23, 217] on div "Endorsements" at bounding box center [28, 221] width 57 height 9
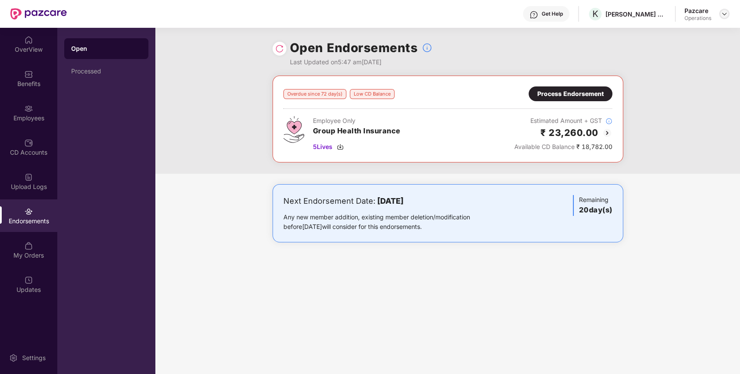
click at [726, 16] on img at bounding box center [724, 13] width 7 height 7
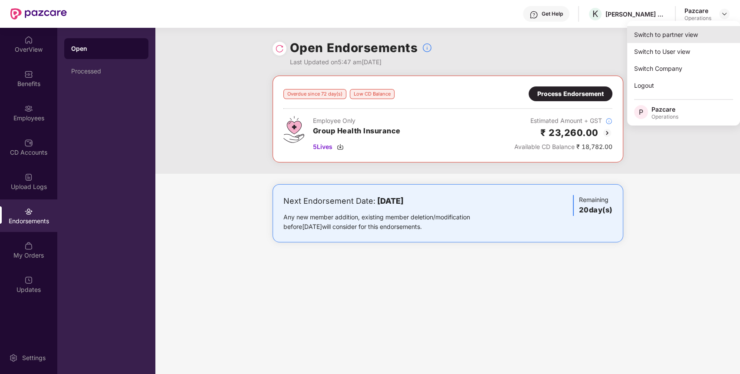
click at [691, 30] on div "Switch to partner view" at bounding box center [683, 34] width 113 height 17
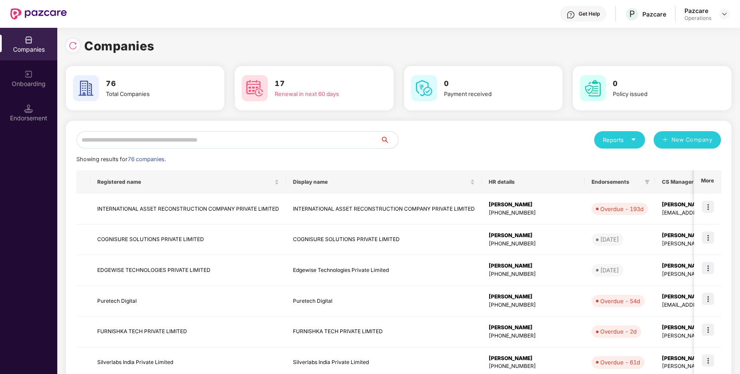
click at [347, 141] on input "text" at bounding box center [228, 139] width 304 height 17
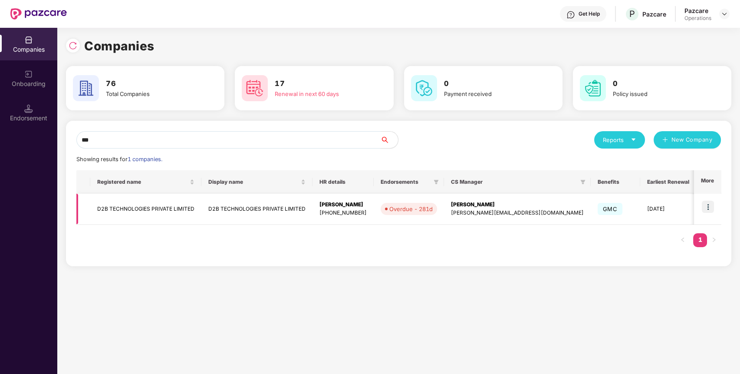
type input "***"
click at [706, 208] on img at bounding box center [708, 206] width 12 height 12
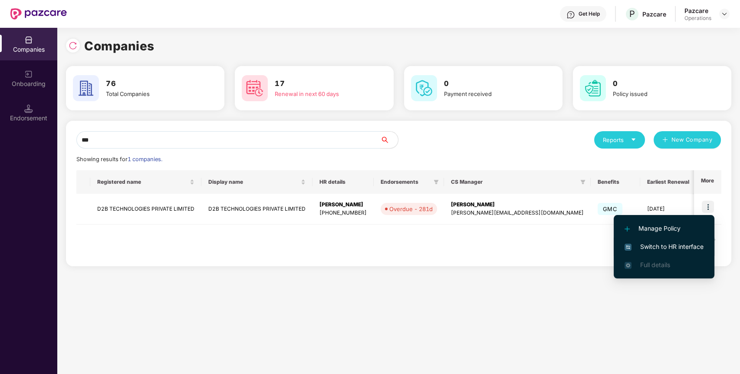
click at [694, 243] on span "Switch to HR interface" at bounding box center [663, 247] width 79 height 10
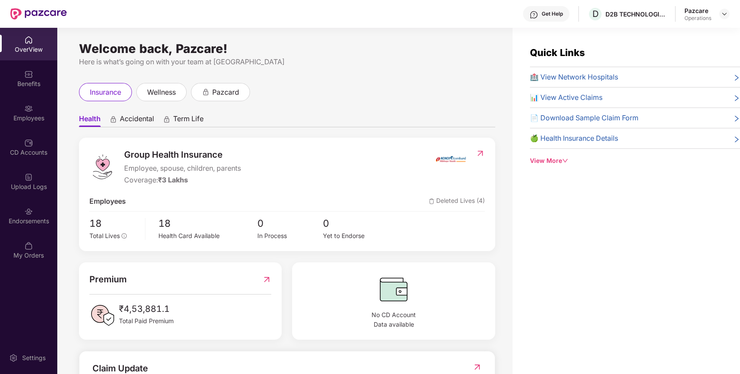
click at [21, 219] on div "Endorsements" at bounding box center [28, 221] width 57 height 9
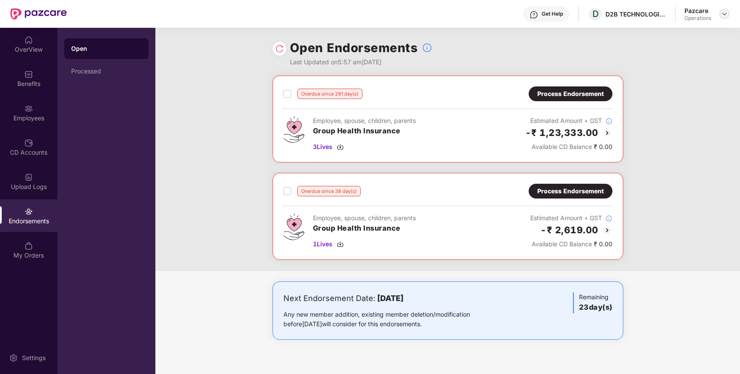
click at [723, 16] on img at bounding box center [724, 13] width 7 height 7
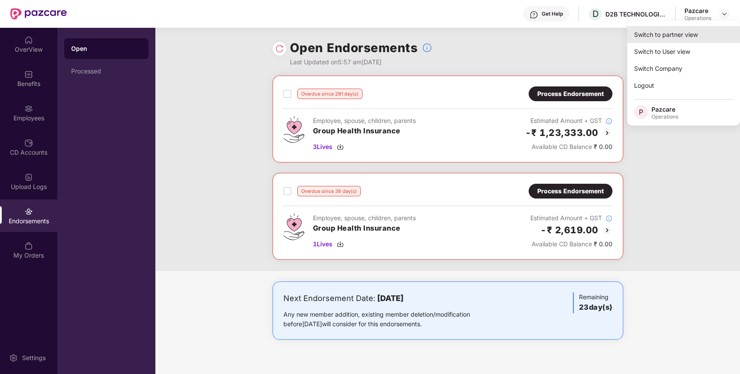
click at [704, 31] on div "Switch to partner view" at bounding box center [683, 34] width 113 height 17
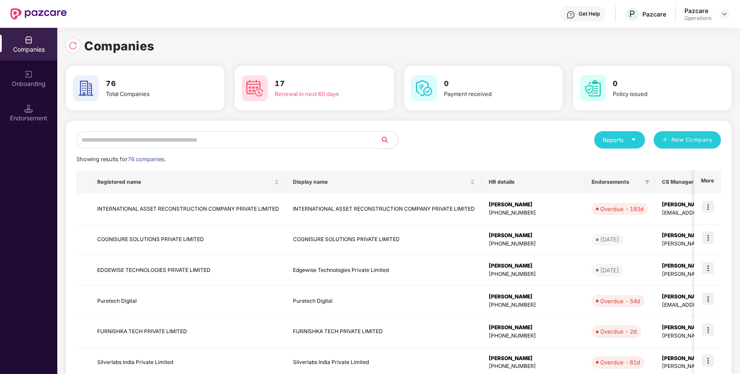
click at [294, 135] on input "text" at bounding box center [228, 139] width 304 height 17
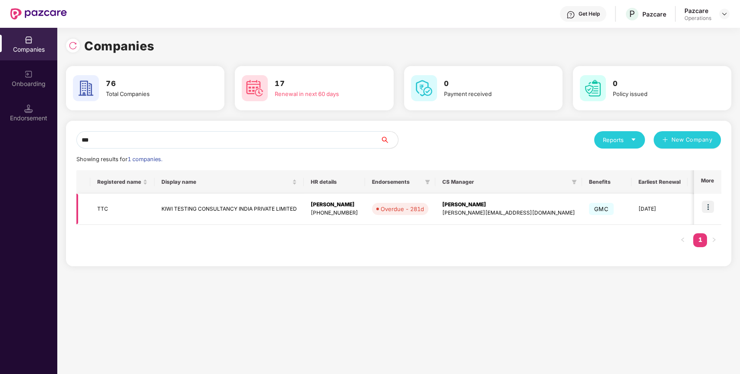
type input "***"
click at [710, 207] on img at bounding box center [708, 206] width 12 height 12
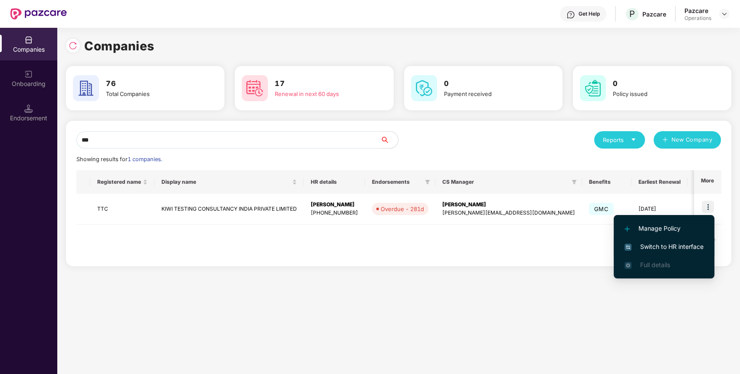
click at [686, 242] on span "Switch to HR interface" at bounding box center [663, 247] width 79 height 10
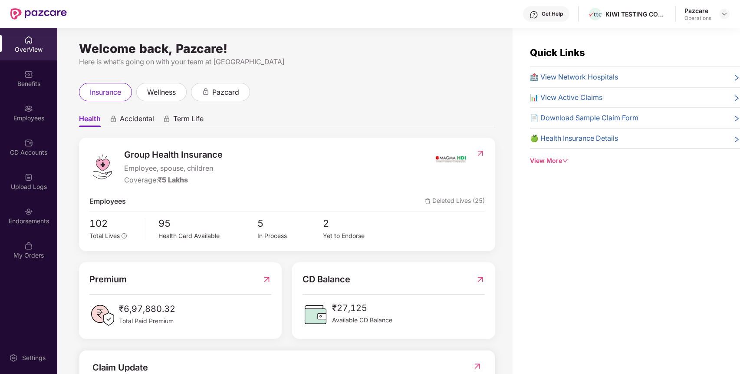
click at [43, 214] on div "Endorsements" at bounding box center [28, 215] width 57 height 33
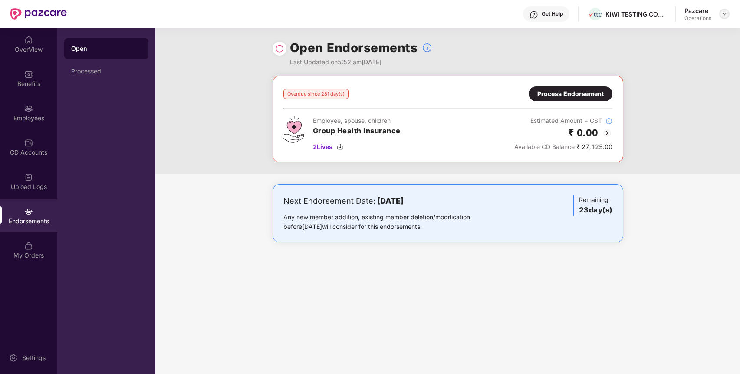
click at [726, 12] on img at bounding box center [724, 13] width 7 height 7
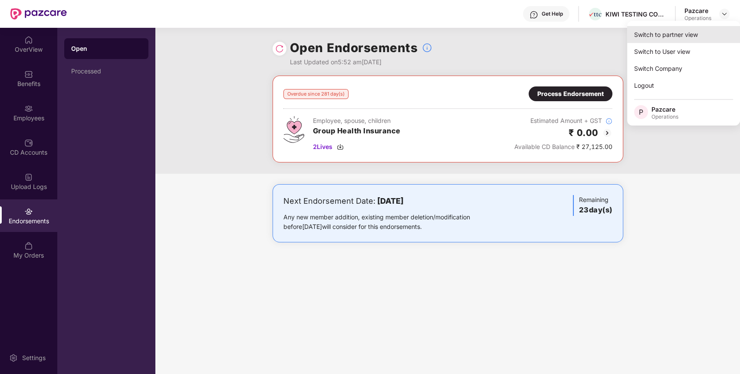
click at [702, 38] on div "Switch to partner view" at bounding box center [683, 34] width 113 height 17
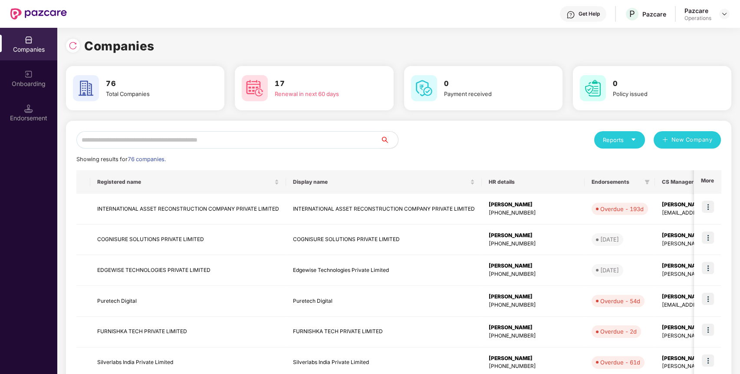
click at [350, 138] on input "text" at bounding box center [228, 139] width 304 height 17
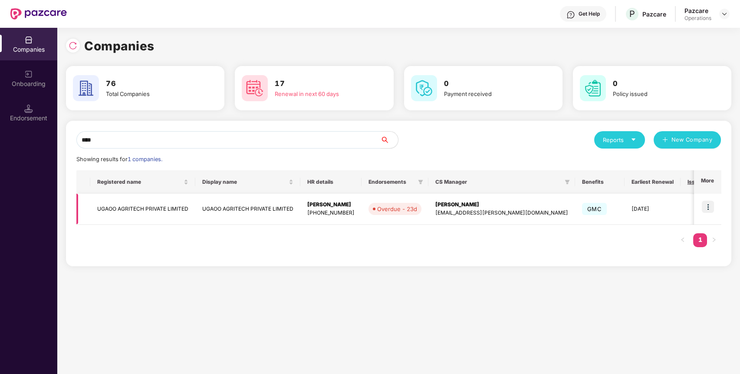
type input "****"
click at [709, 200] on td at bounding box center [707, 209] width 27 height 31
click at [709, 207] on img at bounding box center [708, 206] width 12 height 12
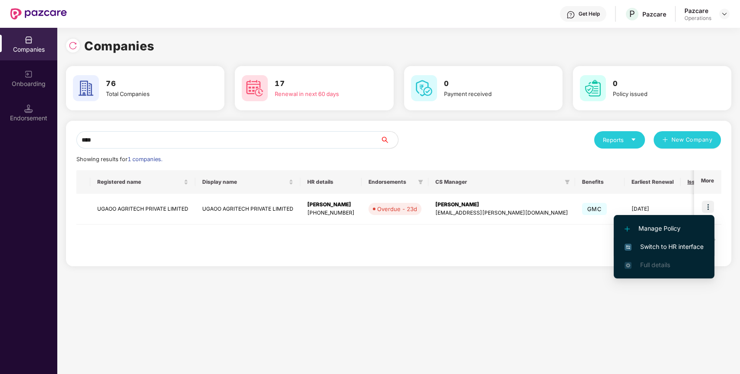
click at [684, 243] on span "Switch to HR interface" at bounding box center [663, 247] width 79 height 10
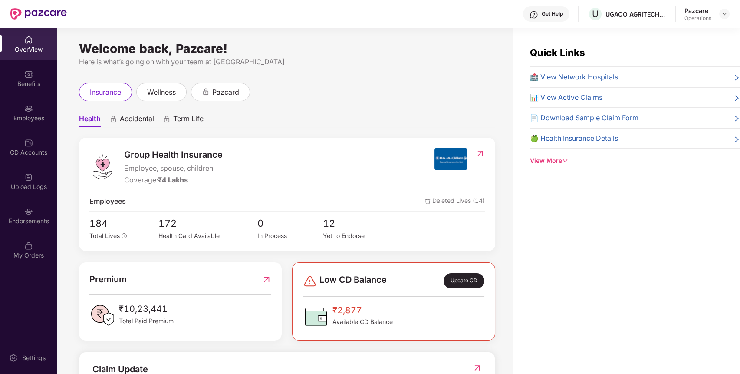
click at [46, 226] on div "Endorsements" at bounding box center [28, 215] width 57 height 33
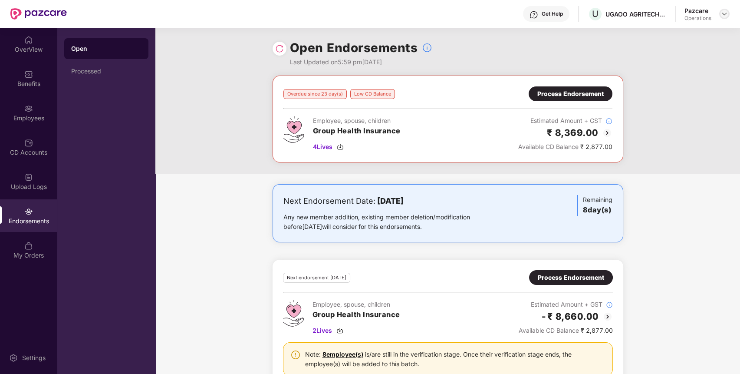
click at [726, 13] on img at bounding box center [724, 13] width 7 height 7
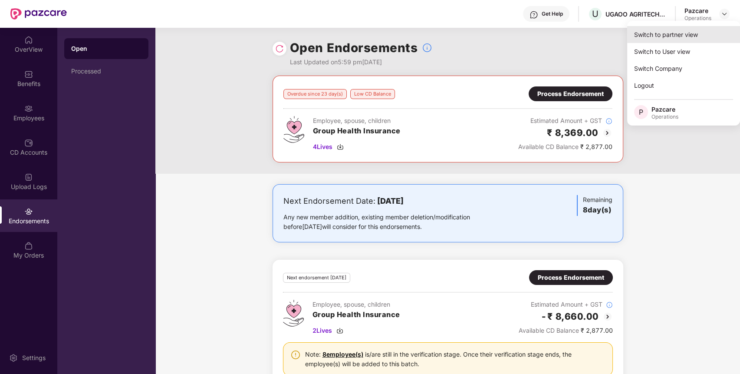
click at [694, 39] on div "Switch to partner view" at bounding box center [683, 34] width 113 height 17
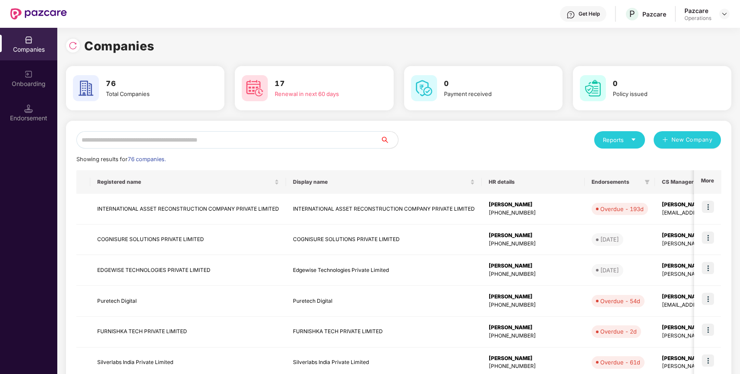
click at [349, 141] on input "text" at bounding box center [228, 139] width 304 height 17
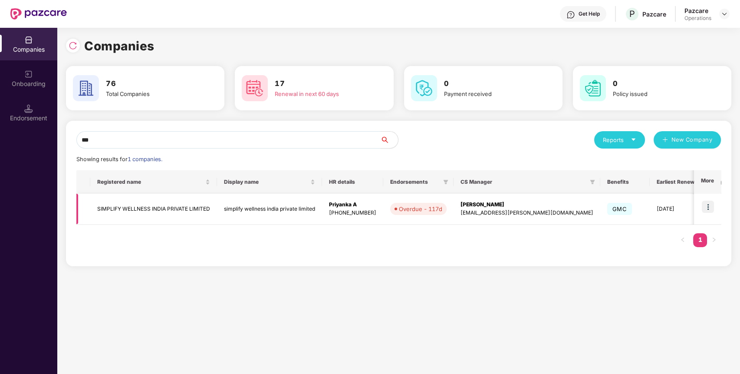
type input "***"
click at [707, 209] on img at bounding box center [708, 206] width 12 height 12
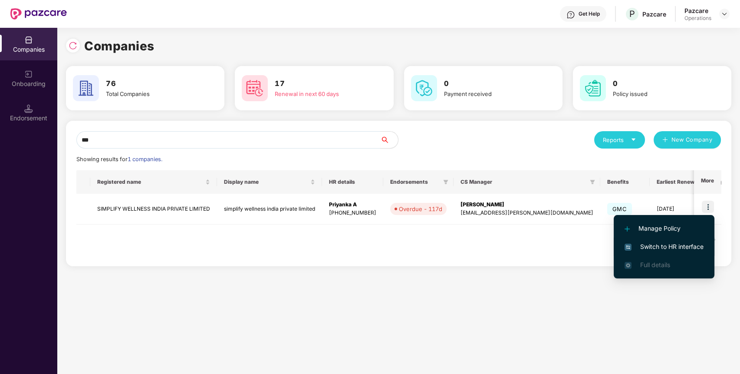
click at [675, 246] on span "Switch to HR interface" at bounding box center [663, 247] width 79 height 10
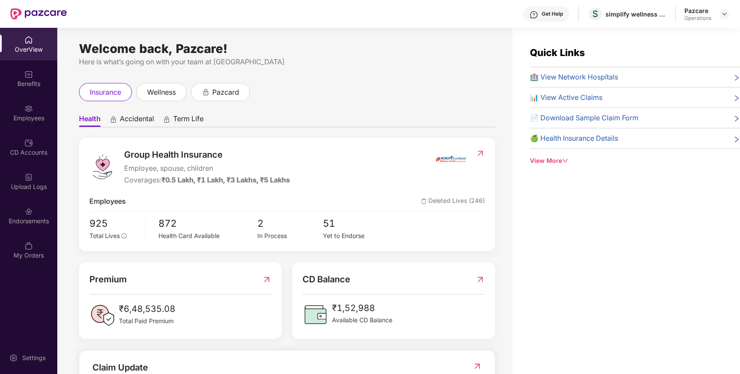
click at [39, 212] on div "Endorsements" at bounding box center [28, 215] width 57 height 33
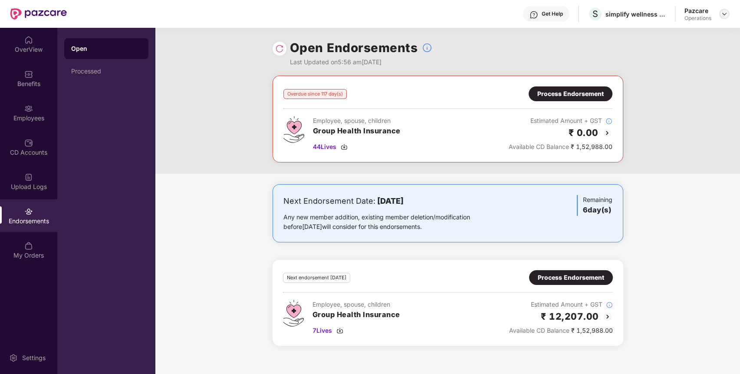
click at [722, 12] on img at bounding box center [724, 13] width 7 height 7
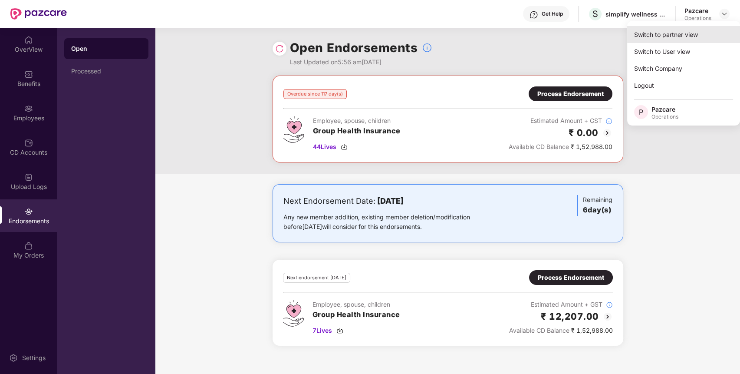
click at [699, 38] on div "Switch to partner view" at bounding box center [683, 34] width 113 height 17
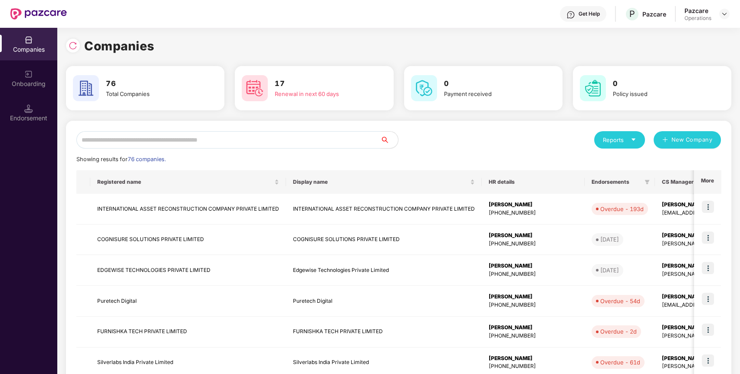
click at [345, 140] on input "text" at bounding box center [228, 139] width 304 height 17
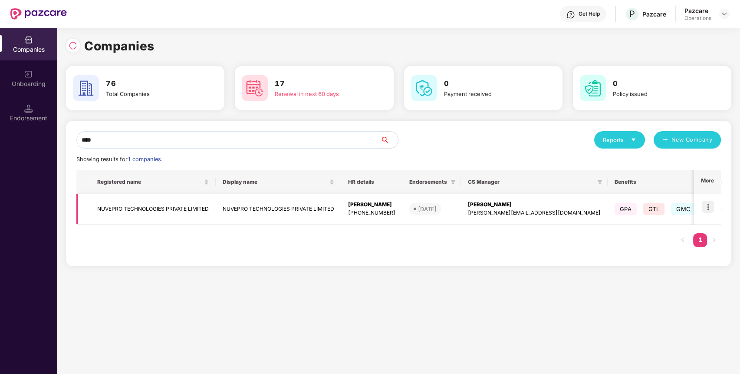
type input "****"
click at [710, 202] on img at bounding box center [708, 206] width 12 height 12
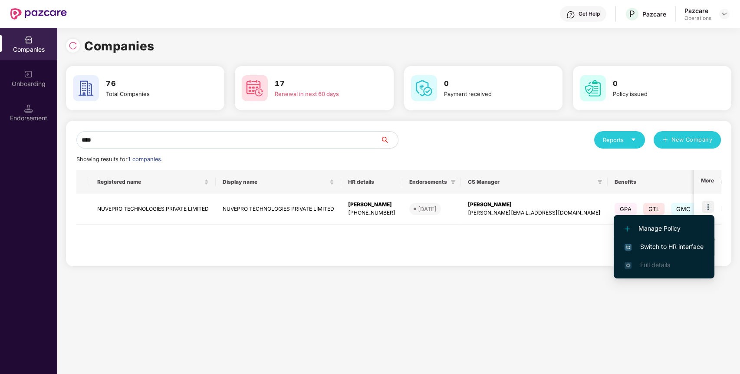
click at [683, 245] on span "Switch to HR interface" at bounding box center [663, 247] width 79 height 10
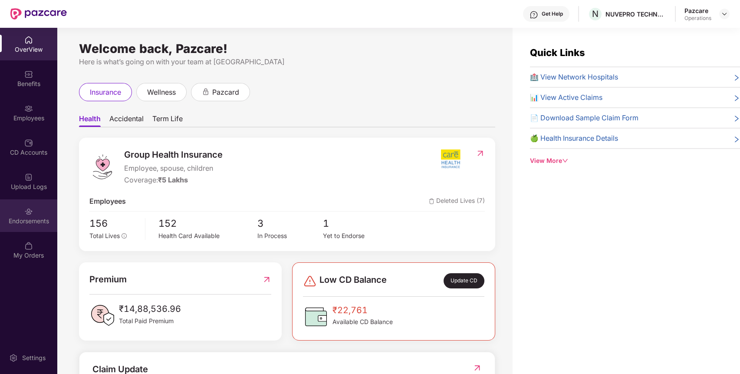
click at [21, 217] on div "Endorsements" at bounding box center [28, 221] width 57 height 9
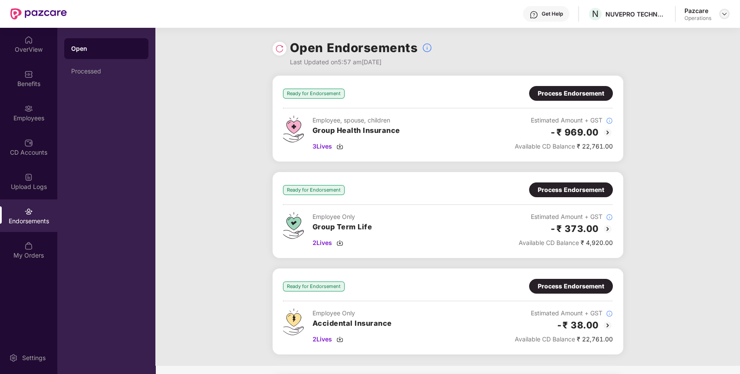
click at [724, 14] on img at bounding box center [724, 13] width 7 height 7
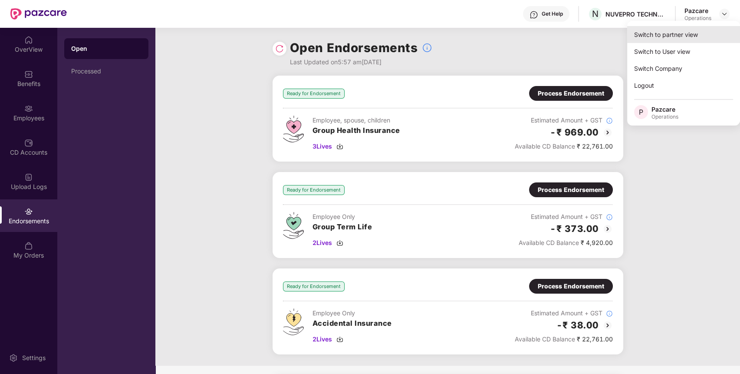
click at [699, 31] on div "Switch to partner view" at bounding box center [683, 34] width 113 height 17
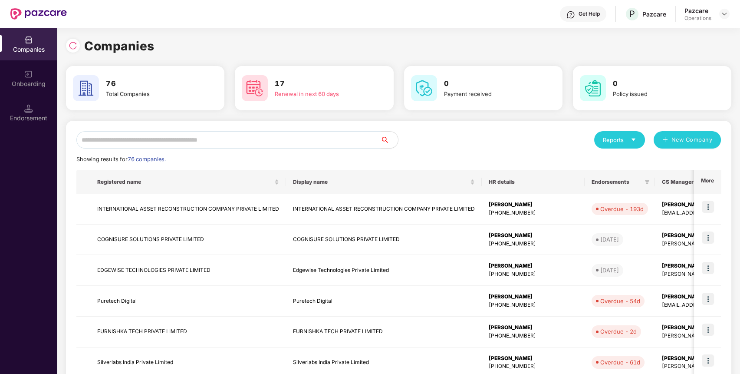
click at [336, 147] on input "text" at bounding box center [228, 139] width 304 height 17
paste input "**********"
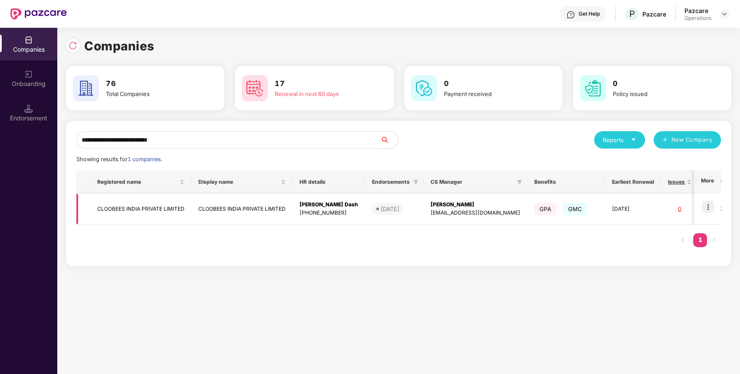
type input "**********"
click at [712, 205] on img at bounding box center [708, 206] width 12 height 12
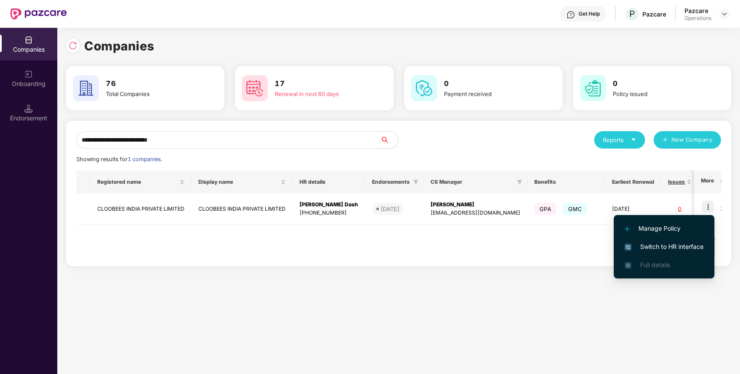
click at [688, 240] on li "Switch to HR interface" at bounding box center [664, 246] width 101 height 18
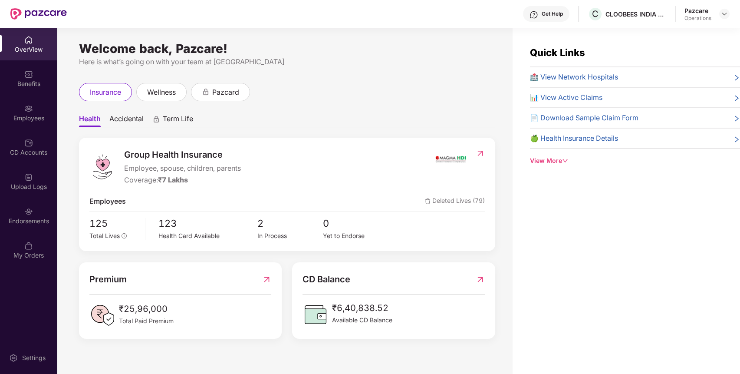
click at [16, 217] on div "Endorsements" at bounding box center [28, 221] width 57 height 9
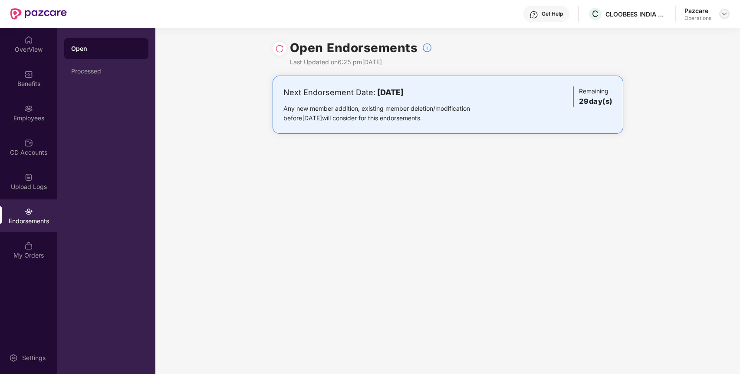
click at [724, 15] on img at bounding box center [724, 13] width 7 height 7
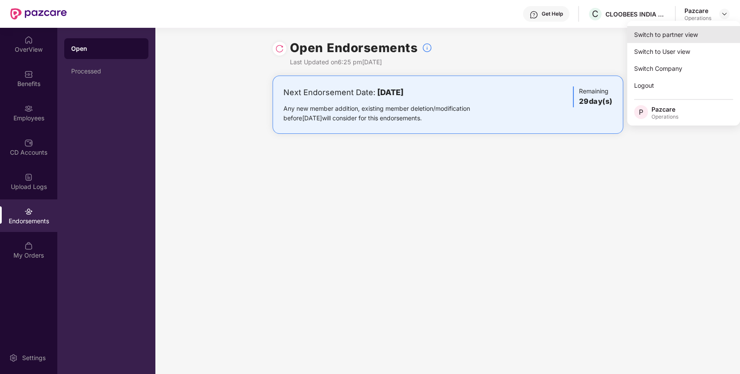
click at [706, 33] on div "Switch to partner view" at bounding box center [683, 34] width 113 height 17
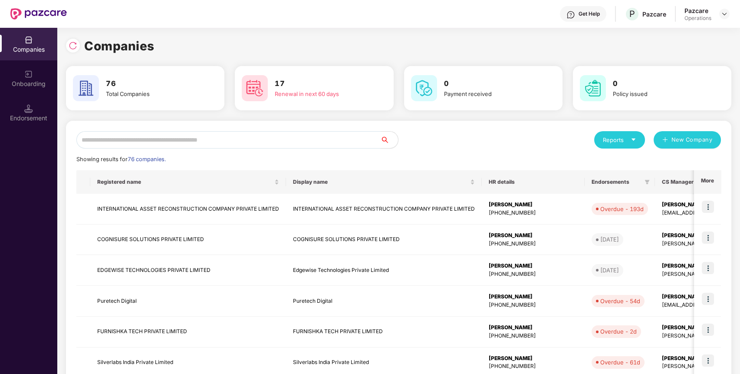
click at [359, 136] on input "text" at bounding box center [228, 139] width 304 height 17
paste input "**********"
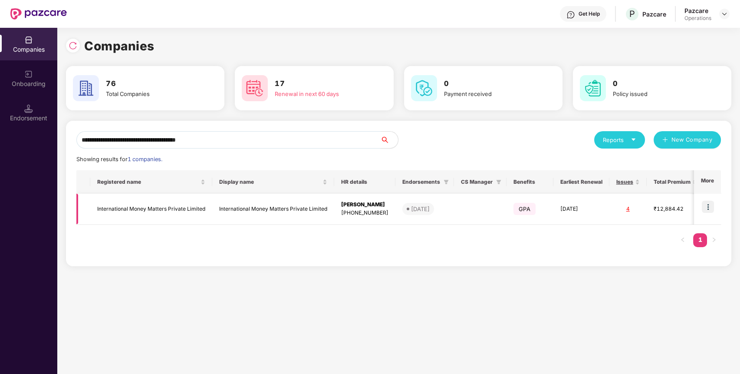
type input "**********"
click at [710, 204] on img at bounding box center [708, 206] width 12 height 12
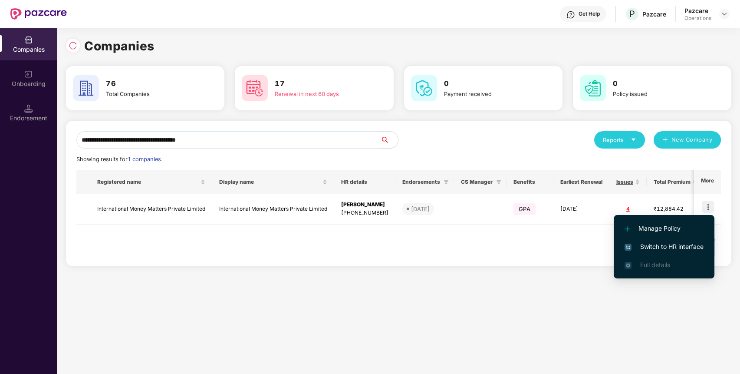
click at [686, 245] on span "Switch to HR interface" at bounding box center [663, 247] width 79 height 10
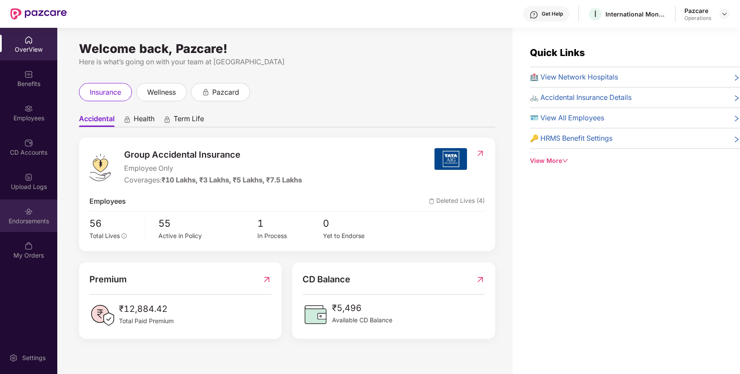
click at [40, 221] on div "Endorsements" at bounding box center [28, 221] width 57 height 9
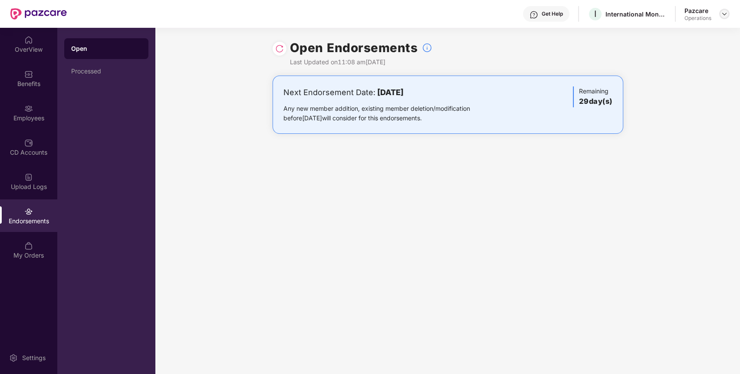
click at [720, 13] on div at bounding box center [724, 14] width 10 height 10
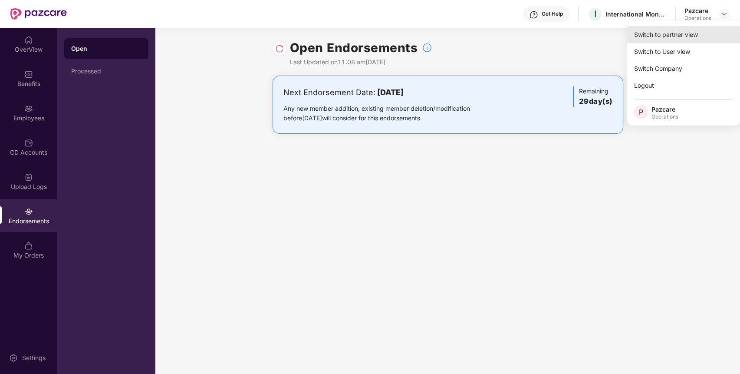
click at [703, 33] on div "Switch to partner view" at bounding box center [683, 34] width 113 height 17
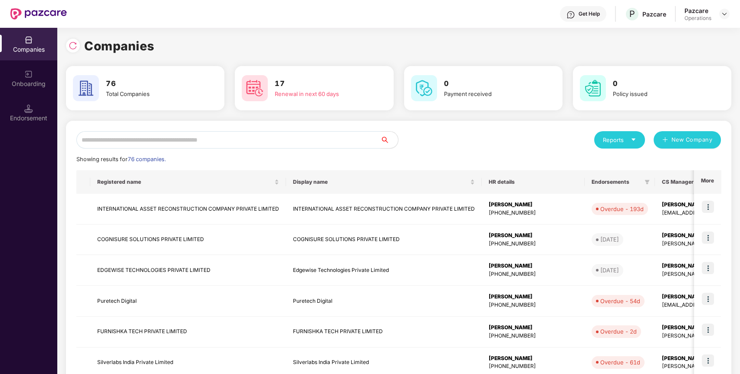
click at [365, 139] on input "text" at bounding box center [228, 139] width 304 height 17
paste input "**********"
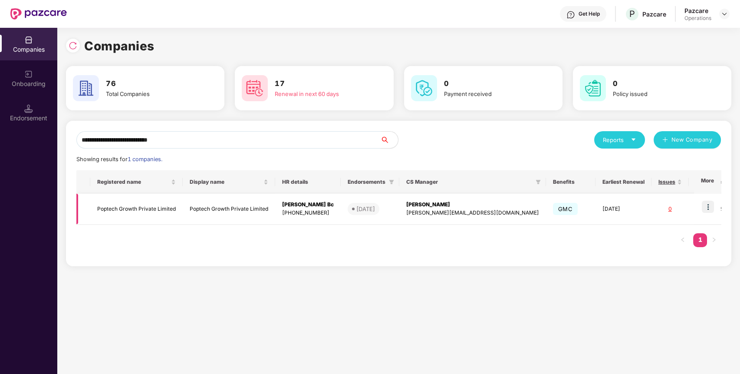
type input "**********"
click at [713, 205] on img at bounding box center [708, 206] width 12 height 12
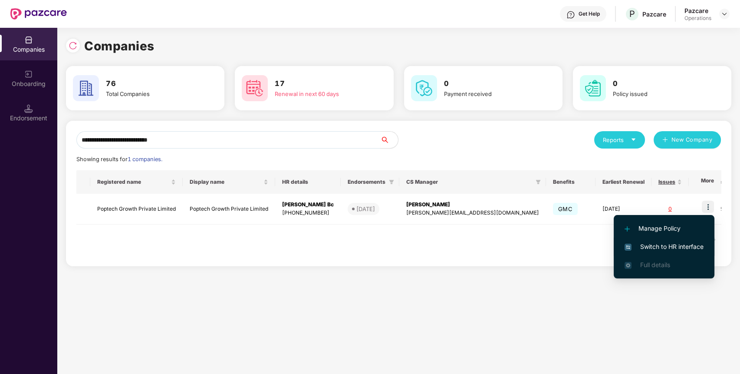
click at [684, 244] on span "Switch to HR interface" at bounding box center [663, 247] width 79 height 10
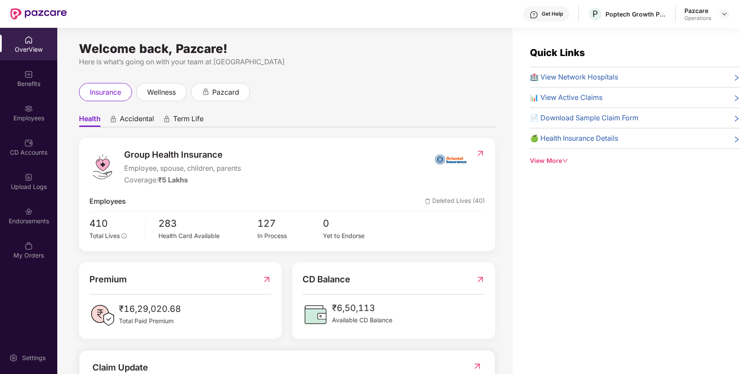
click at [20, 214] on div "Endorsements" at bounding box center [28, 215] width 57 height 33
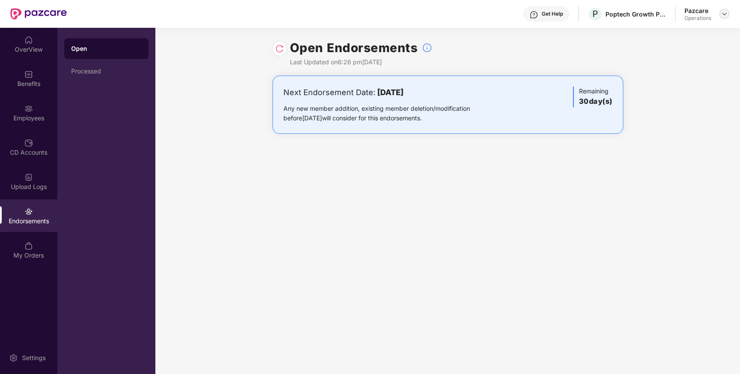
click at [723, 10] on div at bounding box center [724, 14] width 10 height 10
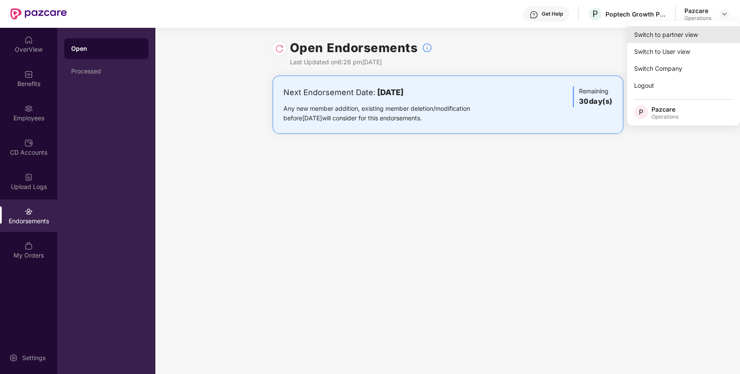
click at [715, 30] on div "Switch to partner view" at bounding box center [683, 34] width 113 height 17
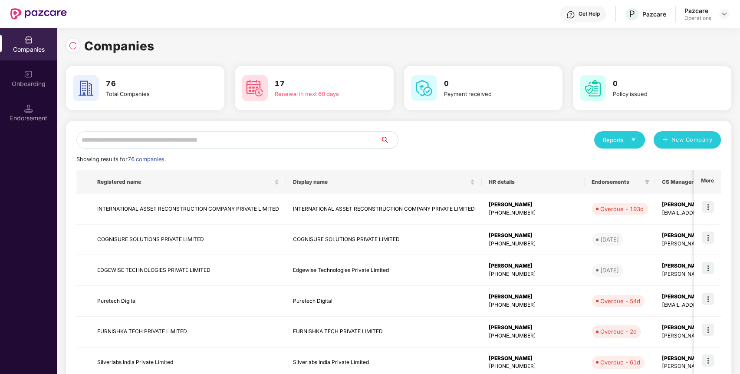
click at [368, 136] on input "text" at bounding box center [228, 139] width 304 height 17
type input "****"
click at [708, 269] on img at bounding box center [708, 268] width 12 height 12
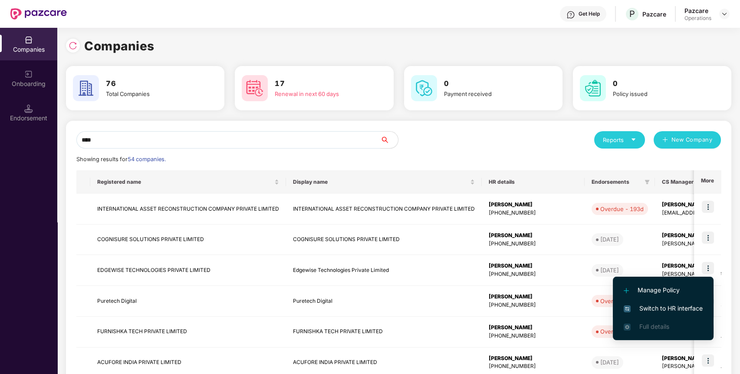
click at [687, 308] on span "Switch to HR interface" at bounding box center [663, 308] width 79 height 10
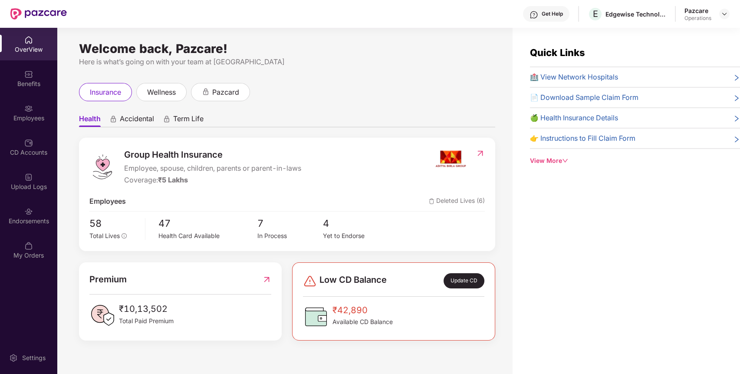
click at [28, 224] on div "Endorsements" at bounding box center [28, 221] width 57 height 9
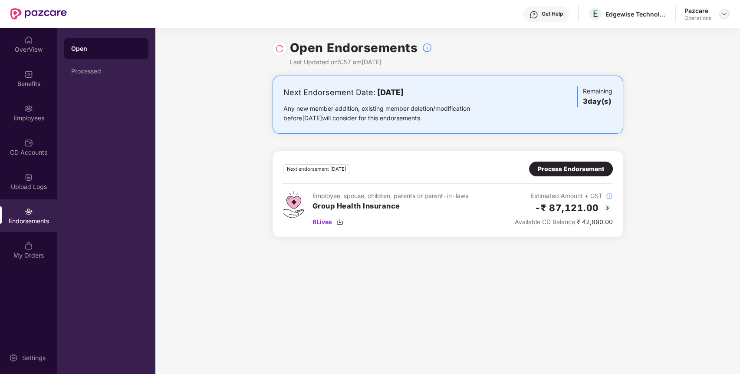
click at [722, 16] on img at bounding box center [724, 13] width 7 height 7
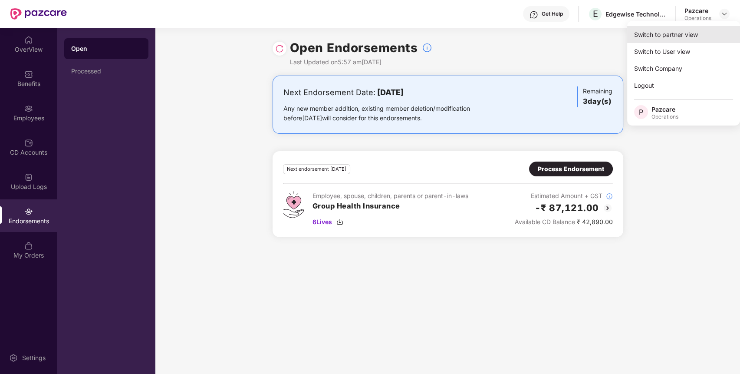
click at [695, 30] on div "Switch to partner view" at bounding box center [683, 34] width 113 height 17
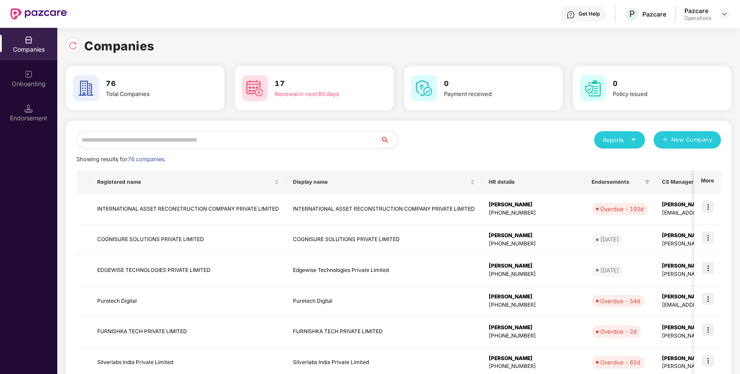
click at [251, 138] on input "text" at bounding box center [228, 139] width 304 height 17
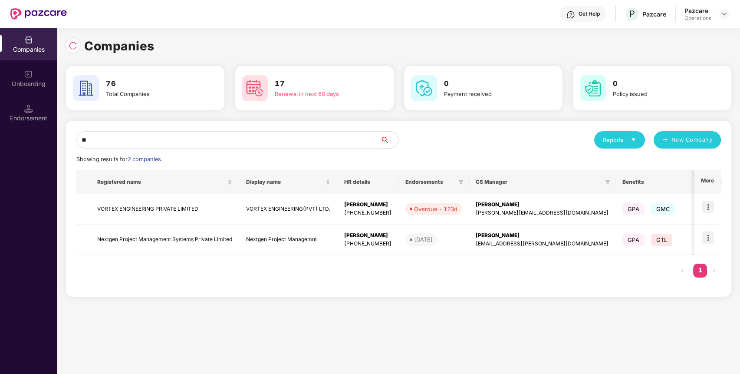
type input "*"
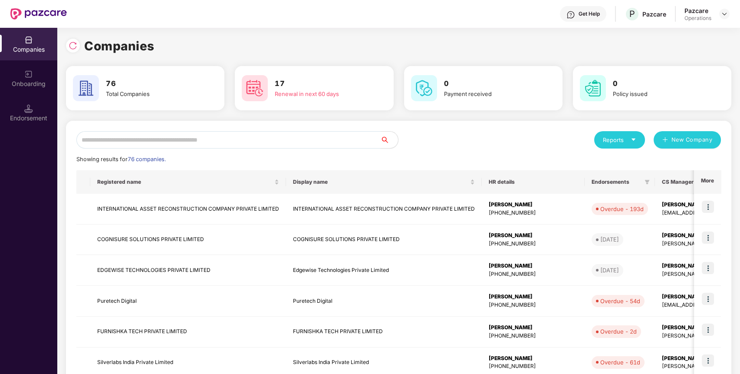
click at [295, 138] on input "text" at bounding box center [228, 139] width 304 height 17
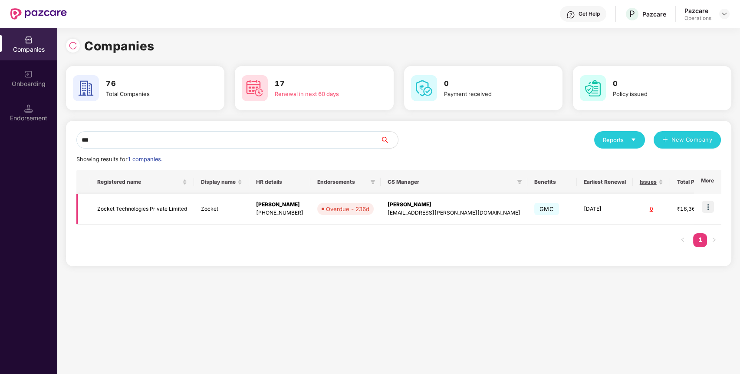
type input "***"
click at [708, 206] on img at bounding box center [708, 206] width 12 height 12
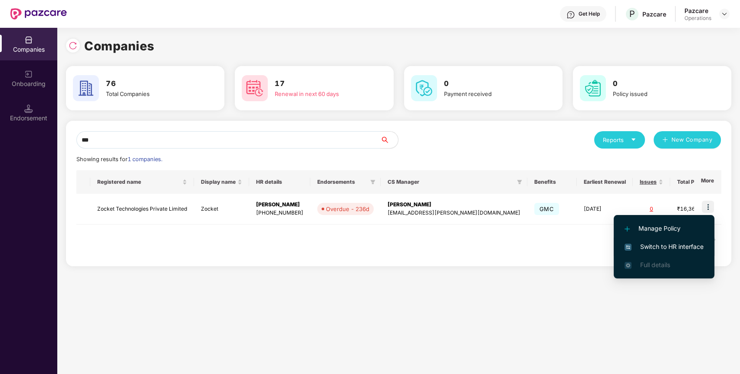
click at [684, 252] on li "Switch to HR interface" at bounding box center [664, 246] width 101 height 18
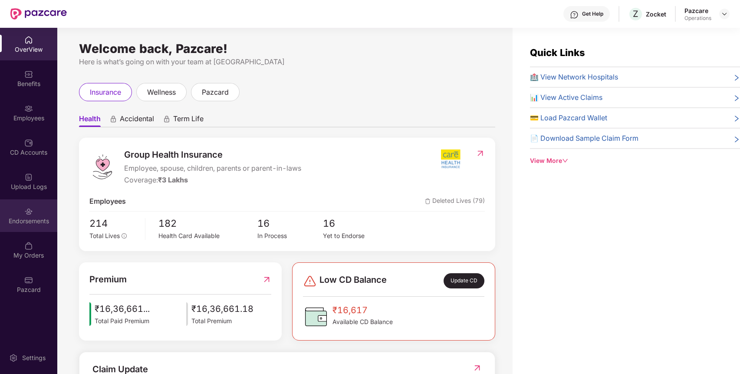
click at [26, 208] on img at bounding box center [28, 211] width 9 height 9
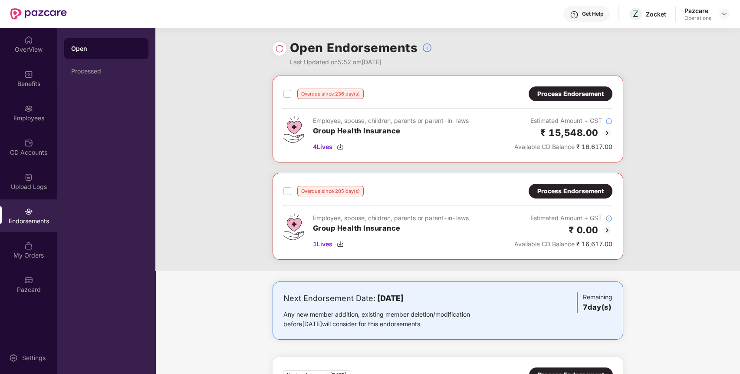
scroll to position [79, 0]
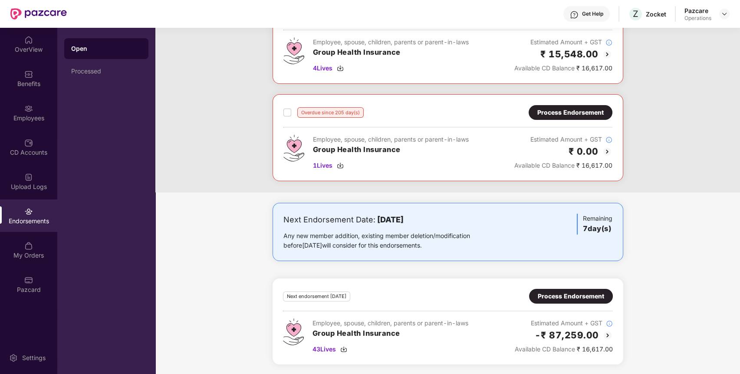
click at [581, 293] on div "Process Endorsement" at bounding box center [571, 296] width 66 height 10
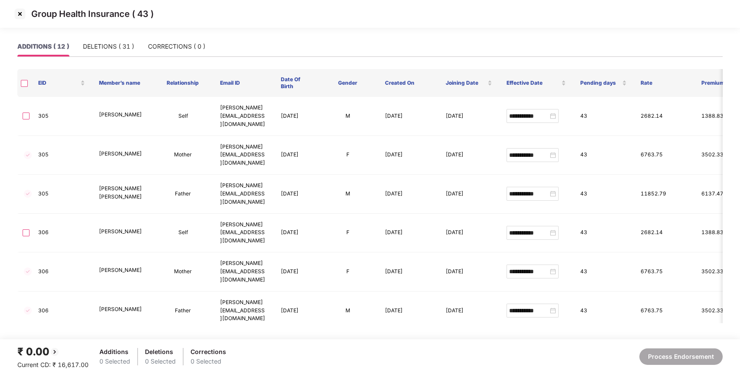
click at [19, 16] on img at bounding box center [20, 14] width 14 height 14
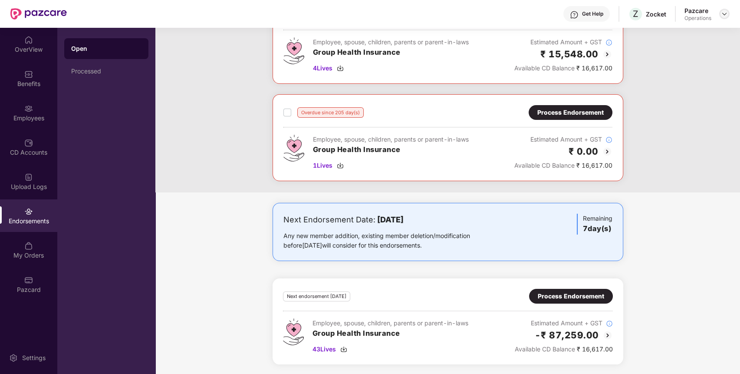
click at [725, 15] on img at bounding box center [724, 13] width 7 height 7
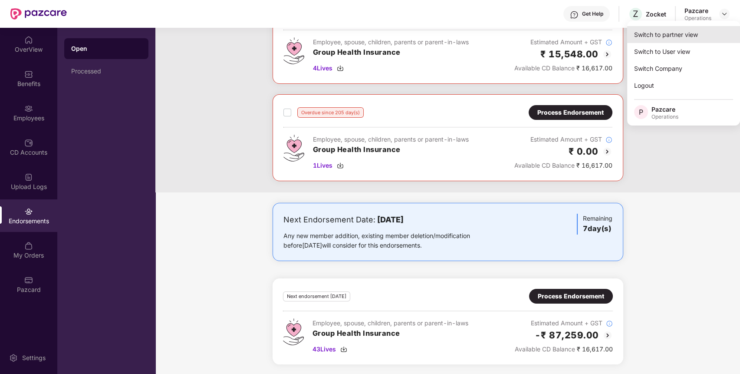
click at [701, 36] on div "Switch to partner view" at bounding box center [683, 34] width 113 height 17
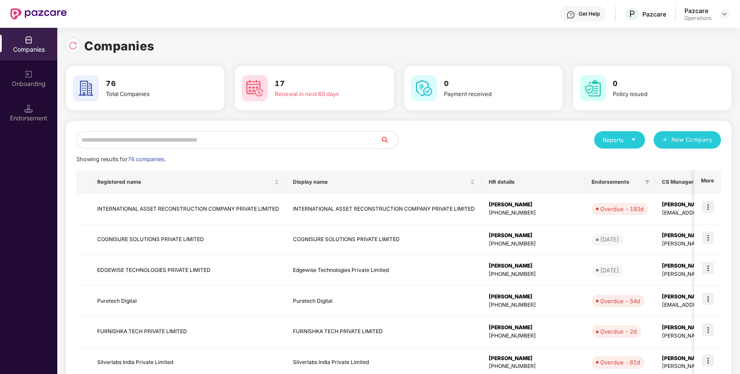
click at [259, 142] on input "text" at bounding box center [228, 139] width 304 height 17
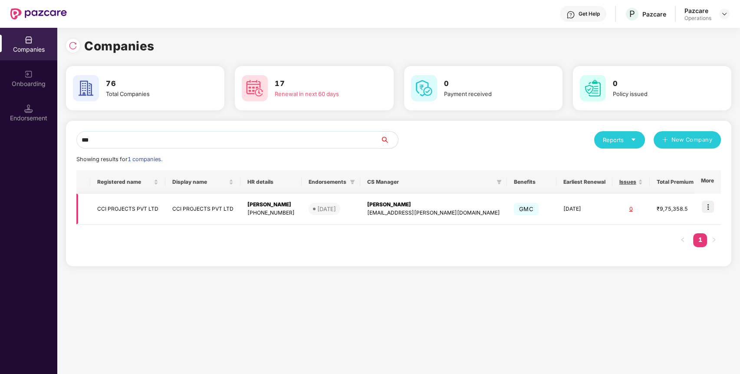
type input "***"
click at [706, 206] on img at bounding box center [708, 206] width 12 height 12
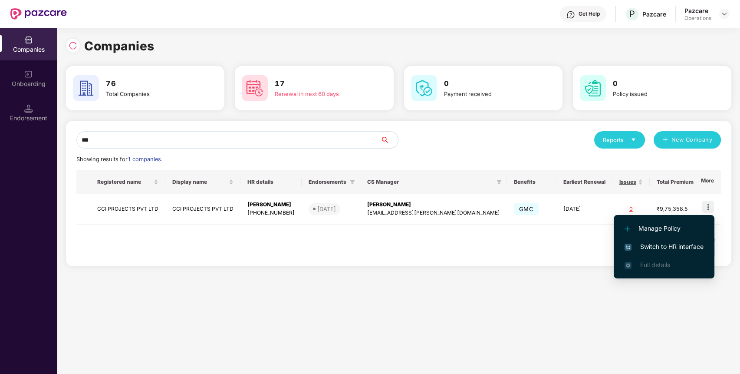
click at [677, 246] on span "Switch to HR interface" at bounding box center [663, 247] width 79 height 10
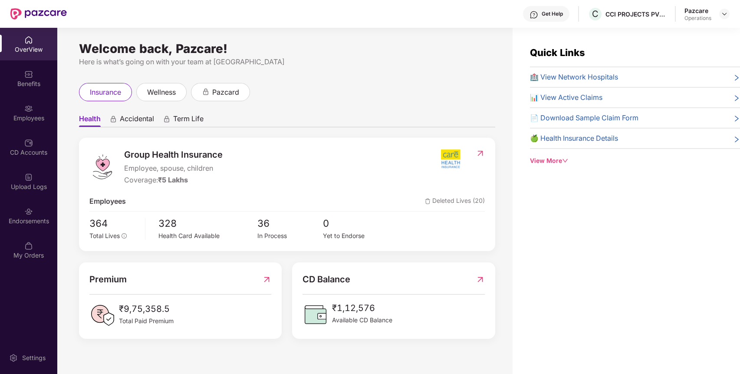
click at [34, 212] on div "Endorsements" at bounding box center [28, 215] width 57 height 33
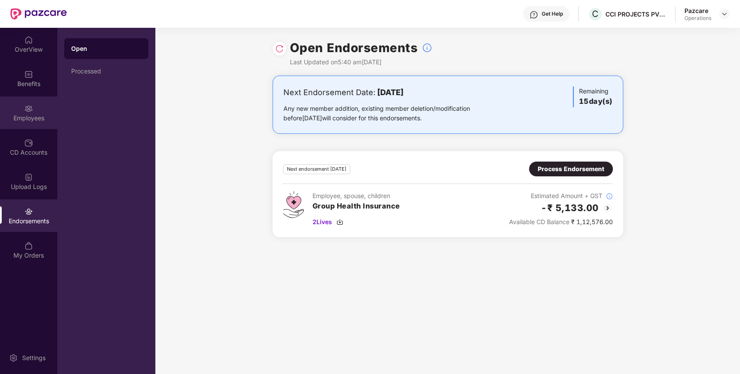
click at [14, 118] on div "Employees" at bounding box center [28, 118] width 57 height 9
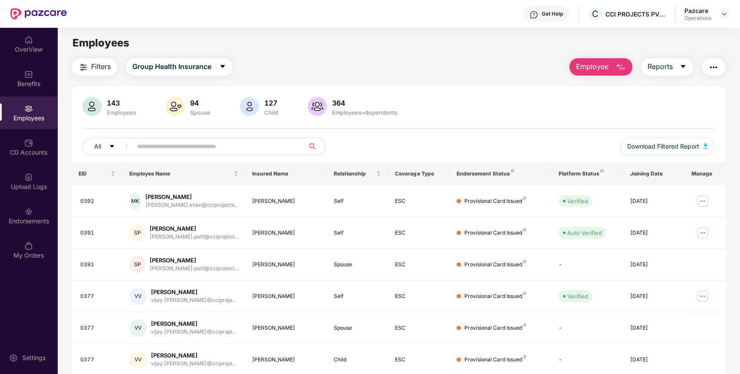
click at [712, 69] on img "button" at bounding box center [713, 67] width 10 height 10
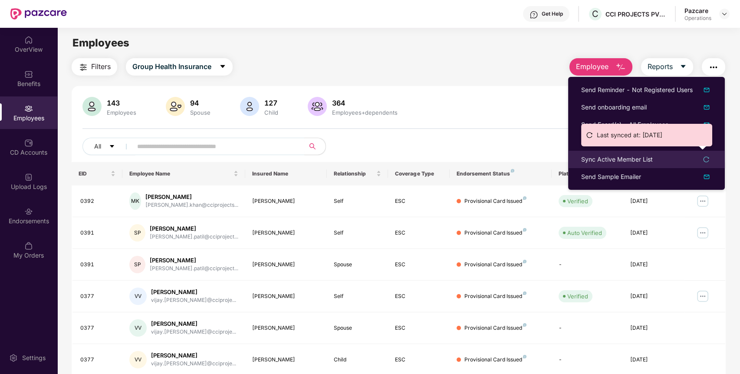
click at [645, 155] on div "Sync Active Member List" at bounding box center [617, 159] width 72 height 10
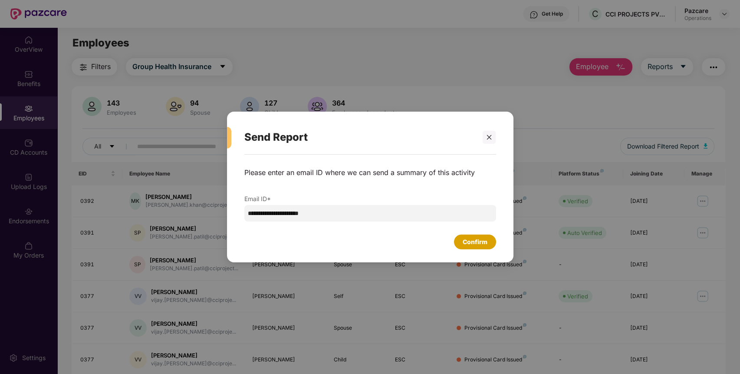
click at [479, 248] on div "Confirm" at bounding box center [475, 241] width 42 height 15
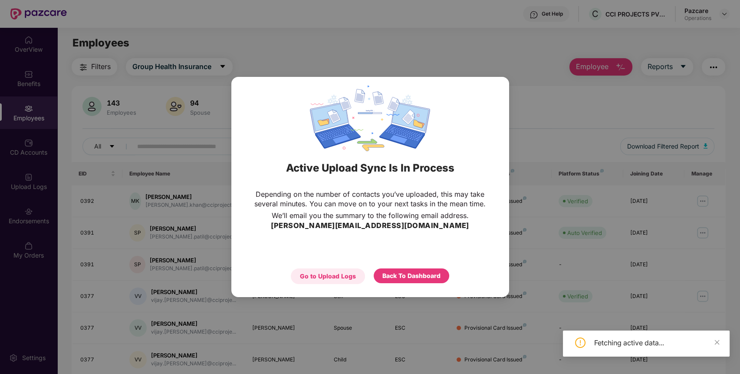
click at [355, 273] on div "Go to Upload Logs" at bounding box center [328, 276] width 74 height 16
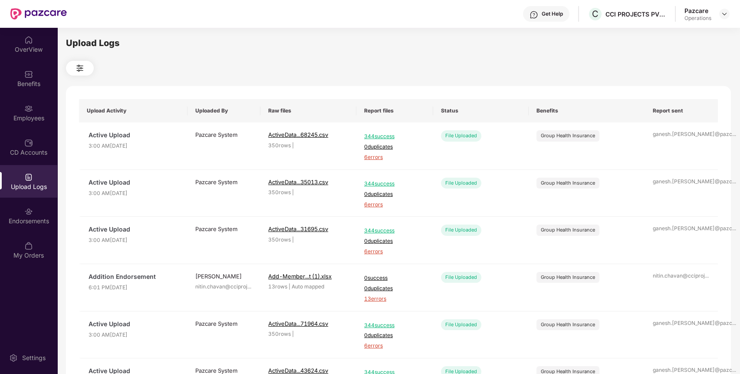
click at [40, 180] on div "Upload Logs" at bounding box center [28, 181] width 57 height 33
click at [43, 131] on div "CD Accounts" at bounding box center [28, 147] width 57 height 33
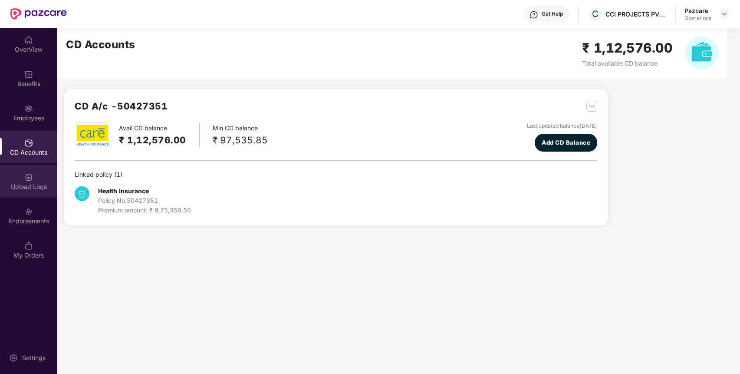
click at [34, 187] on div "Upload Logs" at bounding box center [28, 186] width 57 height 9
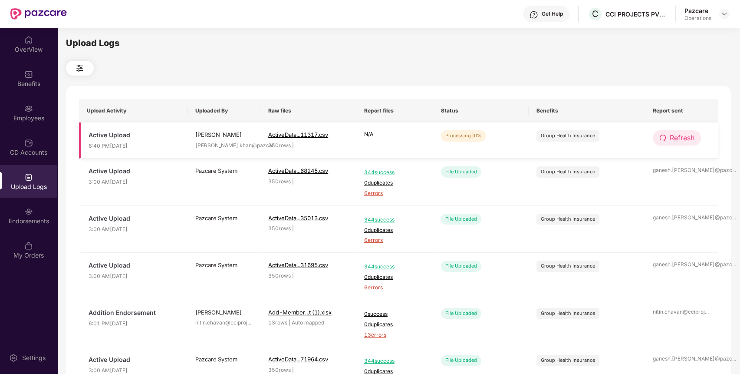
click at [667, 132] on button "Refresh" at bounding box center [677, 137] width 48 height 15
click at [667, 132] on button "Refresh" at bounding box center [677, 137] width 49 height 15
click at [680, 139] on span "Refresh" at bounding box center [682, 137] width 25 height 11
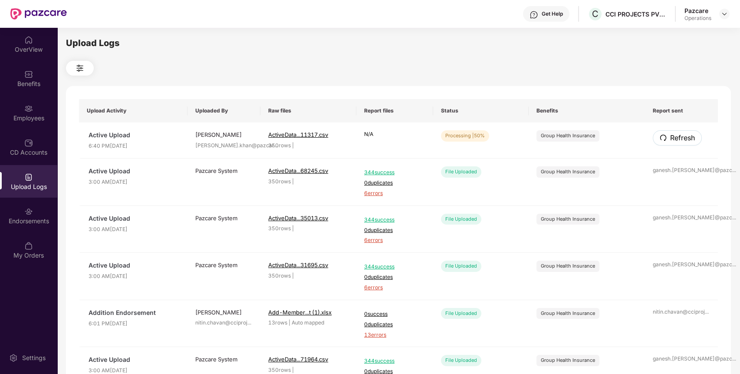
click at [680, 139] on span "Refresh" at bounding box center [682, 137] width 25 height 11
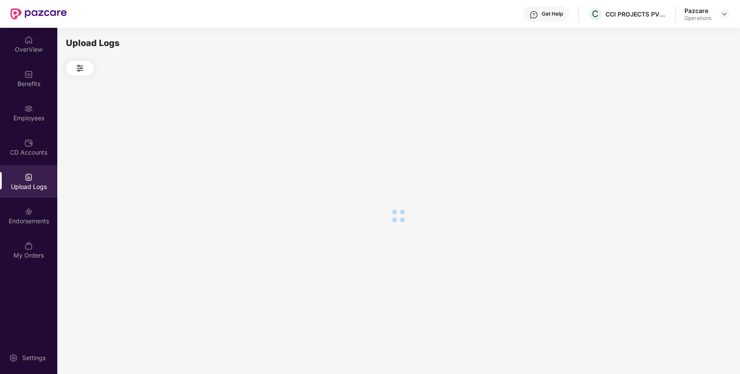
click at [680, 139] on div at bounding box center [398, 216] width 665 height 280
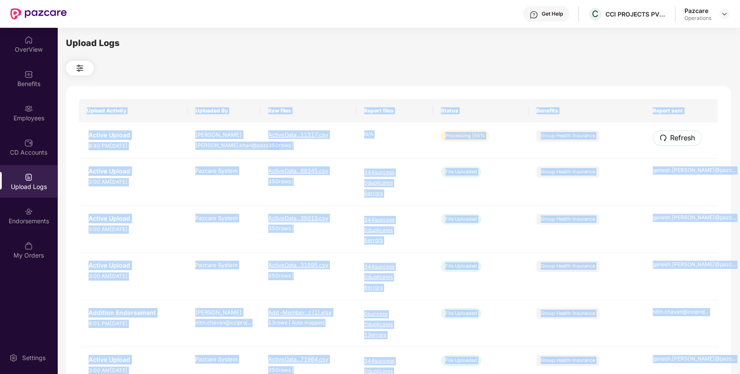
click at [680, 139] on span "Refresh" at bounding box center [682, 137] width 25 height 11
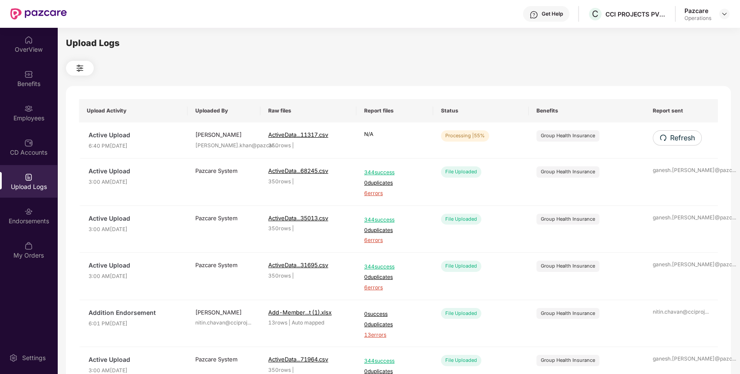
click at [629, 59] on div "Upload Logs Upload Activity Uploaded By Raw files Report files Status Benefits …" at bounding box center [398, 199] width 665 height 326
click at [678, 133] on span "Refresh" at bounding box center [682, 137] width 25 height 11
click at [681, 145] on button "Refresh" at bounding box center [677, 137] width 48 height 15
click at [681, 145] on button "Refresh" at bounding box center [677, 137] width 49 height 15
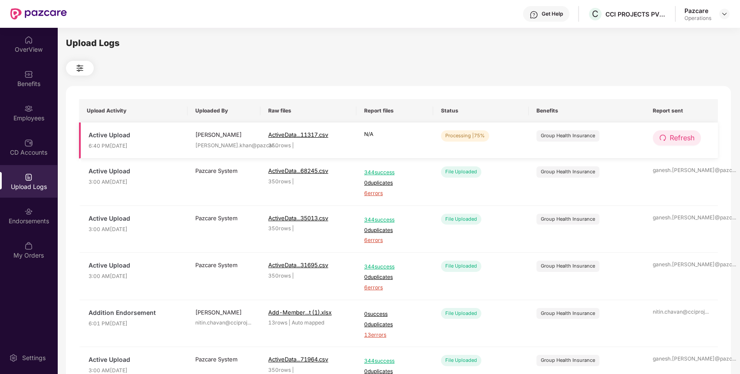
click at [680, 135] on span "Refresh" at bounding box center [682, 137] width 25 height 11
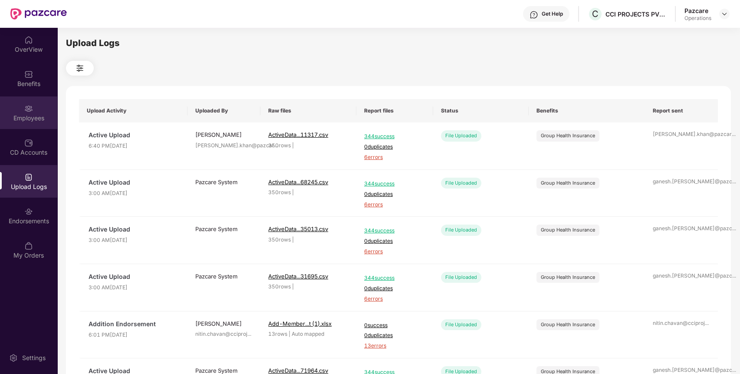
click at [41, 99] on div "Employees" at bounding box center [28, 112] width 57 height 33
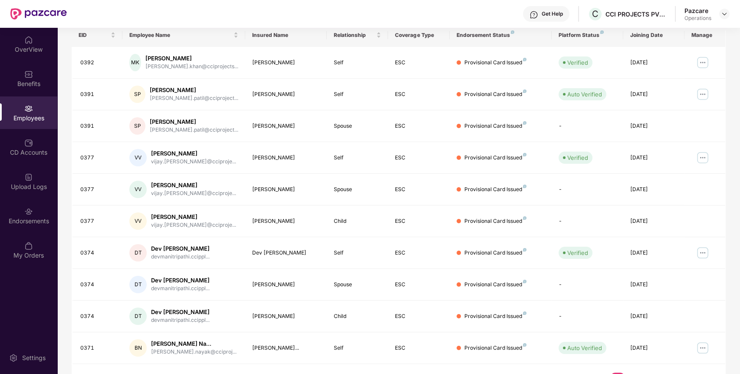
scroll to position [159, 0]
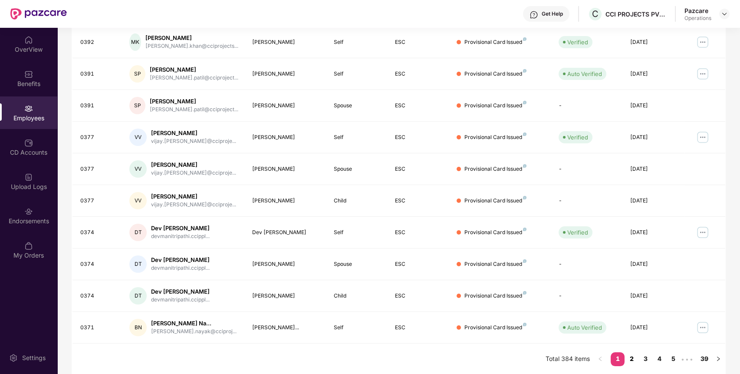
click at [629, 358] on link "2" at bounding box center [631, 358] width 14 height 13
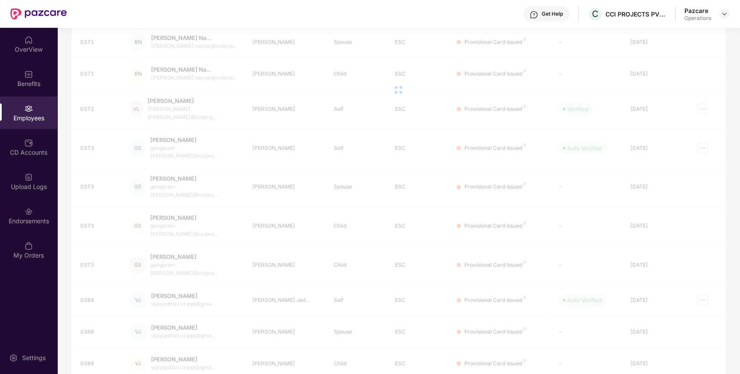
scroll to position [0, 0]
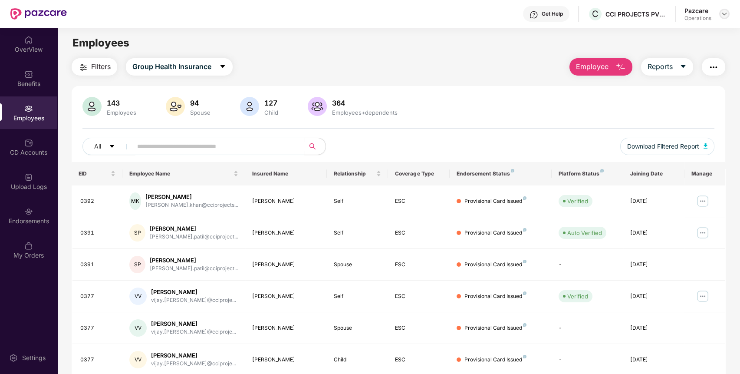
click at [728, 16] on div at bounding box center [724, 14] width 10 height 10
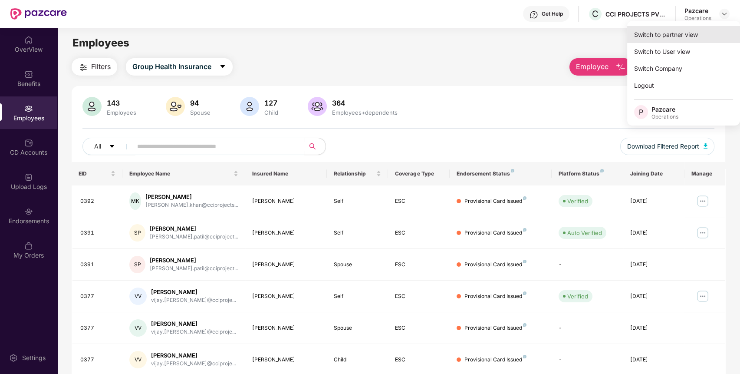
click at [699, 38] on div "Switch to partner view" at bounding box center [683, 34] width 113 height 17
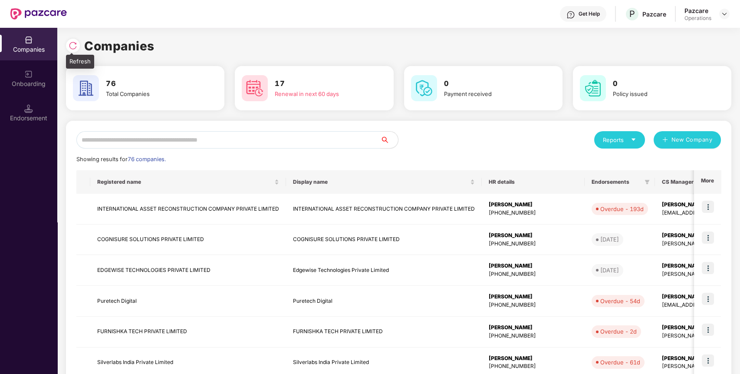
click at [69, 46] on img at bounding box center [73, 45] width 9 height 9
click at [247, 147] on input "text" at bounding box center [228, 139] width 304 height 17
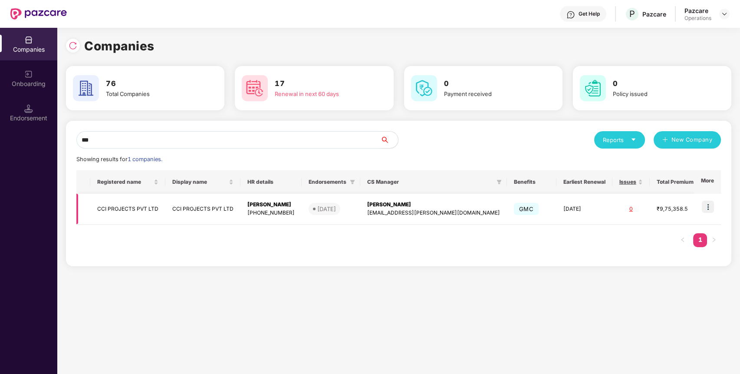
type input "***"
click at [705, 206] on img at bounding box center [708, 206] width 12 height 12
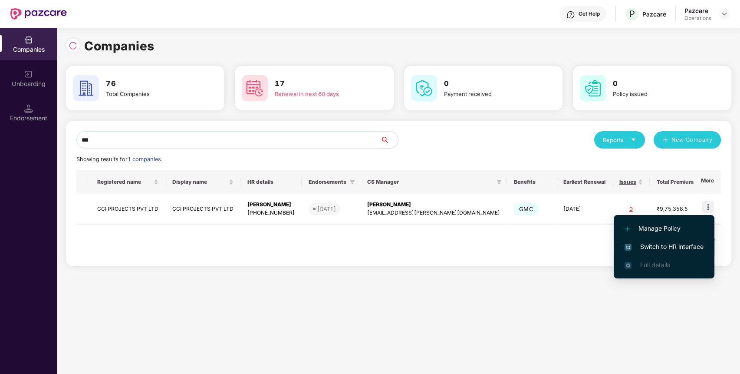
click at [693, 242] on span "Switch to HR interface" at bounding box center [663, 247] width 79 height 10
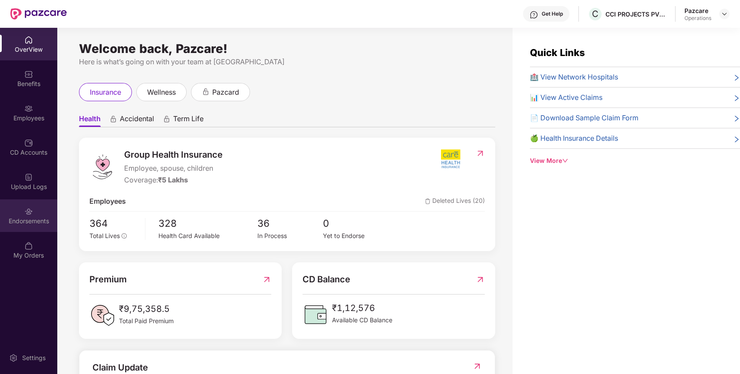
click at [27, 220] on div "Endorsements" at bounding box center [28, 221] width 57 height 9
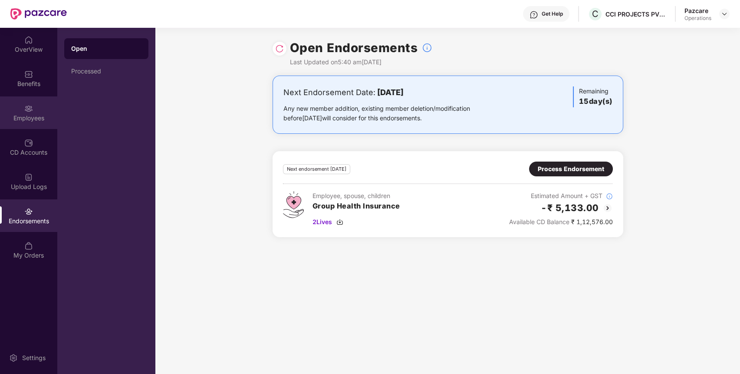
click at [27, 111] on img at bounding box center [28, 108] width 9 height 9
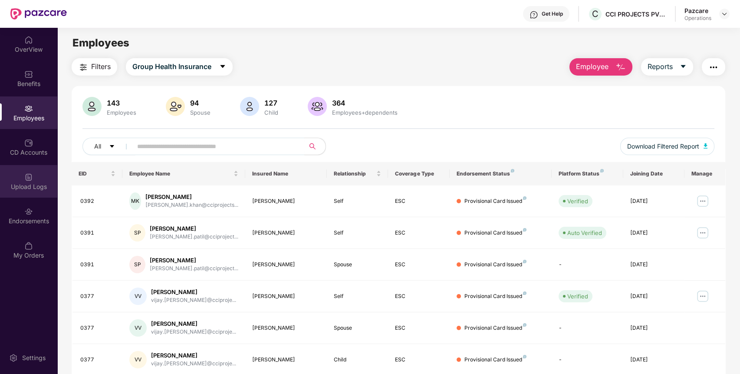
click at [20, 177] on div "Upload Logs" at bounding box center [28, 181] width 57 height 33
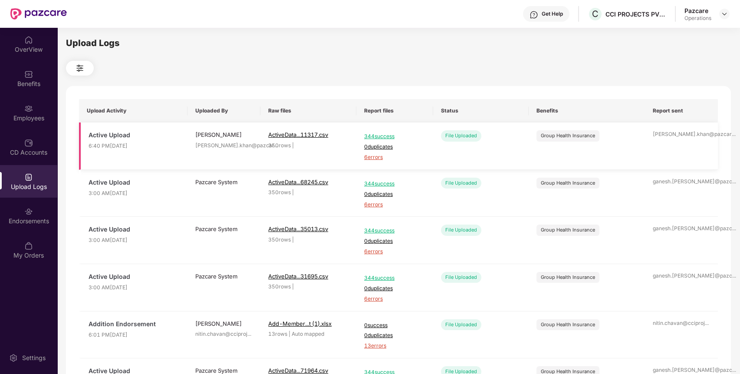
click at [377, 156] on span "6 errors" at bounding box center [394, 157] width 61 height 8
click at [20, 122] on div "Employees" at bounding box center [28, 112] width 57 height 33
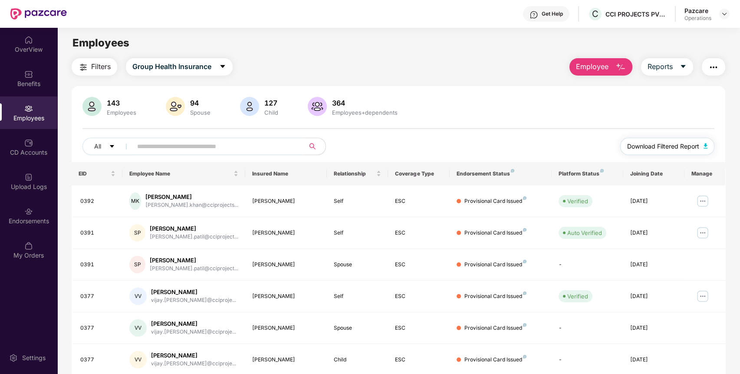
click at [676, 148] on span "Download Filtered Report" at bounding box center [663, 146] width 72 height 10
click at [95, 68] on span "Filters" at bounding box center [101, 66] width 20 height 11
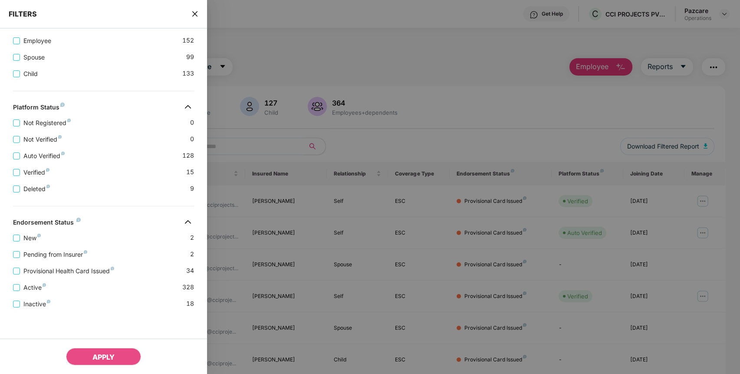
scroll to position [181, 0]
click at [42, 252] on span "Pending from Insurer" at bounding box center [55, 254] width 71 height 10
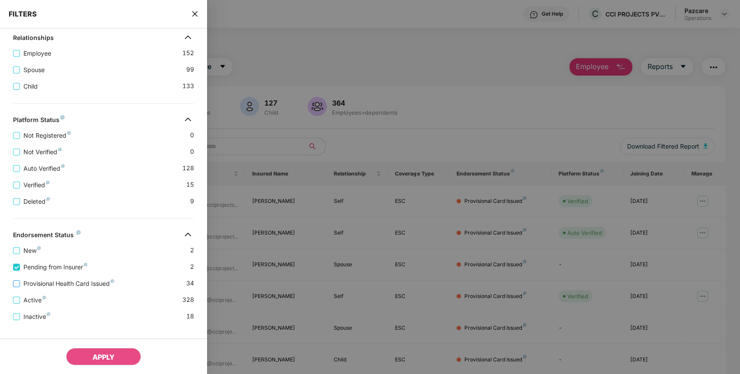
click at [52, 284] on span "Provisional Health Card Issued" at bounding box center [69, 284] width 98 height 10
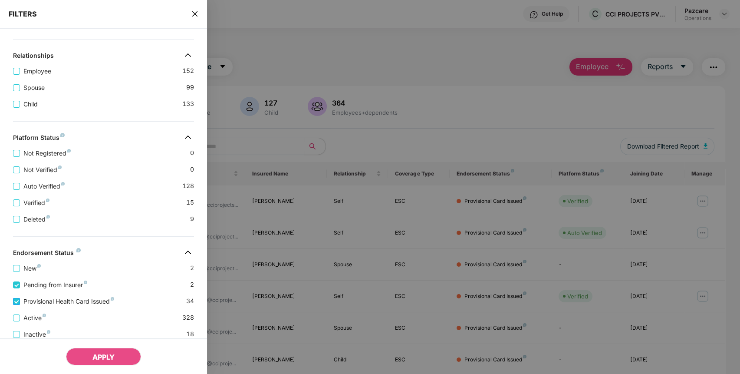
scroll to position [217, 0]
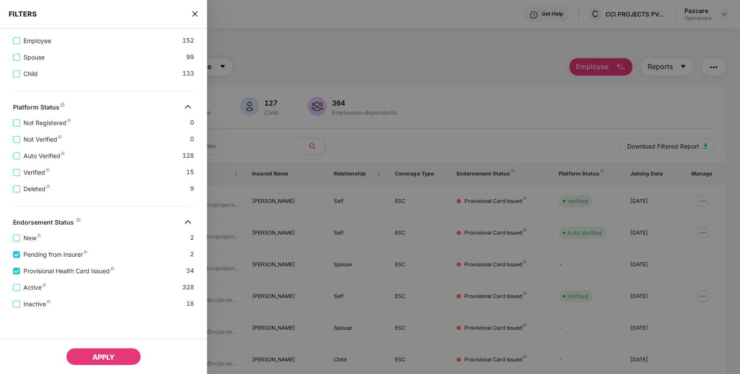
click at [104, 351] on button "APPLY" at bounding box center [103, 356] width 75 height 17
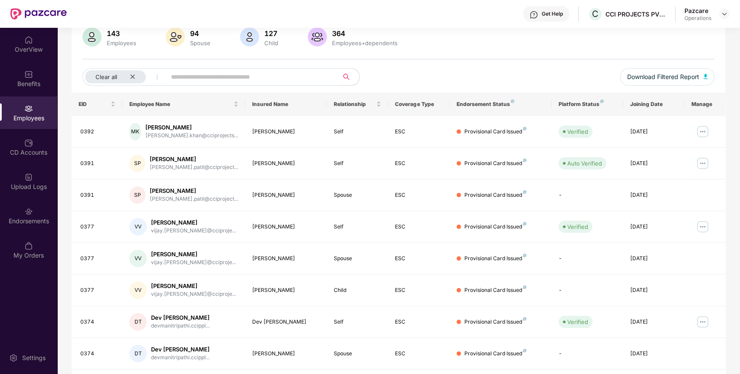
scroll to position [159, 0]
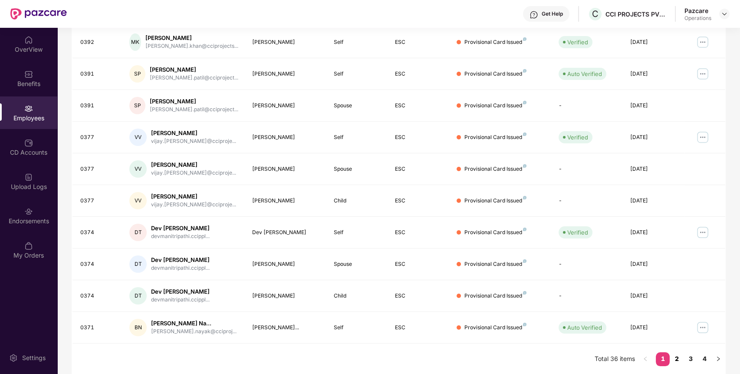
click at [680, 356] on link "2" at bounding box center [677, 358] width 14 height 13
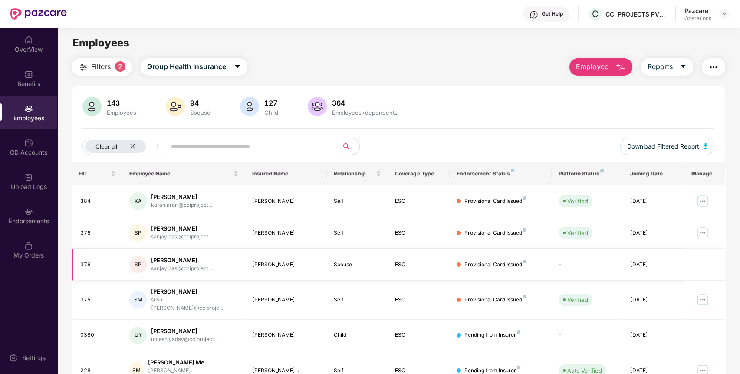
scroll to position [32, 0]
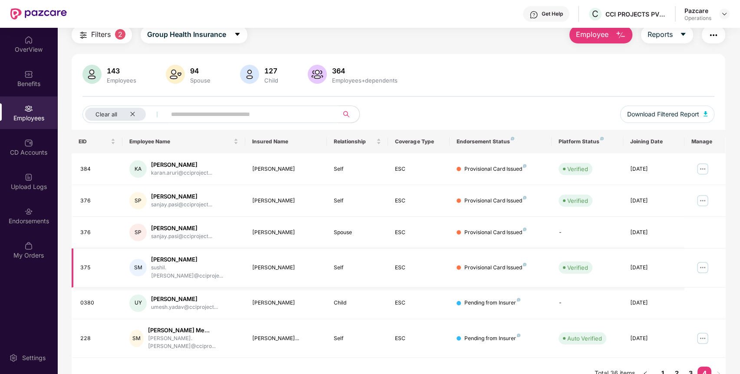
click at [255, 263] on div "[PERSON_NAME]" at bounding box center [286, 267] width 68 height 8
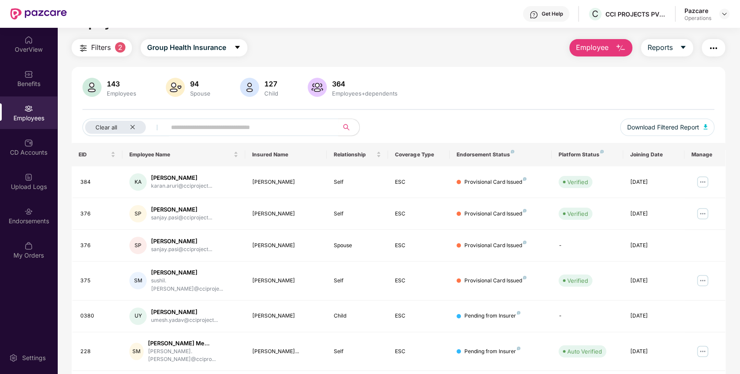
scroll to position [18, 0]
click at [106, 46] on span "Filters" at bounding box center [101, 48] width 20 height 11
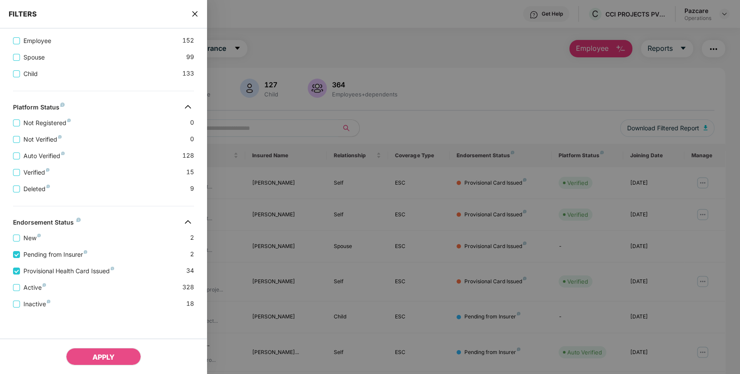
click at [195, 14] on icon "close" at bounding box center [194, 13] width 5 height 5
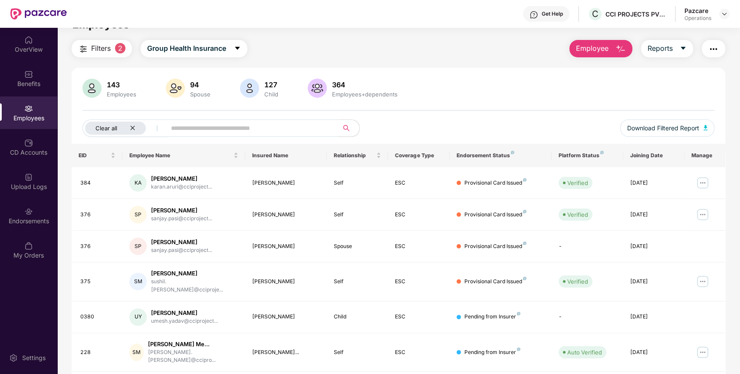
click at [132, 126] on icon "close" at bounding box center [133, 128] width 6 height 6
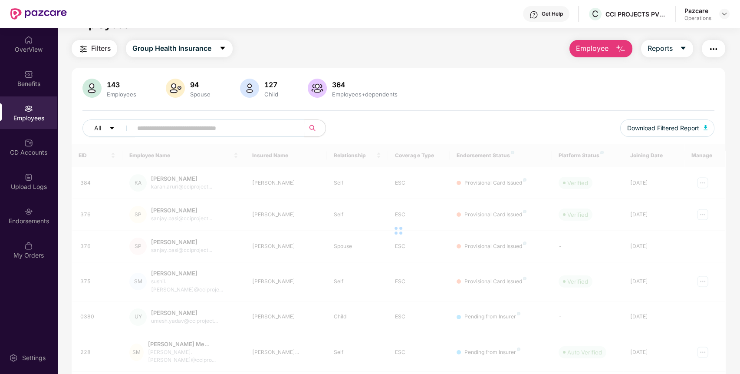
scroll to position [0, 0]
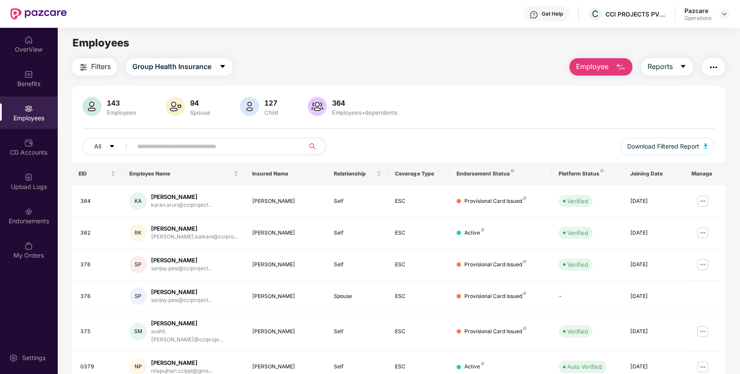
click at [711, 68] on img "button" at bounding box center [713, 67] width 10 height 10
click at [499, 105] on div "143 Employees 94 Spouse 127 Child 364 Employees+dependents" at bounding box center [398, 107] width 632 height 21
click at [32, 177] on img at bounding box center [28, 177] width 9 height 9
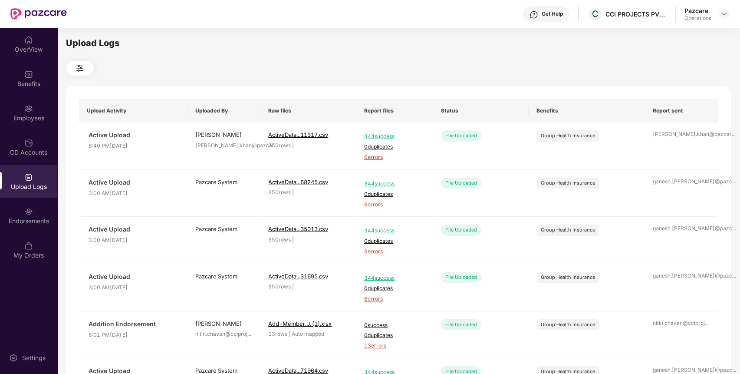
scroll to position [6, 0]
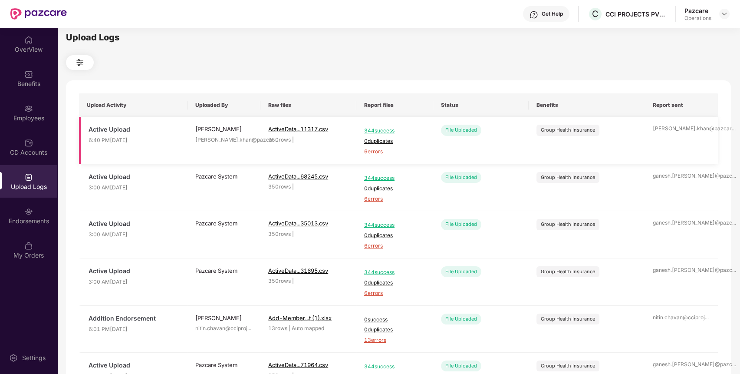
click at [373, 153] on span "6 errors" at bounding box center [394, 152] width 61 height 8
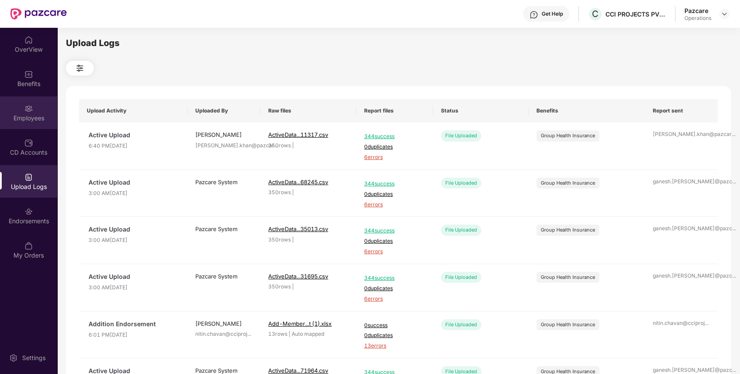
click at [28, 120] on div "Employees" at bounding box center [28, 118] width 57 height 9
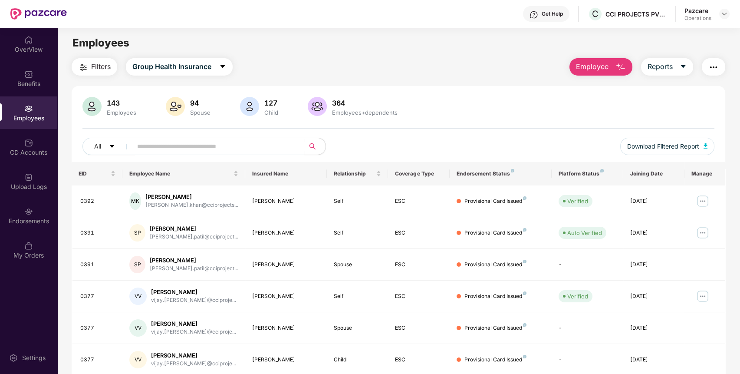
click at [98, 61] on span "Filters" at bounding box center [101, 66] width 20 height 11
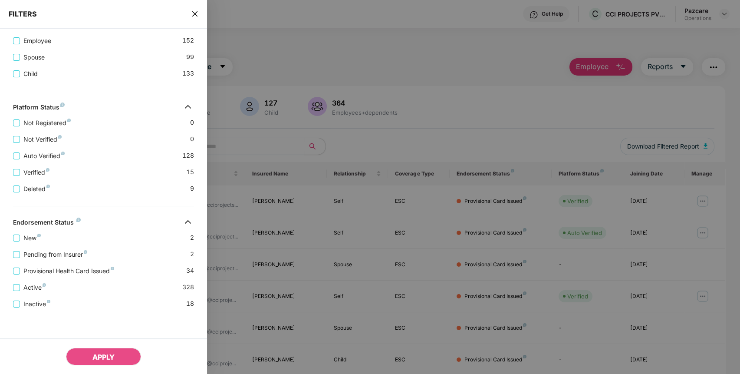
scroll to position [181, 0]
click at [80, 253] on span "Pending from Insurer" at bounding box center [55, 254] width 71 height 10
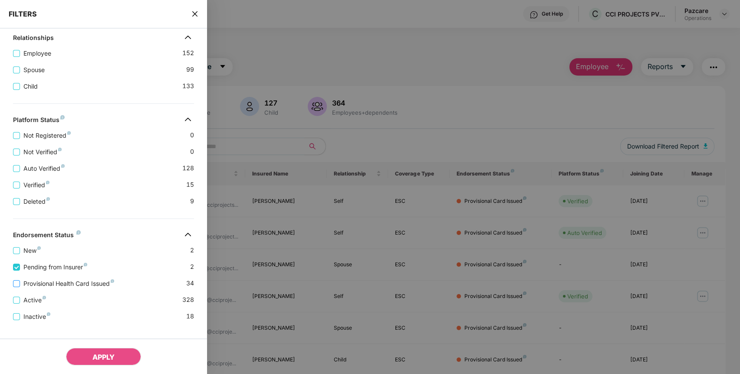
click at [84, 284] on span "Provisional Health Card Issued" at bounding box center [69, 284] width 98 height 10
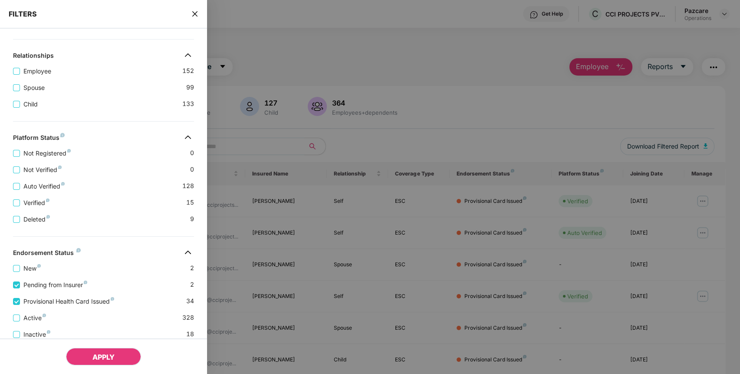
click at [121, 358] on button "APPLY" at bounding box center [103, 356] width 75 height 17
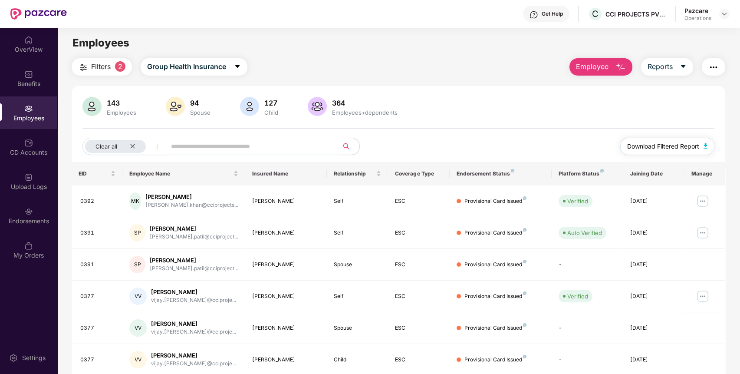
click at [663, 144] on span "Download Filtered Report" at bounding box center [663, 146] width 72 height 10
click at [709, 76] on div "Filters 2 Group Health Insurance Employee Reports 143 Employees 94 Spouse 127 C…" at bounding box center [399, 295] width 654 height 475
click at [716, 62] on img "button" at bounding box center [713, 67] width 10 height 10
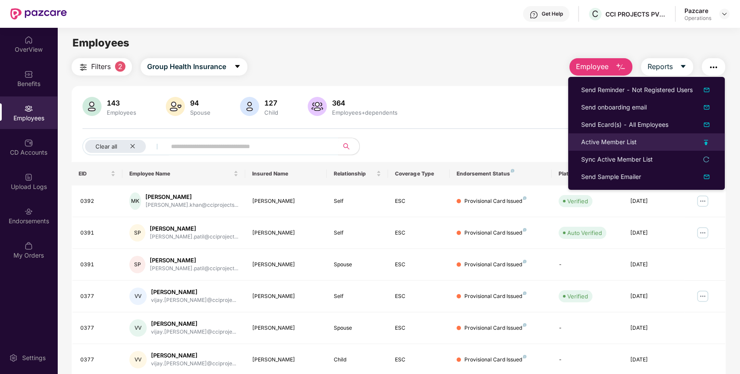
click at [637, 144] on div "Active Member List" at bounding box center [646, 142] width 131 height 10
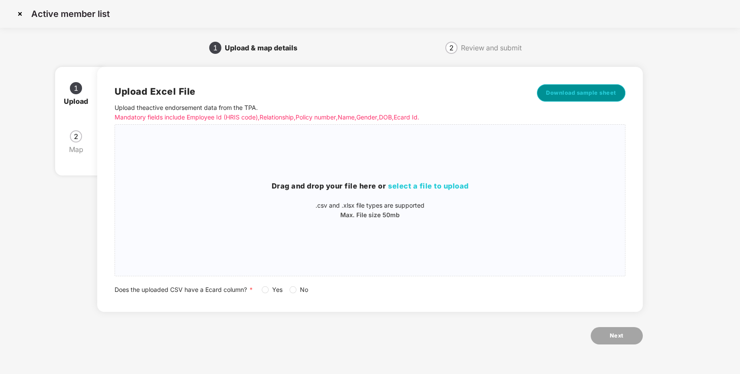
click at [589, 95] on span "Download sample sheet" at bounding box center [581, 93] width 70 height 9
click at [449, 186] on span "select a file to upload" at bounding box center [428, 185] width 81 height 9
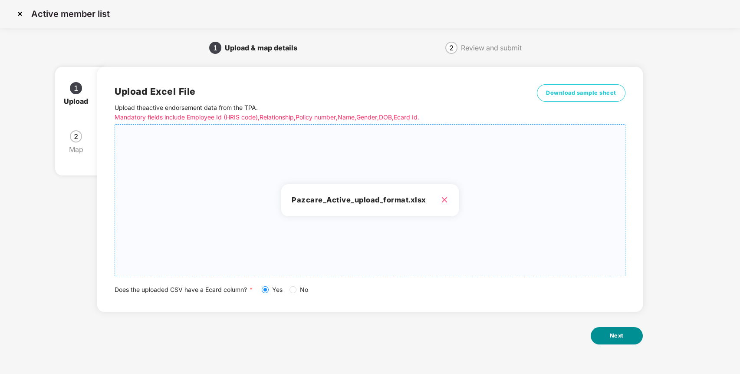
click at [604, 337] on button "Next" at bounding box center [617, 335] width 52 height 17
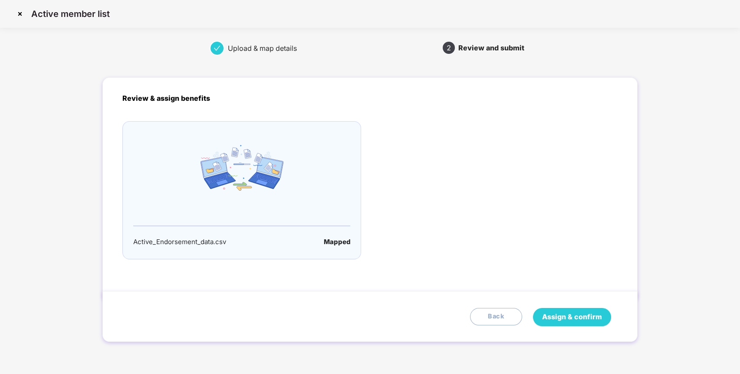
click at [585, 315] on span "Assign & confirm" at bounding box center [572, 316] width 60 height 11
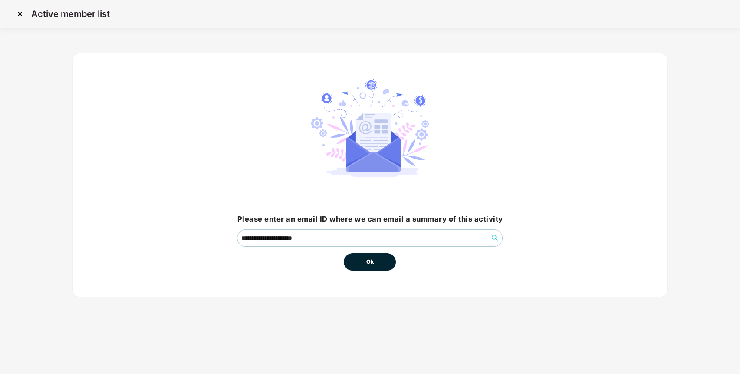
click at [375, 265] on button "Ok" at bounding box center [370, 261] width 52 height 17
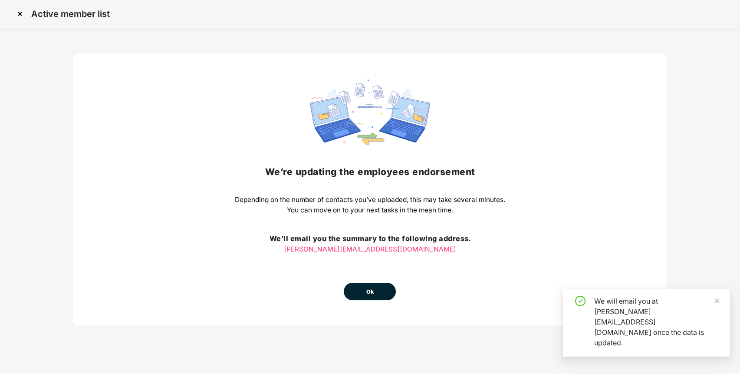
click at [371, 286] on button "Ok" at bounding box center [370, 290] width 52 height 17
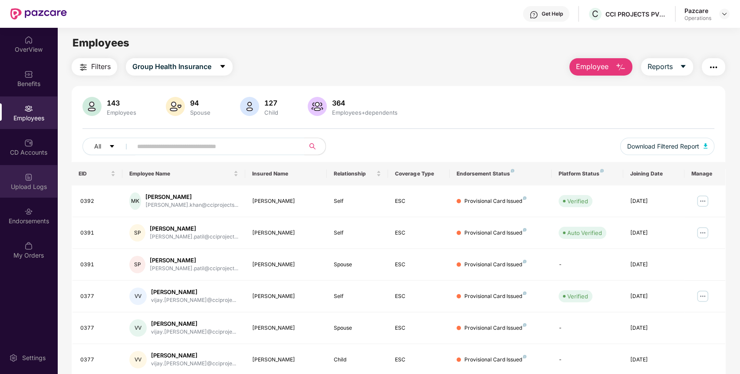
click at [41, 187] on div "Upload Logs" at bounding box center [28, 186] width 57 height 9
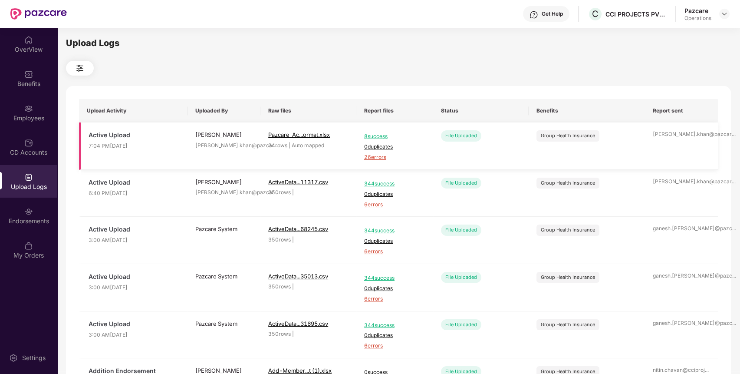
click at [375, 155] on span "26 errors" at bounding box center [394, 157] width 61 height 8
click at [636, 16] on div "CCI PROJECTS PVT LTD" at bounding box center [635, 14] width 61 height 8
copy div "CCI PROJECTS PVT LTD"
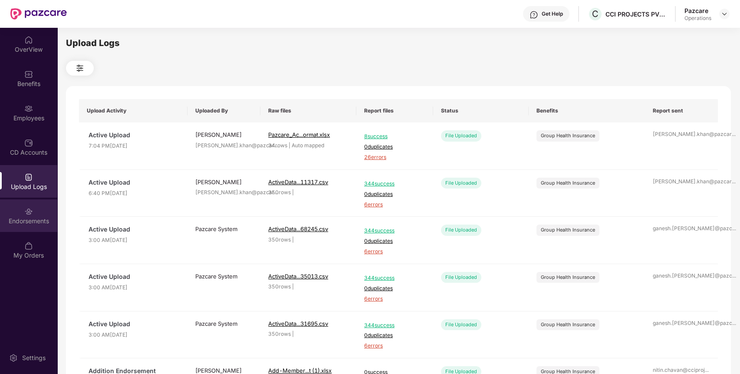
click at [21, 213] on div "Endorsements" at bounding box center [28, 215] width 57 height 33
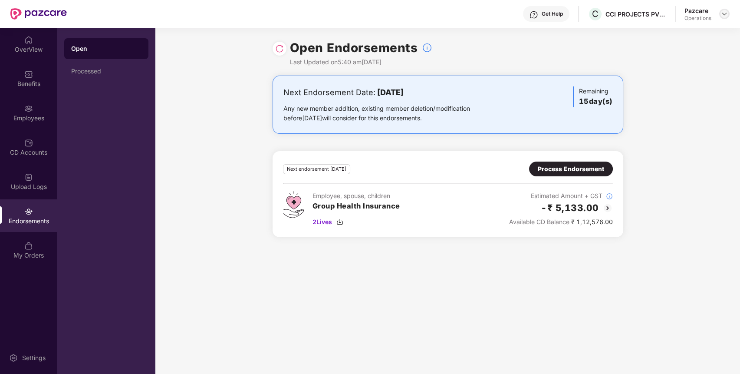
click at [725, 11] on img at bounding box center [724, 13] width 7 height 7
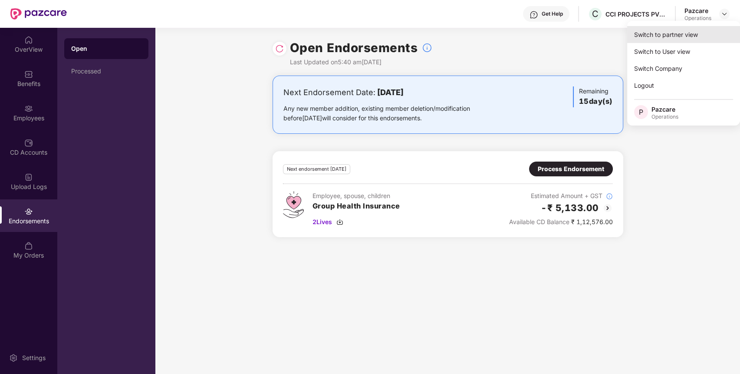
click at [697, 32] on div "Switch to partner view" at bounding box center [683, 34] width 113 height 17
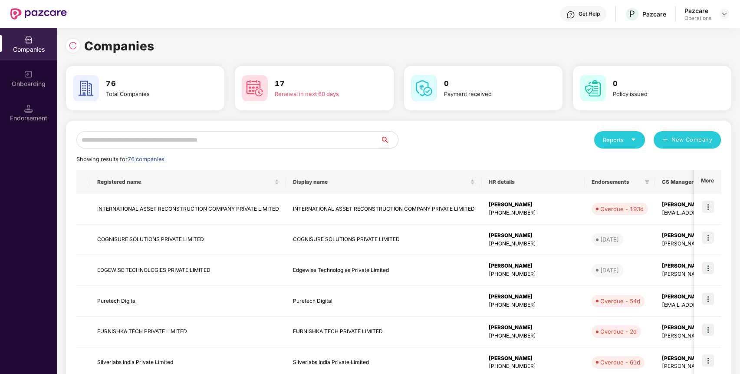
click at [347, 141] on input "text" at bounding box center [228, 139] width 304 height 17
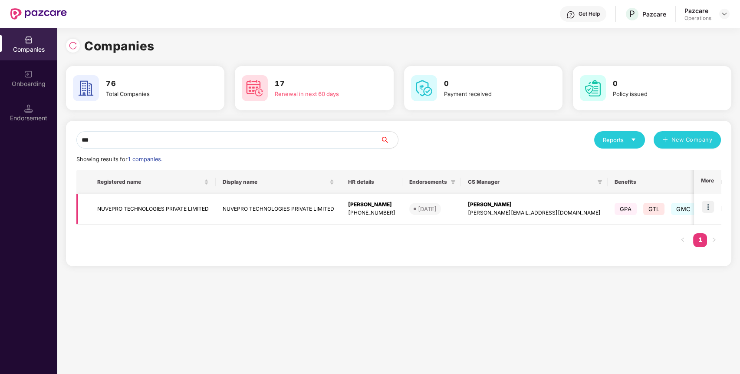
type input "***"
click at [707, 204] on img at bounding box center [708, 206] width 12 height 12
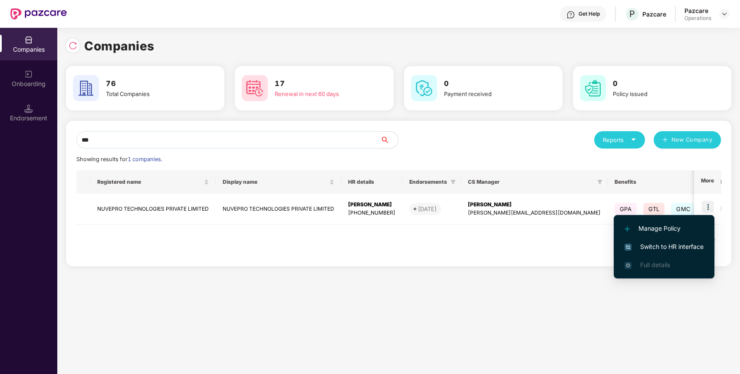
click at [689, 239] on li "Switch to HR interface" at bounding box center [664, 246] width 101 height 18
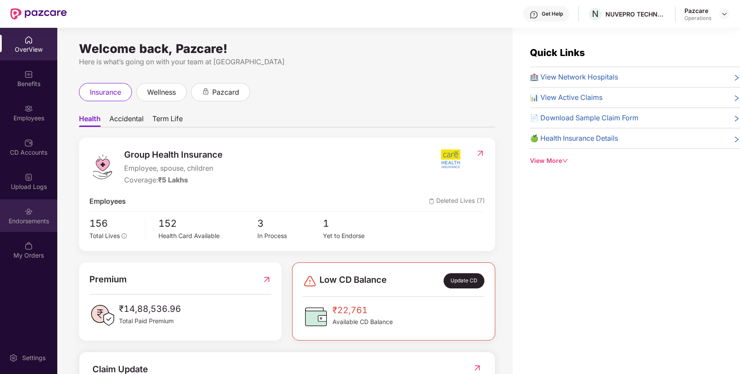
click at [37, 219] on div "Endorsements" at bounding box center [28, 221] width 57 height 9
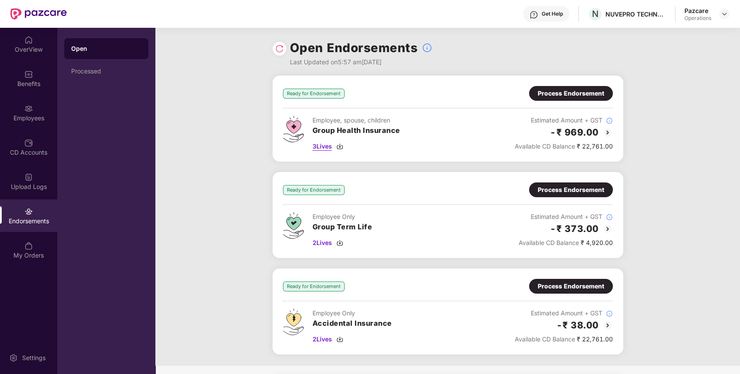
click at [325, 148] on span "3 Lives" at bounding box center [322, 146] width 20 height 10
click at [325, 341] on span "2 Lives" at bounding box center [322, 339] width 20 height 10
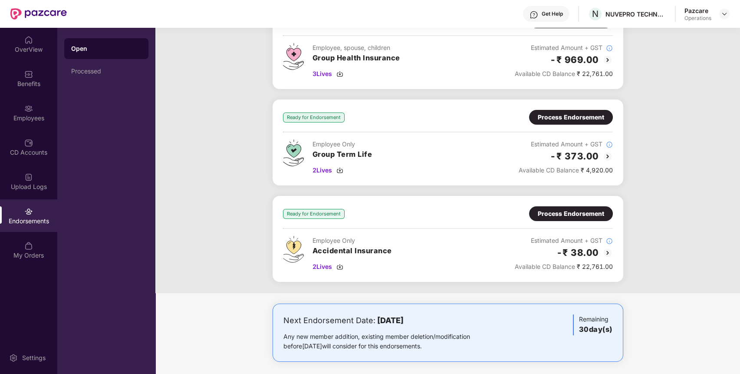
scroll to position [77, 0]
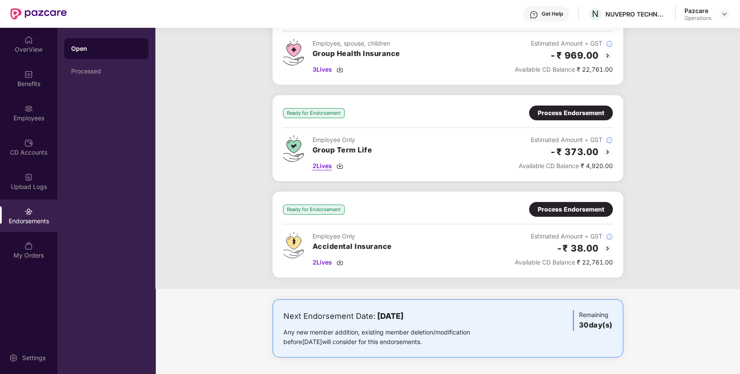
click at [323, 166] on span "2 Lives" at bounding box center [322, 166] width 20 height 10
click at [17, 74] on div "Benefits" at bounding box center [28, 78] width 57 height 33
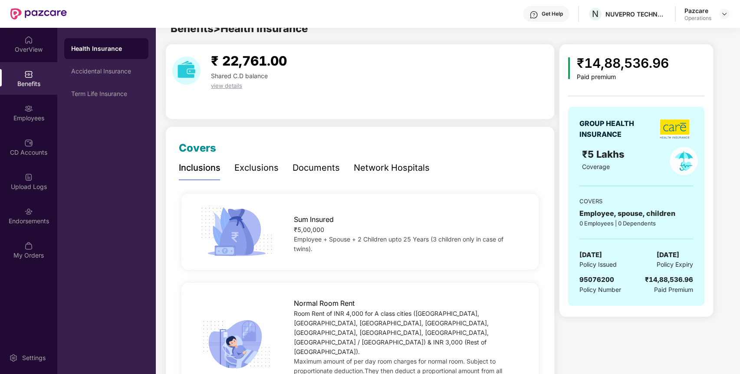
scroll to position [0, 0]
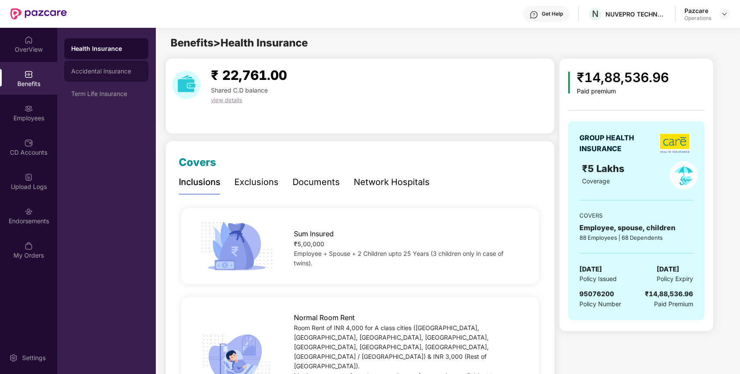
click at [92, 74] on div "Accidental Insurance" at bounding box center [106, 71] width 70 height 7
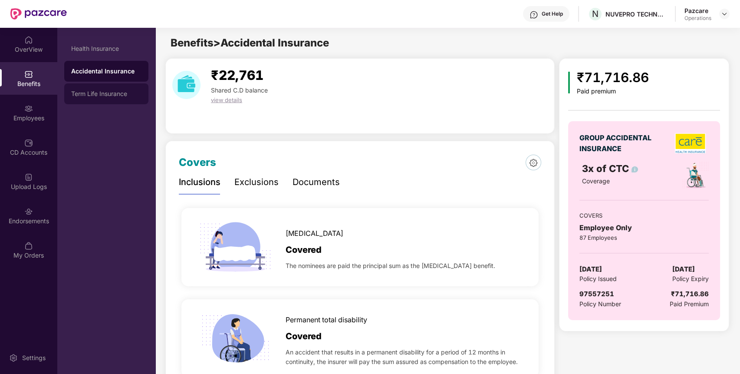
click at [114, 92] on div "Term Life Insurance" at bounding box center [106, 93] width 70 height 7
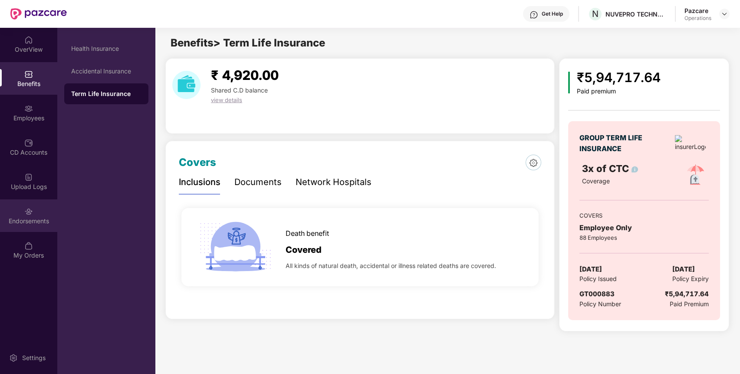
click at [28, 223] on div "Endorsements" at bounding box center [28, 221] width 57 height 9
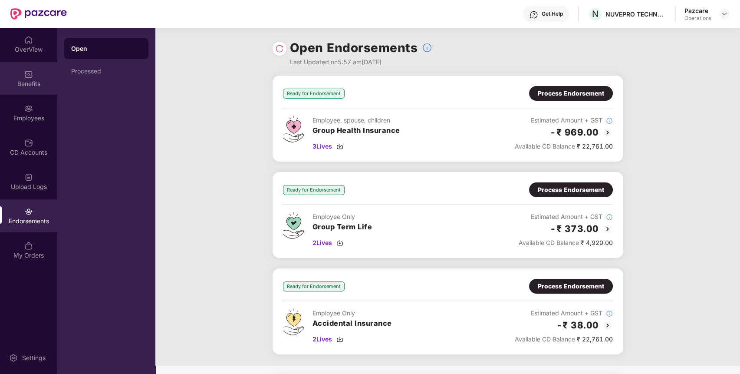
click at [32, 83] on div "Benefits" at bounding box center [28, 83] width 57 height 9
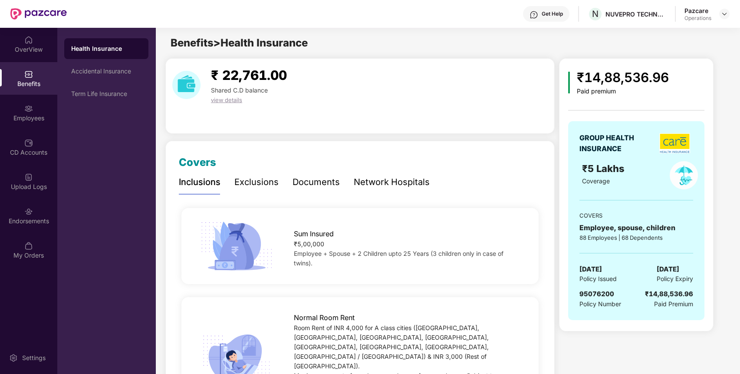
click at [601, 292] on span "95076200" at bounding box center [596, 293] width 35 height 8
copy span "95076200"
click at [9, 217] on div "Endorsements" at bounding box center [28, 221] width 57 height 9
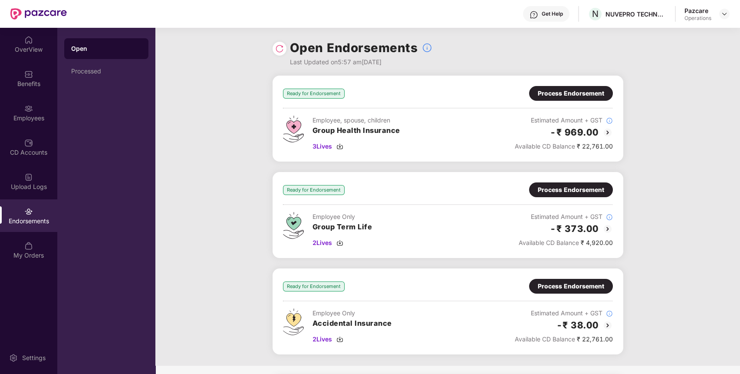
click at [568, 90] on div "Process Endorsement" at bounding box center [571, 94] width 66 height 10
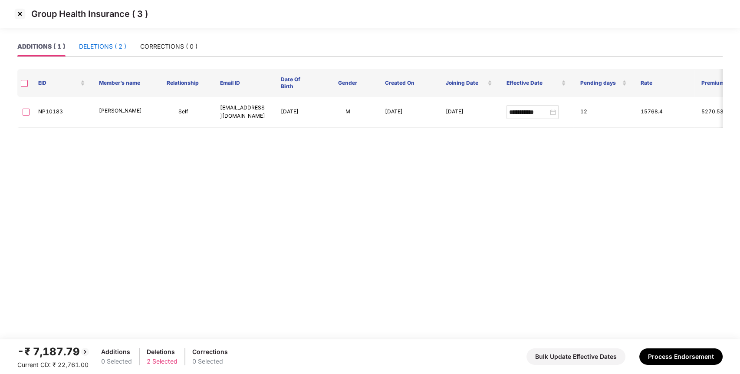
click at [94, 45] on div "DELETIONS ( 2 )" at bounding box center [102, 47] width 47 height 10
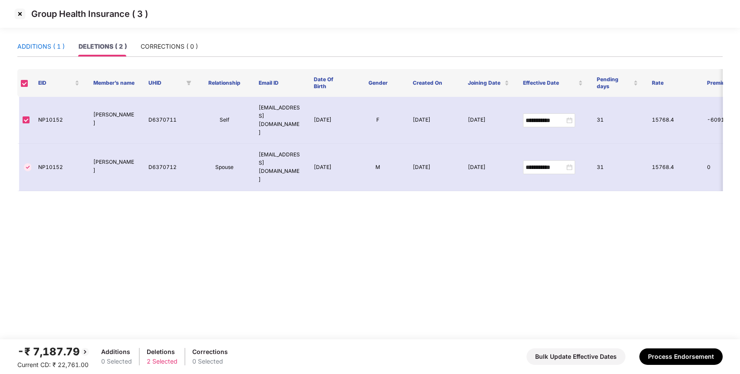
click at [39, 43] on div "ADDITIONS ( 1 )" at bounding box center [40, 47] width 47 height 10
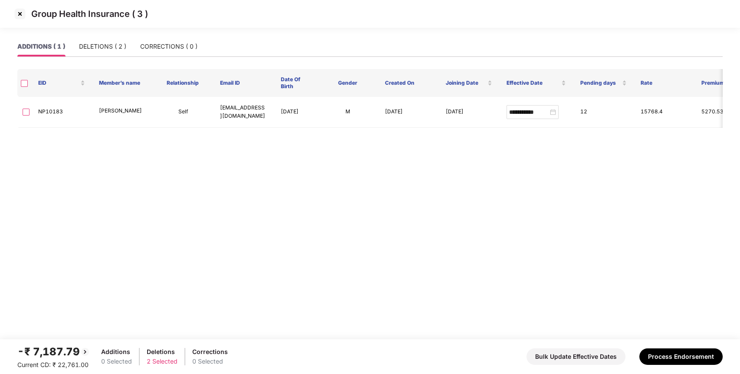
click at [24, 80] on th at bounding box center [24, 83] width 14 height 28
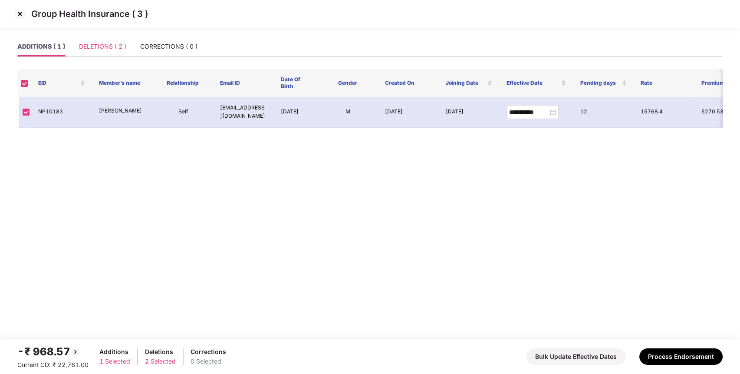
click at [108, 52] on div "DELETIONS ( 2 )" at bounding box center [102, 46] width 47 height 20
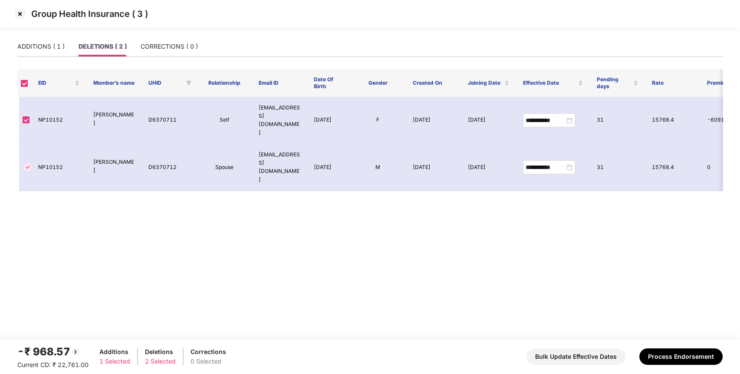
click at [22, 87] on label at bounding box center [24, 83] width 7 height 8
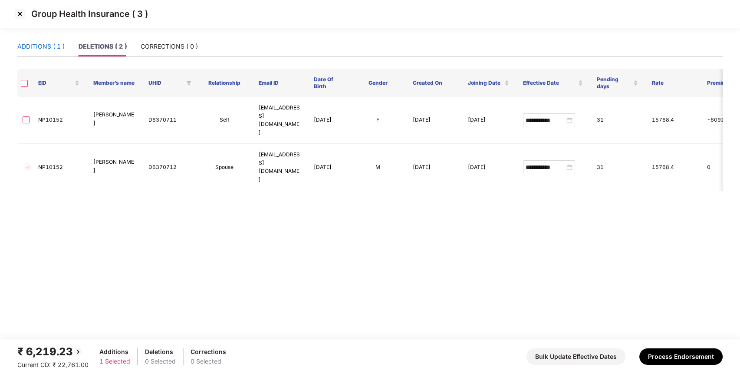
click at [50, 48] on div "ADDITIONS ( 1 )" at bounding box center [40, 47] width 47 height 10
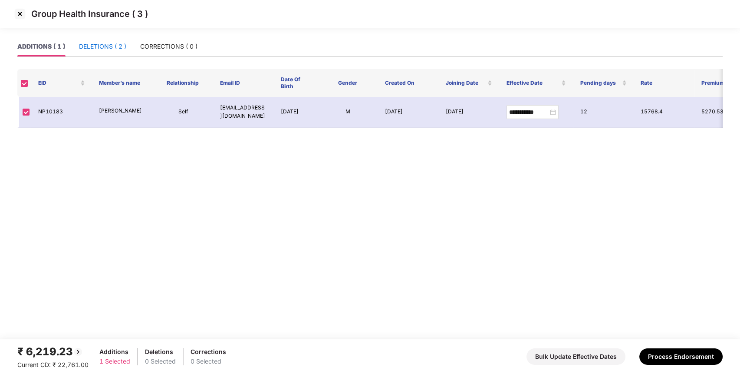
click at [120, 44] on div "DELETIONS ( 2 )" at bounding box center [102, 47] width 47 height 10
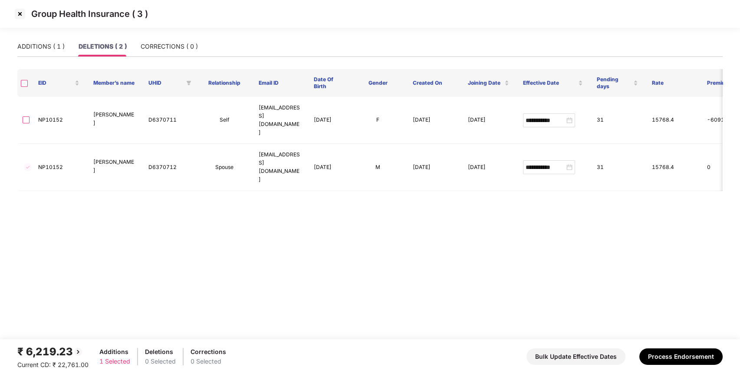
click at [28, 87] on th at bounding box center [24, 83] width 14 height 28
click at [19, 10] on img at bounding box center [20, 14] width 14 height 14
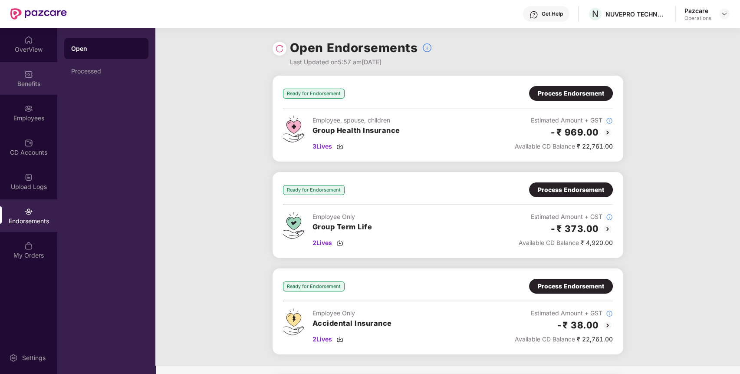
click at [34, 89] on div "Benefits" at bounding box center [28, 78] width 57 height 33
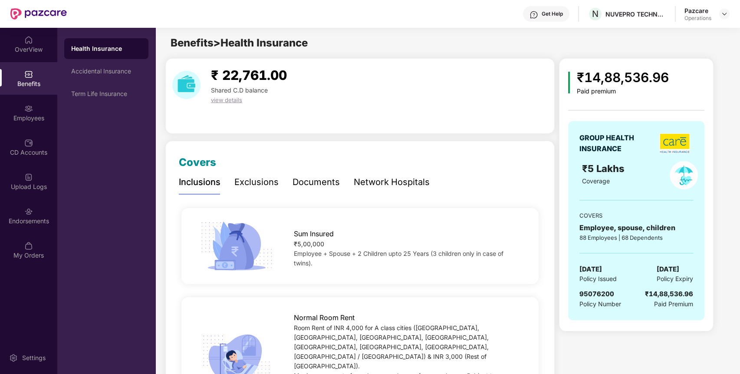
click at [603, 292] on span "95076200" at bounding box center [596, 293] width 35 height 8
copy span "95076200"
click at [603, 292] on span "95076200" at bounding box center [596, 293] width 35 height 8
click at [107, 68] on div "Accidental Insurance" at bounding box center [106, 71] width 70 height 7
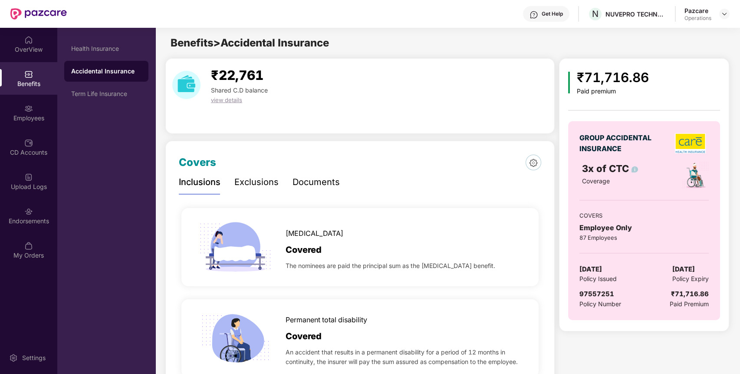
click at [597, 290] on span "97557251" at bounding box center [596, 293] width 35 height 8
copy span "97557251"
click at [23, 213] on div "Endorsements" at bounding box center [28, 215] width 57 height 33
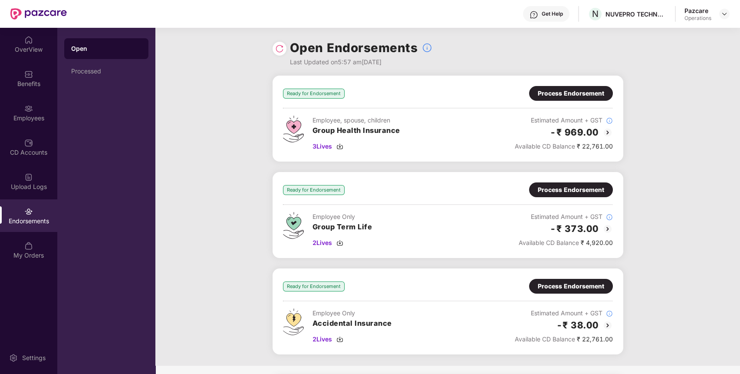
click at [555, 86] on div "Process Endorsement" at bounding box center [571, 93] width 84 height 15
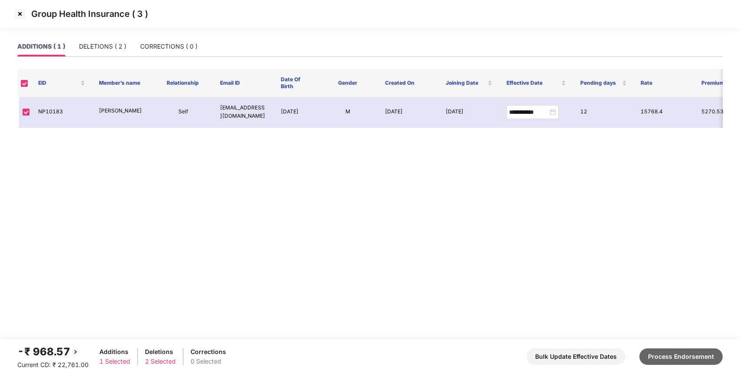
click at [670, 353] on button "Process Endorsement" at bounding box center [680, 356] width 83 height 16
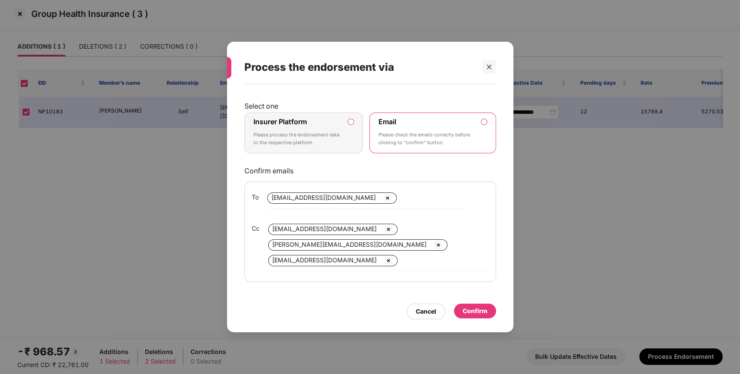
click at [301, 121] on label "Insurer Platform" at bounding box center [279, 121] width 53 height 9
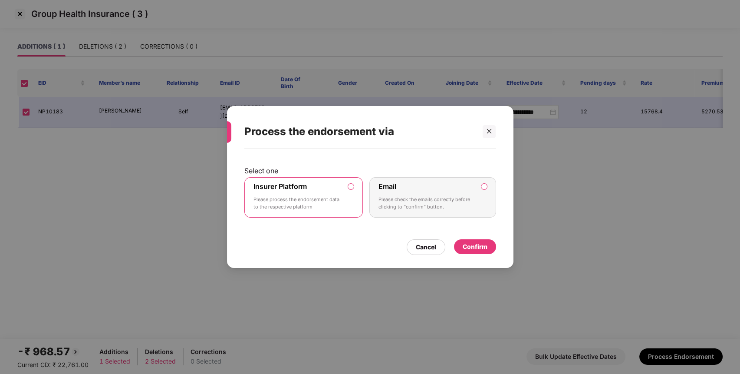
click at [472, 246] on div "Confirm" at bounding box center [475, 247] width 25 height 10
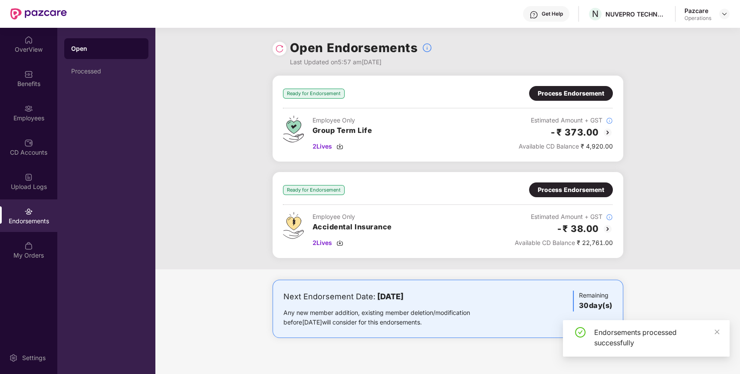
click at [571, 190] on div "Process Endorsement" at bounding box center [571, 190] width 66 height 10
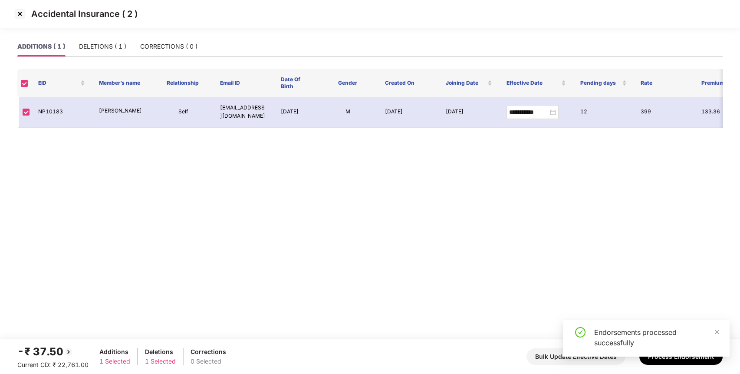
click at [697, 359] on div "Endorsements processed successfully" at bounding box center [646, 341] width 167 height 43
click at [715, 332] on icon "close" at bounding box center [717, 331] width 6 height 6
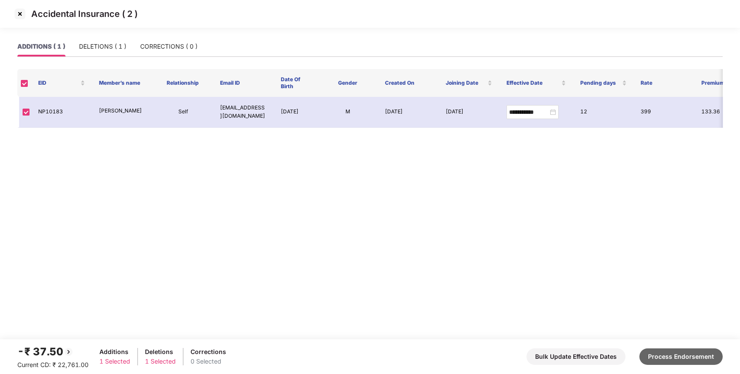
click at [691, 357] on button "Process Endorsement" at bounding box center [680, 356] width 83 height 16
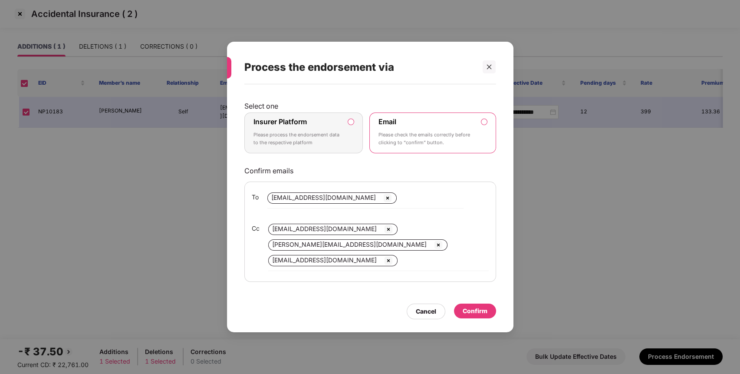
click at [338, 143] on p "Please process the endorsement data to the respective platform" at bounding box center [297, 138] width 89 height 15
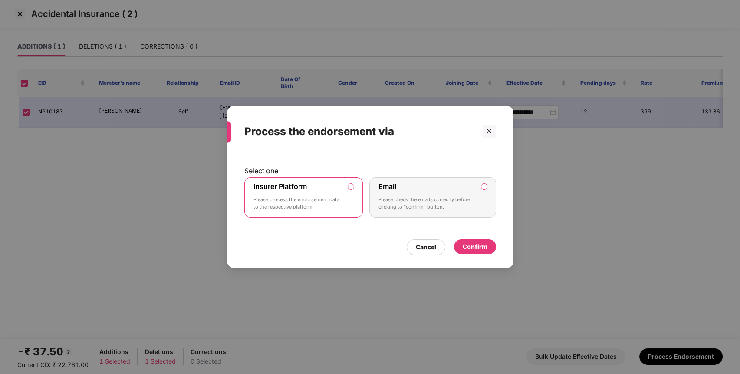
click at [461, 248] on div "Confirm" at bounding box center [475, 246] width 42 height 15
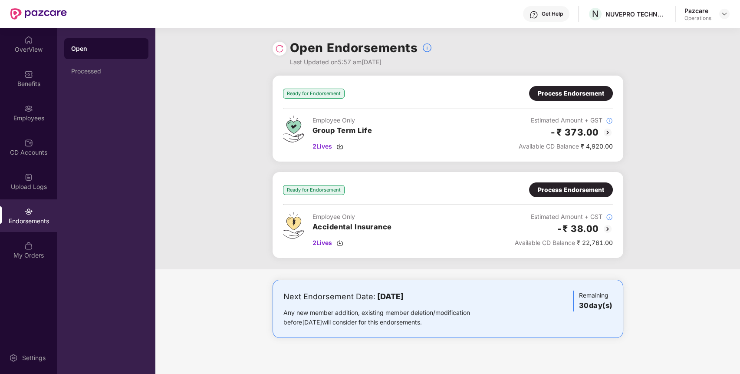
click at [278, 48] on img at bounding box center [279, 48] width 9 height 9
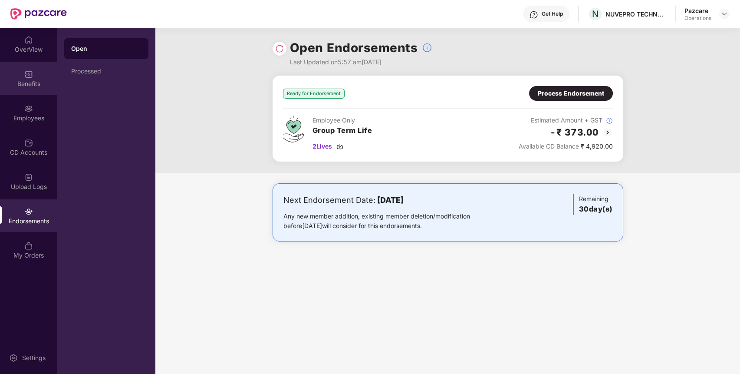
click at [32, 83] on div "Benefits" at bounding box center [28, 83] width 57 height 9
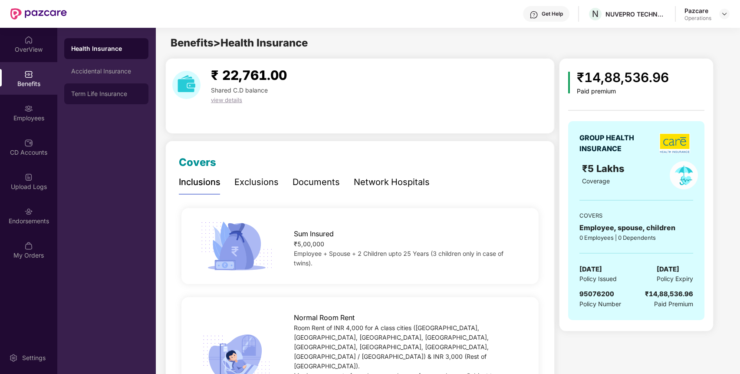
click at [93, 96] on div "Term Life Insurance" at bounding box center [106, 93] width 70 height 7
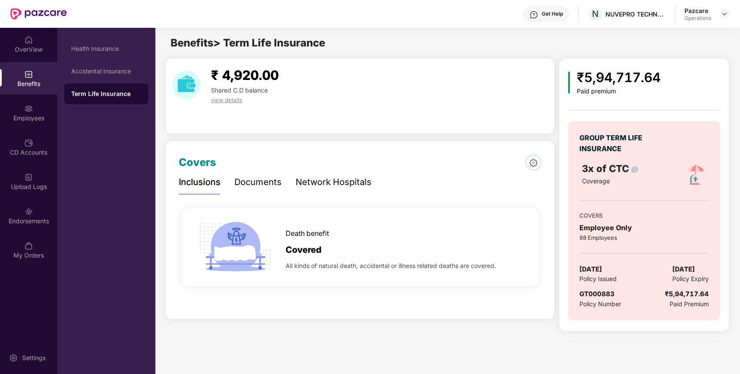
click at [696, 181] on img at bounding box center [695, 175] width 28 height 28
click at [606, 291] on span "GT000883" at bounding box center [596, 293] width 35 height 8
copy span "GT000883"
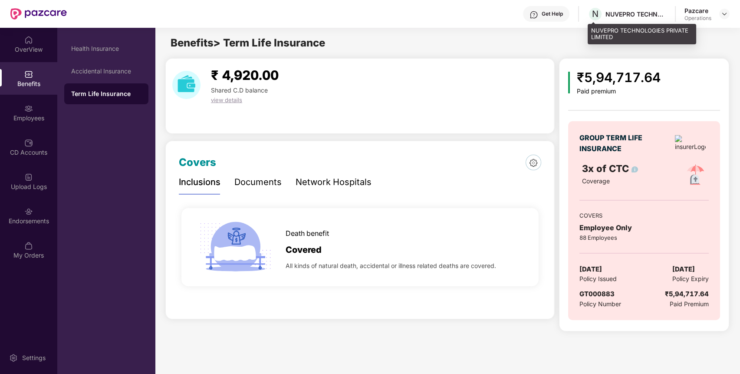
click at [640, 14] on div "NUVEPRO TECHNOLOGIES PRIVATE LIMITED" at bounding box center [635, 14] width 61 height 8
copy div "NUVEPRO TECHNOLOGIES PRIVATE LIMITED"
click at [640, 14] on div "NUVEPRO TECHNOLOGIES PRIVATE LIMITED" at bounding box center [635, 14] width 61 height 8
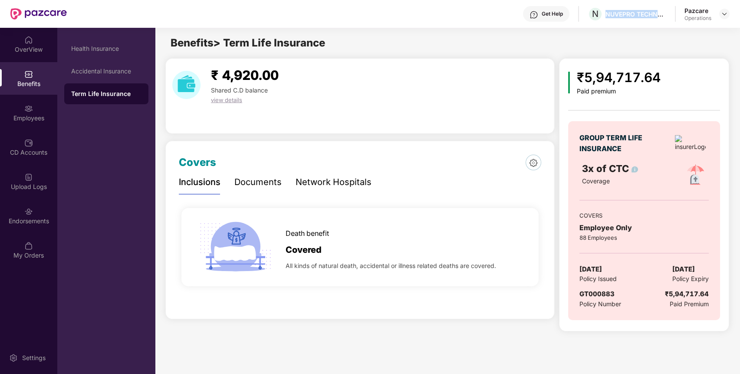
copy div "NUVEPRO TECHNOLOGIES PRIVATE LIMITED"
click at [595, 294] on span "GT000883" at bounding box center [596, 293] width 35 height 8
copy span "GT000883"
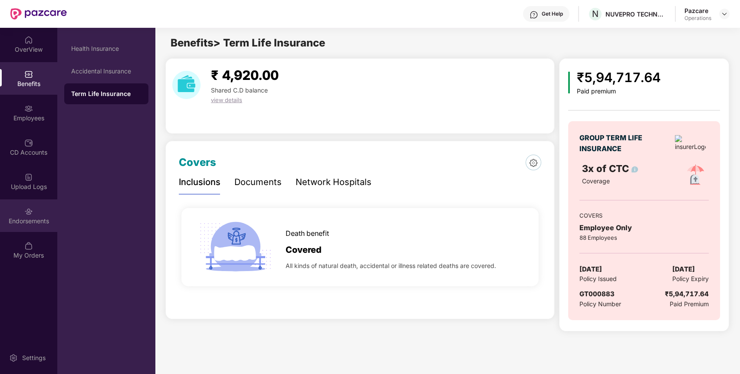
click at [43, 217] on div "Endorsements" at bounding box center [28, 221] width 57 height 9
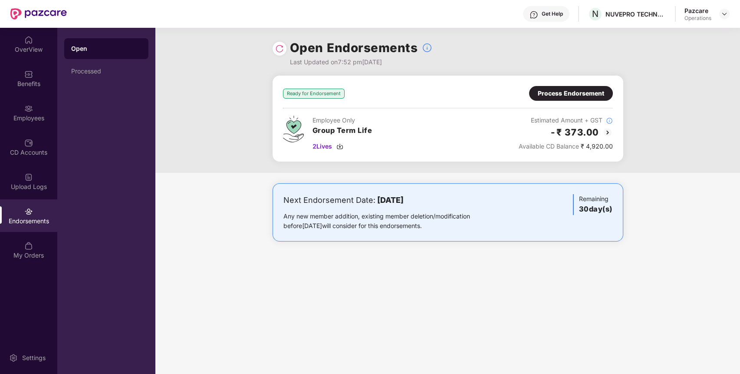
click at [579, 90] on div "Process Endorsement" at bounding box center [571, 94] width 66 height 10
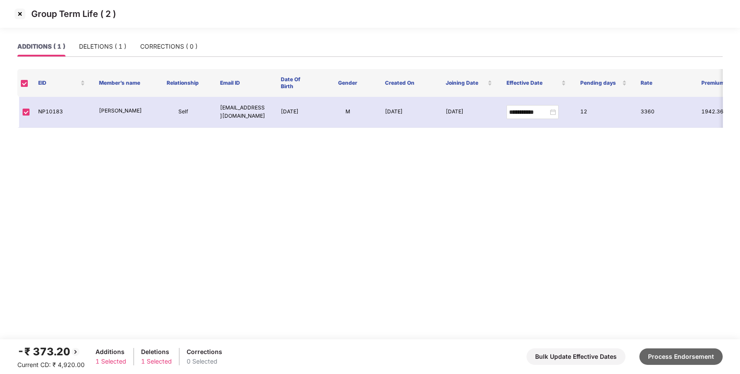
click at [673, 352] on button "Process Endorsement" at bounding box center [680, 356] width 83 height 16
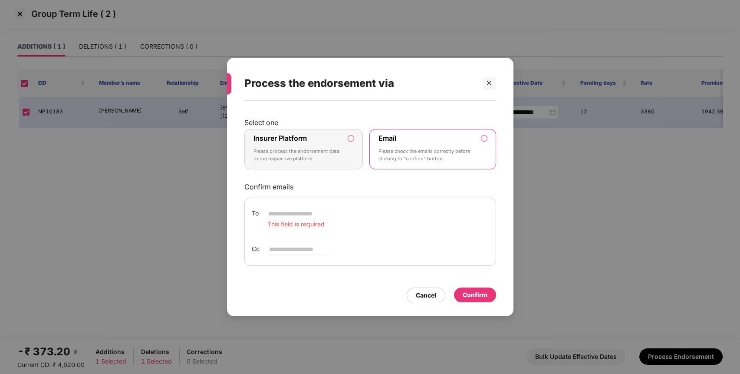
click at [344, 152] on label "Insurer Platform Please process the endorsement data to the respective platform" at bounding box center [303, 149] width 119 height 41
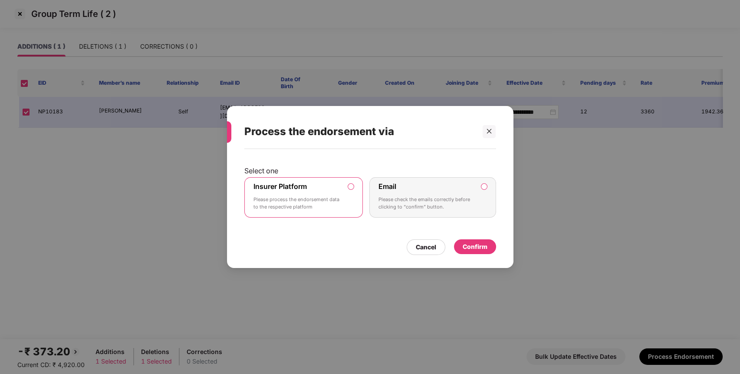
click at [463, 243] on div "Confirm" at bounding box center [475, 247] width 25 height 10
